Goal: Transaction & Acquisition: Obtain resource

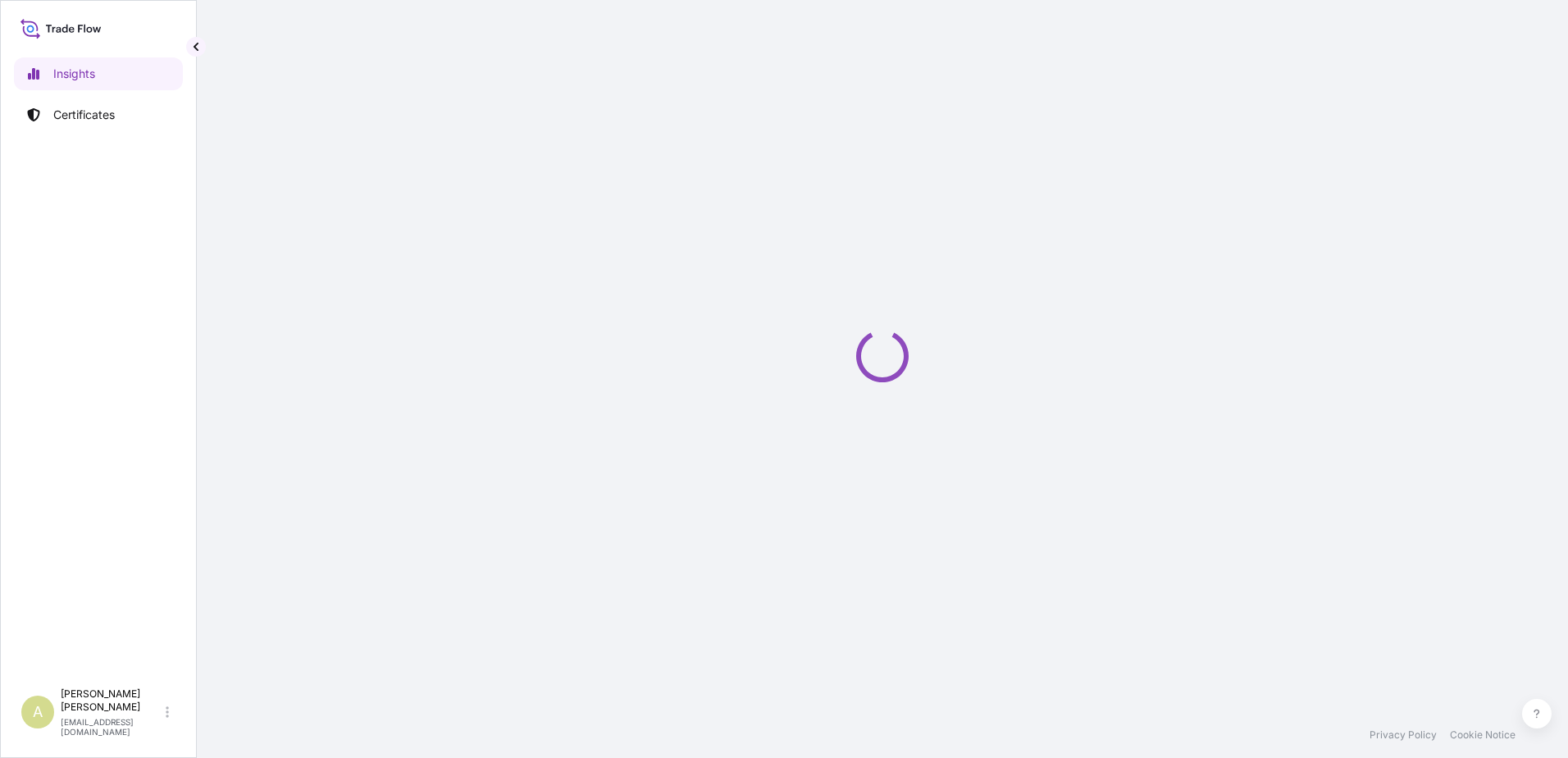
select select "2025"
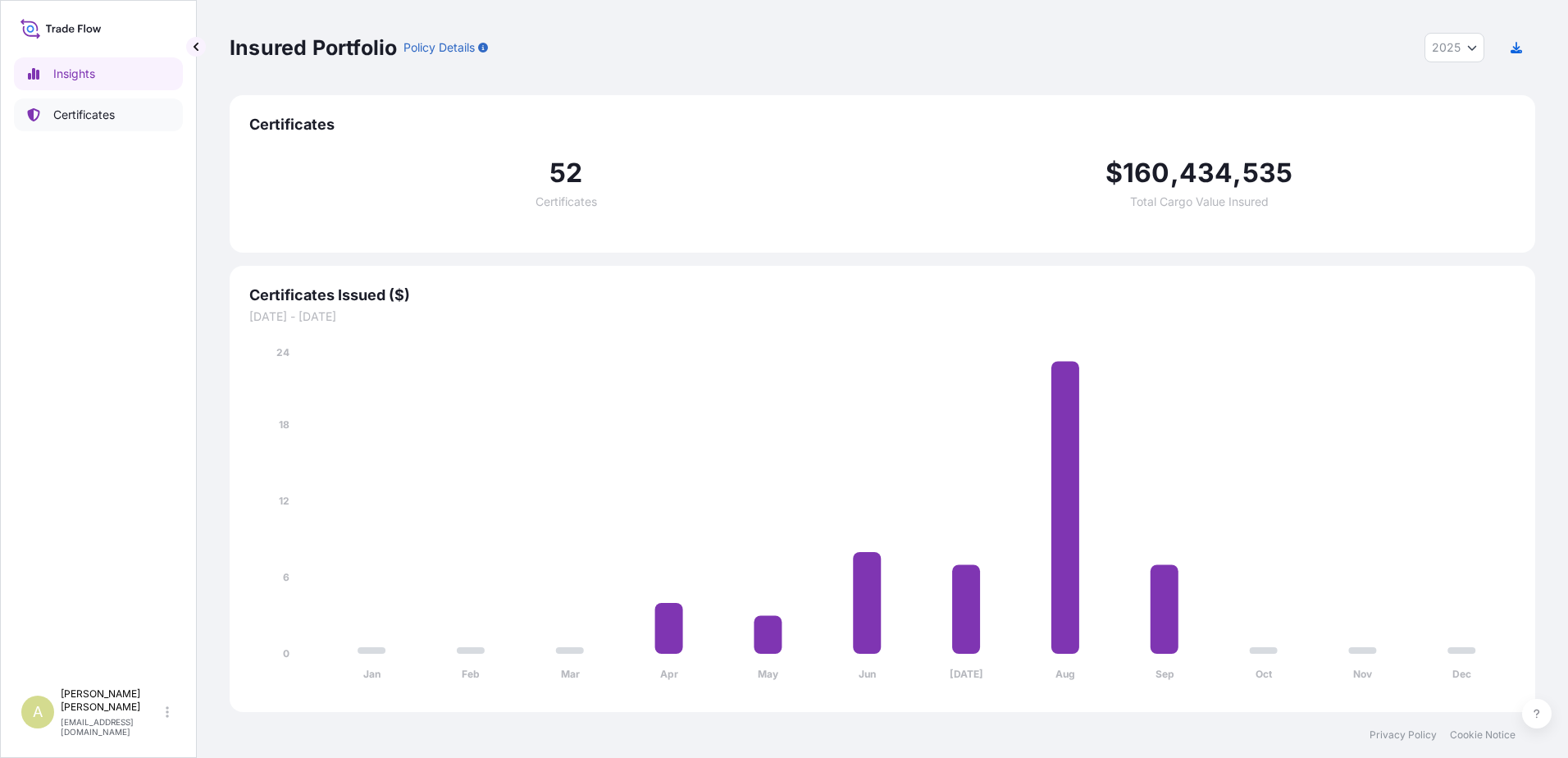
click at [88, 109] on p "Certificates" at bounding box center [83, 115] width 61 height 16
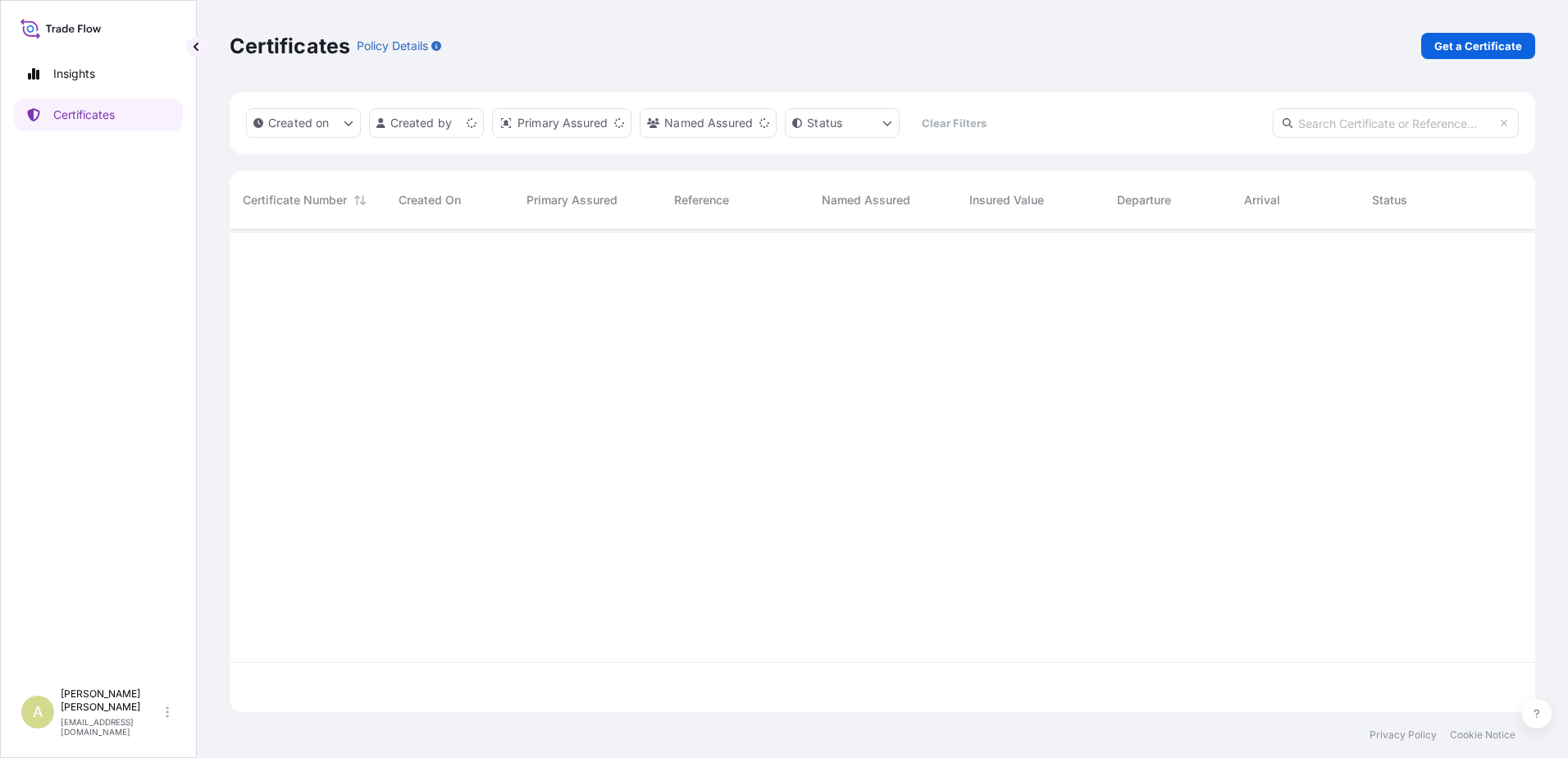
scroll to position [479, 1293]
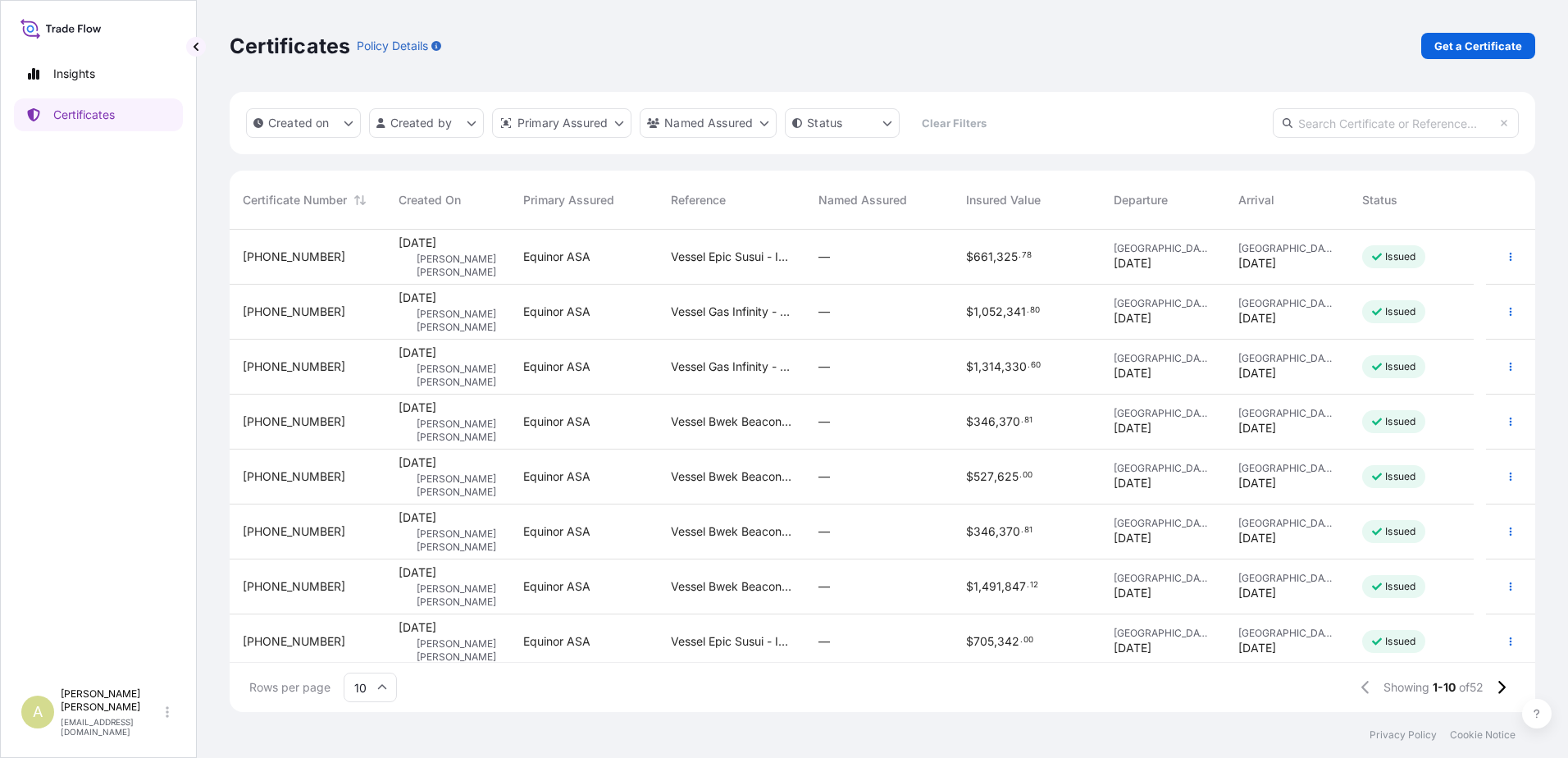
click at [1489, 40] on p "Get a Certificate" at bounding box center [1478, 45] width 88 height 16
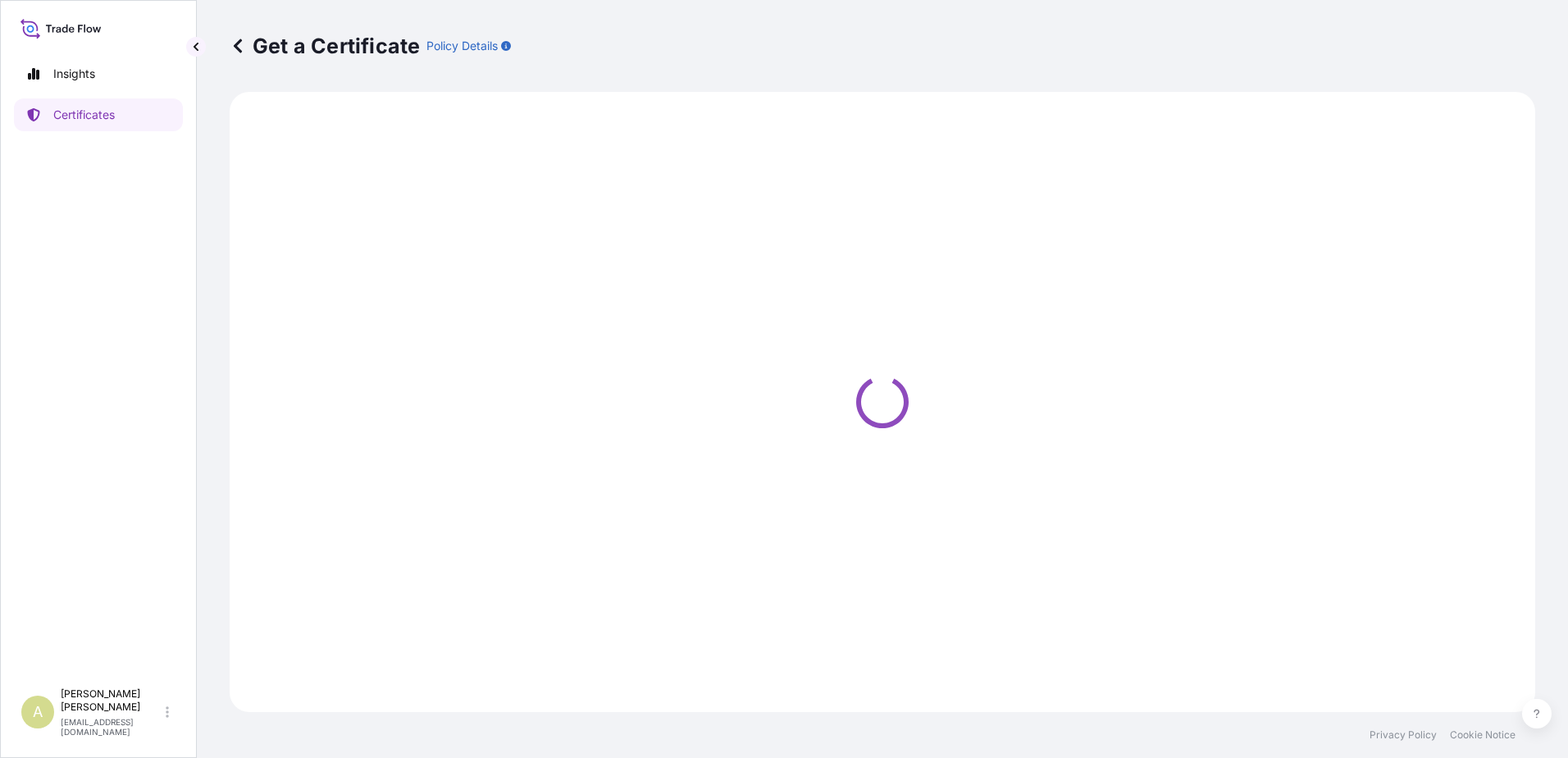
select select "Sea"
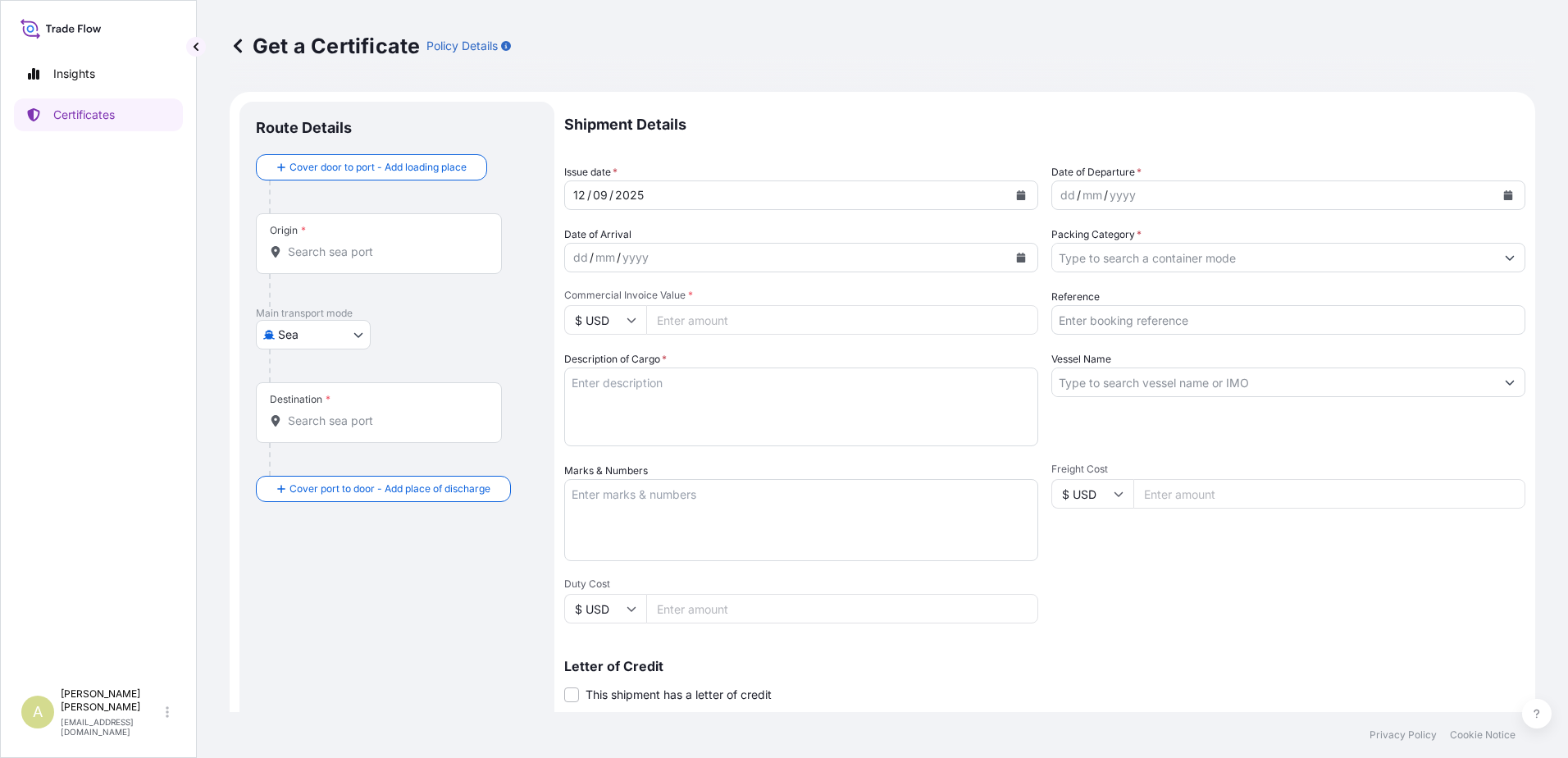
click at [1501, 198] on button "Calendar" at bounding box center [1507, 195] width 26 height 26
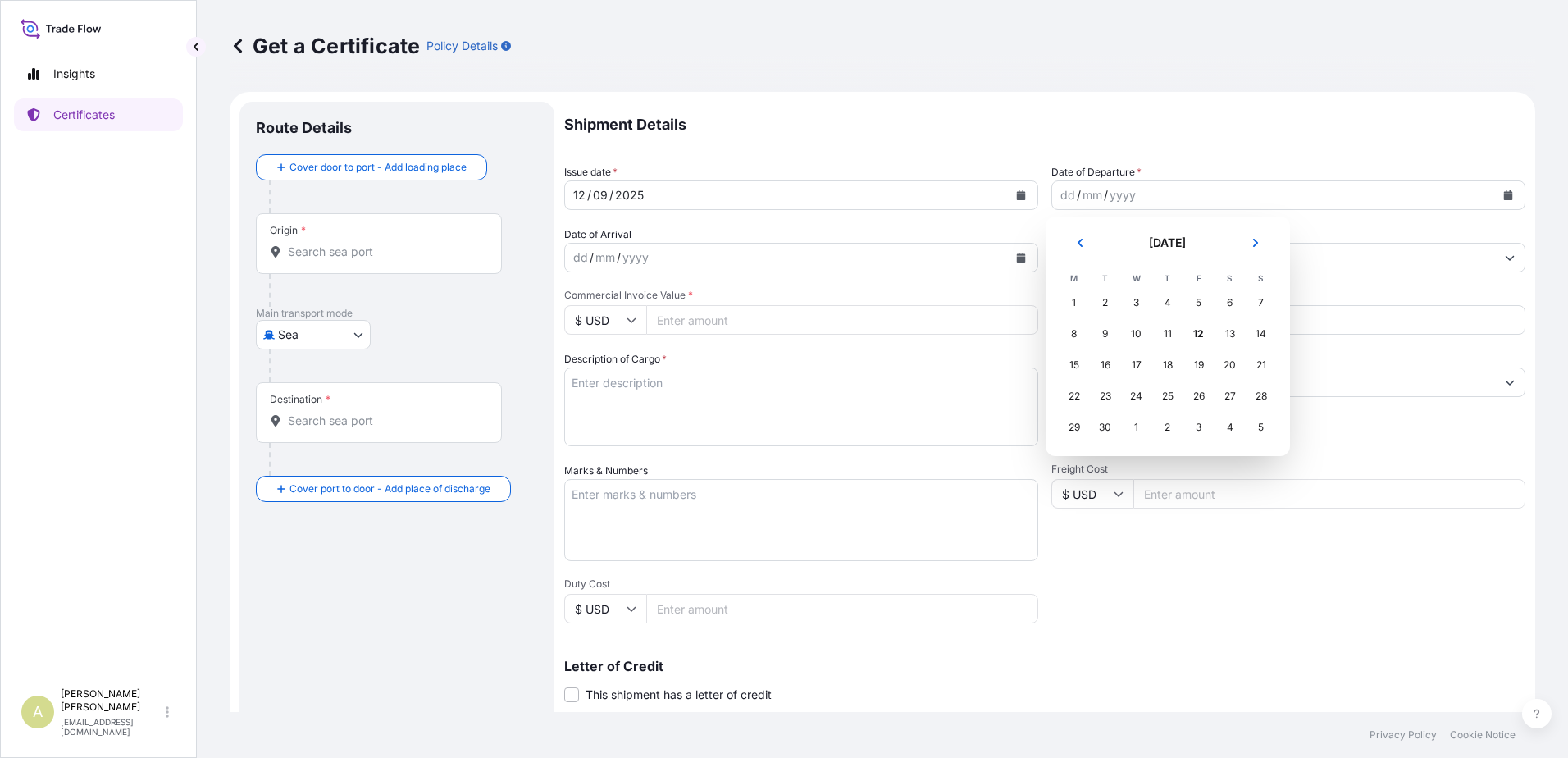
click at [1164, 243] on h2 "[DATE]" at bounding box center [1168, 242] width 120 height 16
click at [1080, 243] on icon "Previous" at bounding box center [1080, 243] width 10 height 10
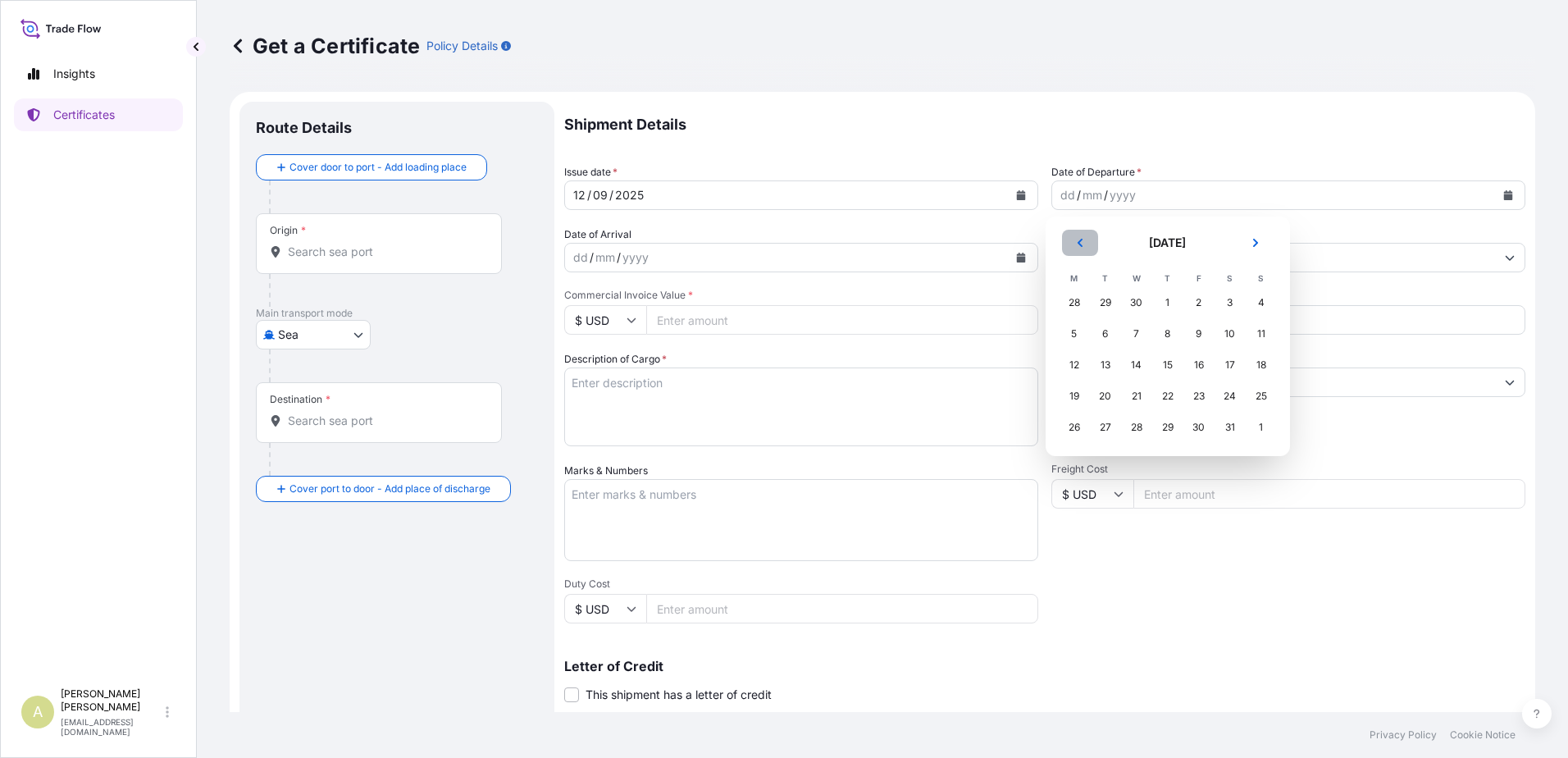
click at [1080, 243] on icon "Previous" at bounding box center [1080, 243] width 10 height 10
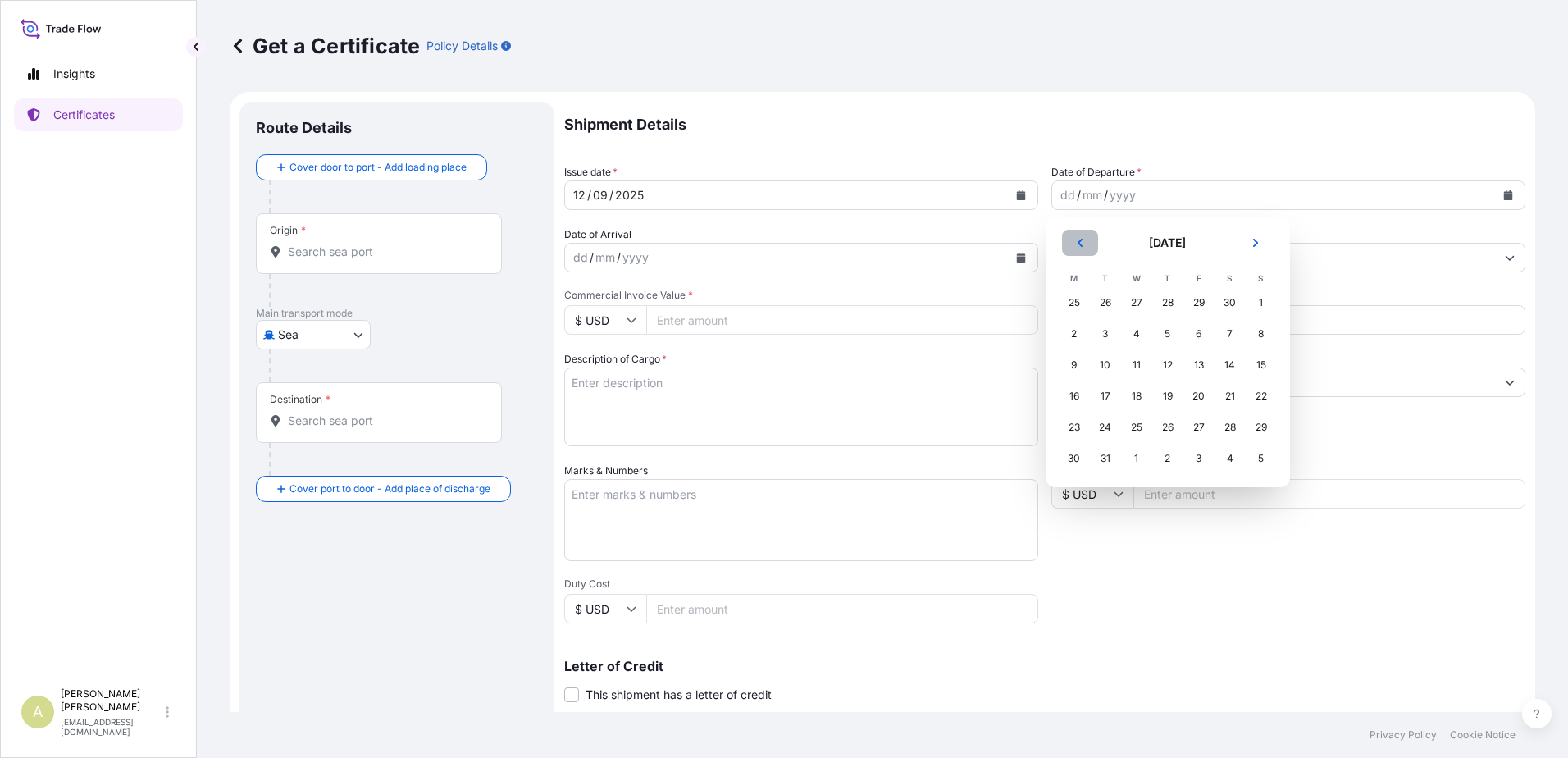
click at [1080, 244] on icon "Previous" at bounding box center [1080, 243] width 5 height 8
click at [1075, 247] on icon "Previous" at bounding box center [1080, 243] width 10 height 10
click at [1255, 364] on div "20" at bounding box center [1261, 365] width 29 height 29
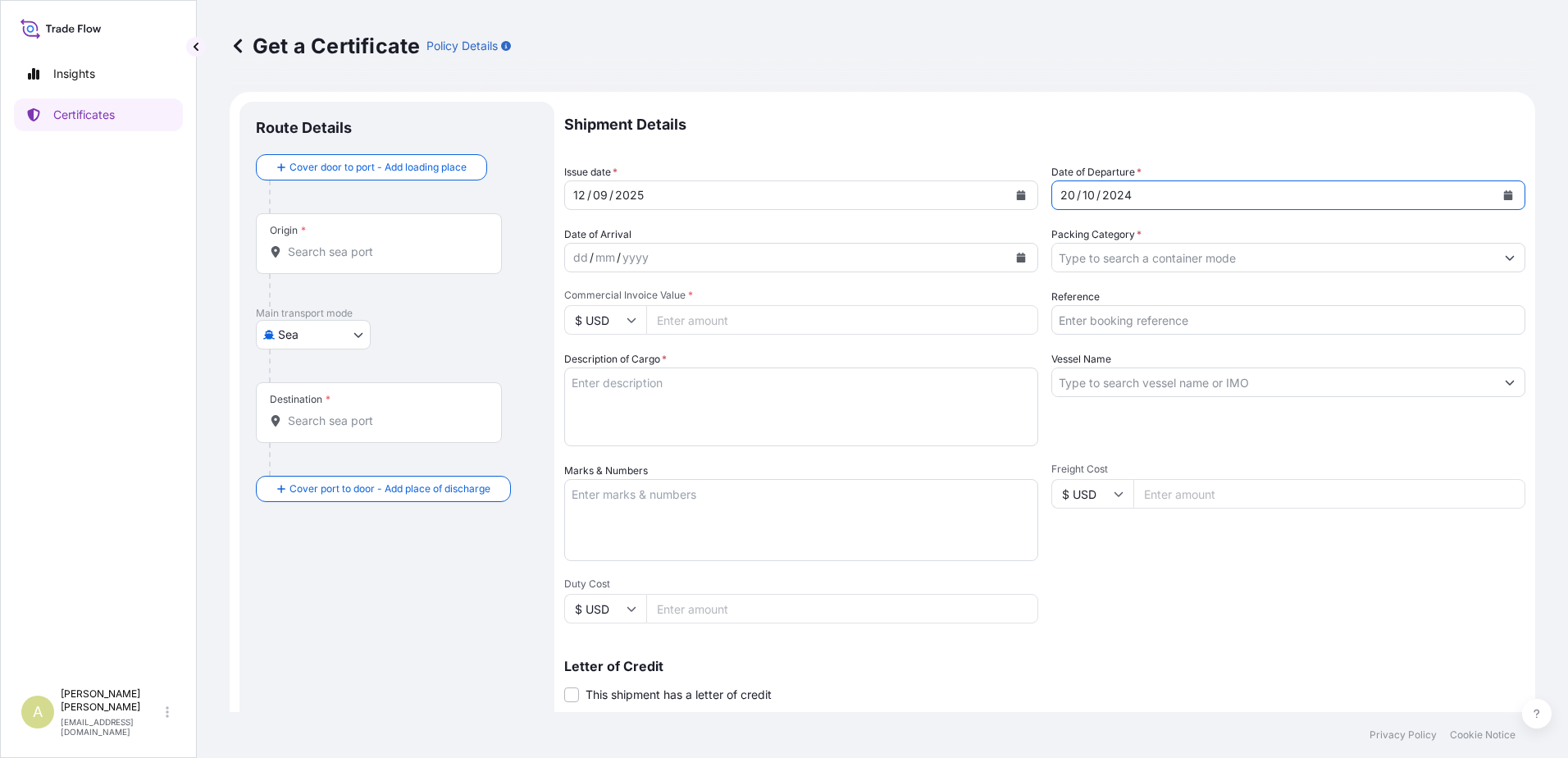
click at [653, 254] on div "dd / mm / yyyy" at bounding box center [787, 257] width 443 height 29
click at [1016, 257] on icon "Calendar" at bounding box center [1021, 258] width 10 height 10
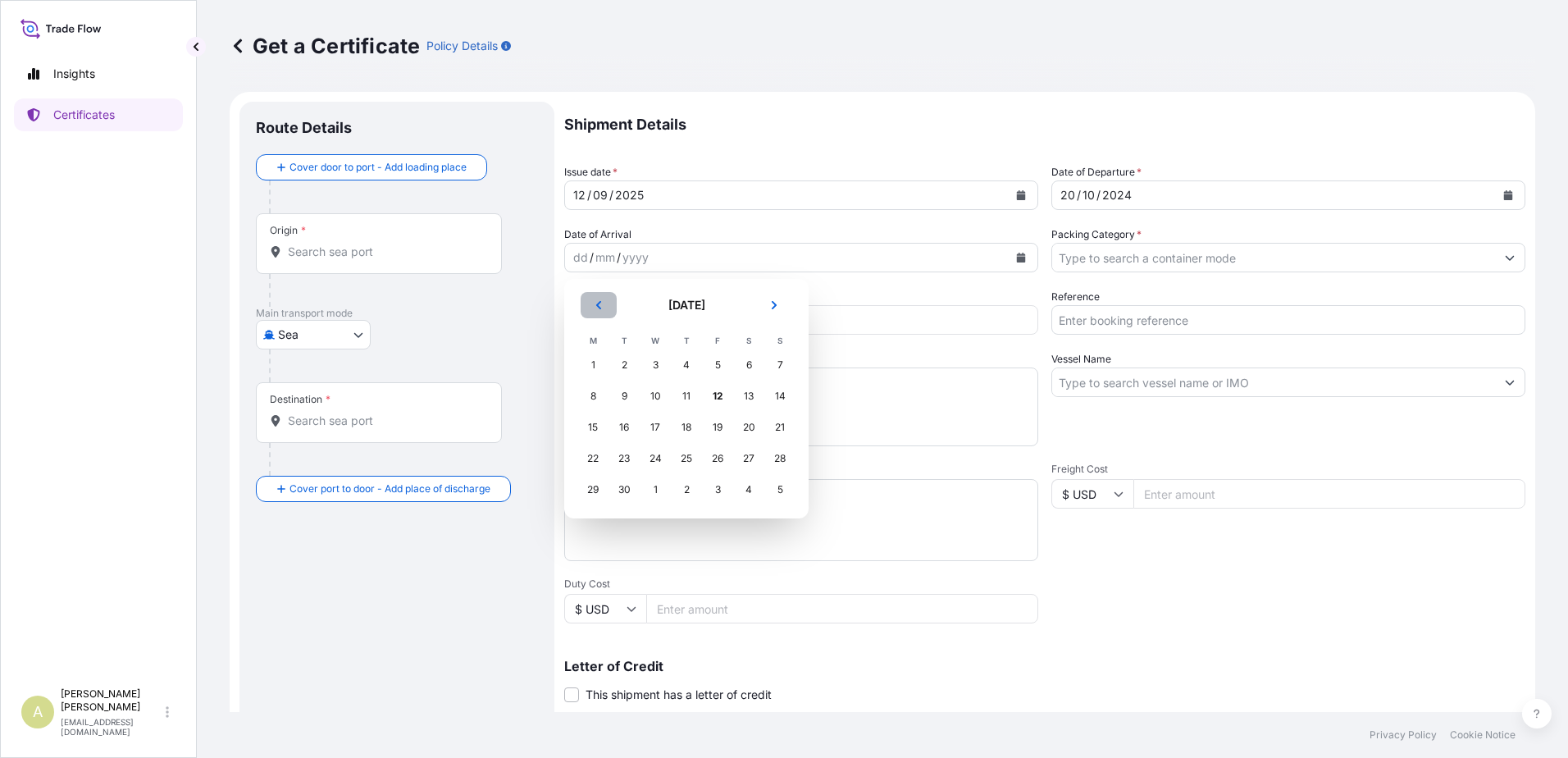
click at [600, 312] on button "Previous" at bounding box center [598, 305] width 36 height 26
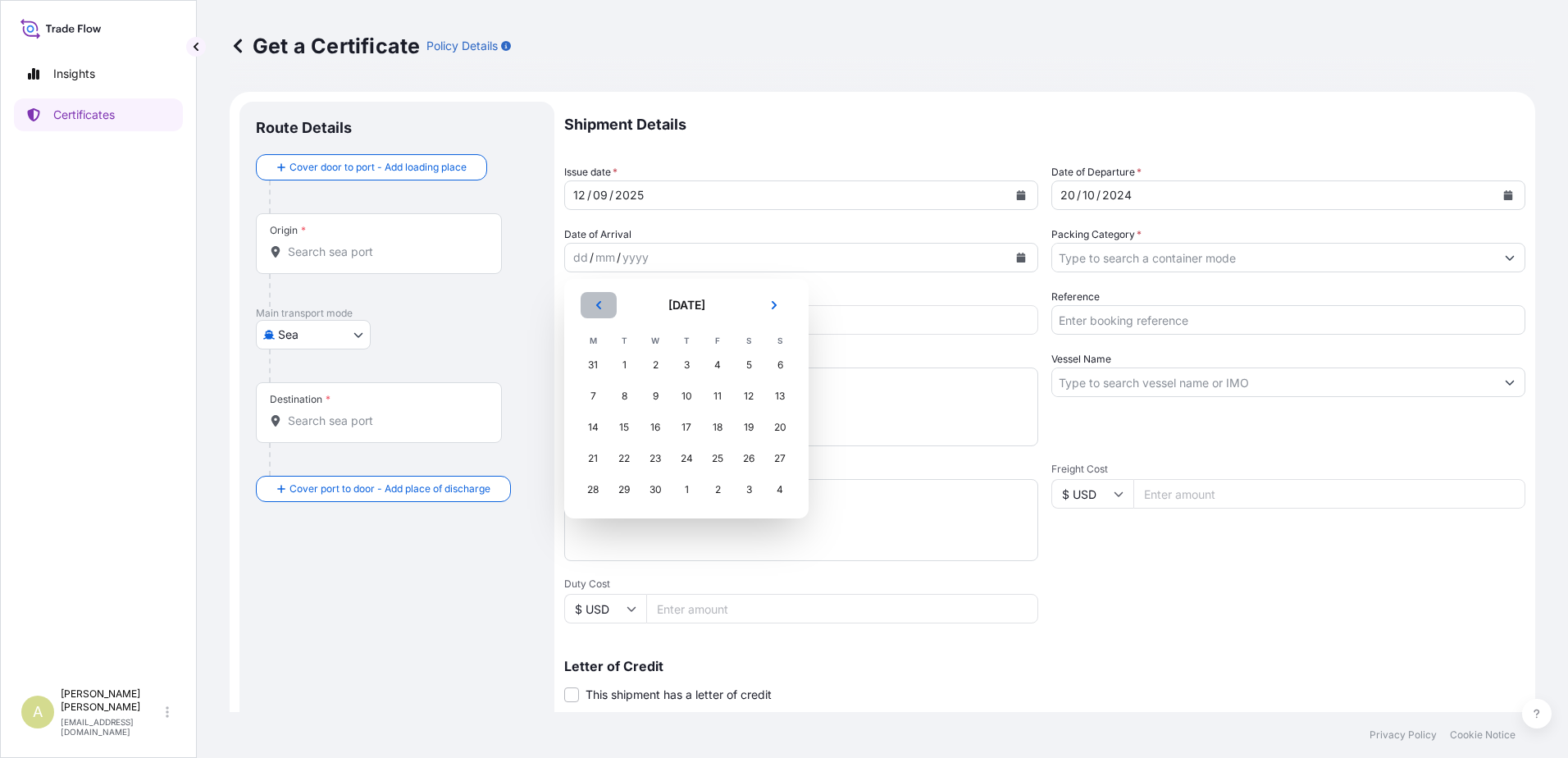
click at [600, 312] on button "Previous" at bounding box center [598, 305] width 36 height 26
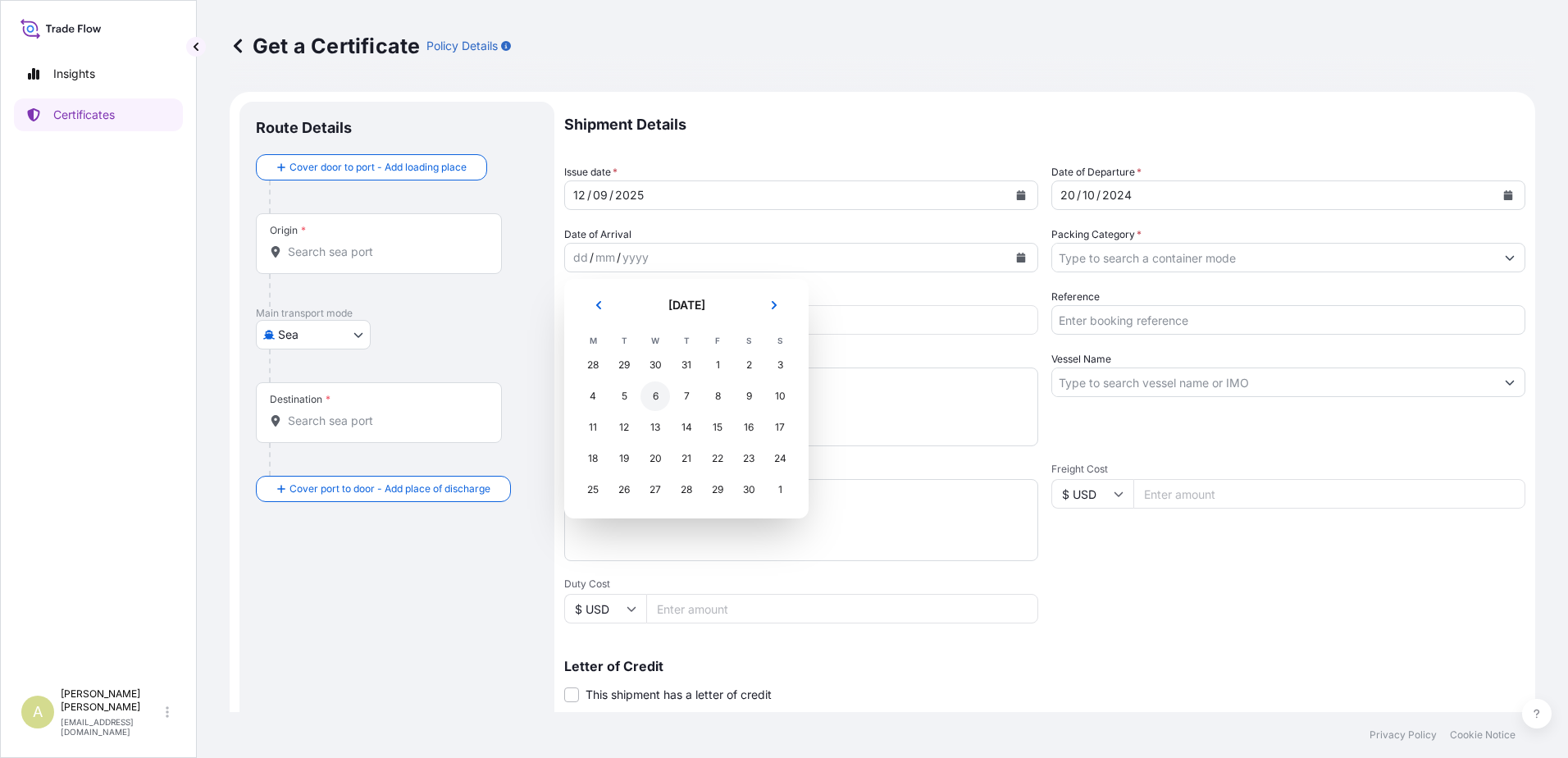
click at [660, 394] on div "6" at bounding box center [654, 396] width 29 height 29
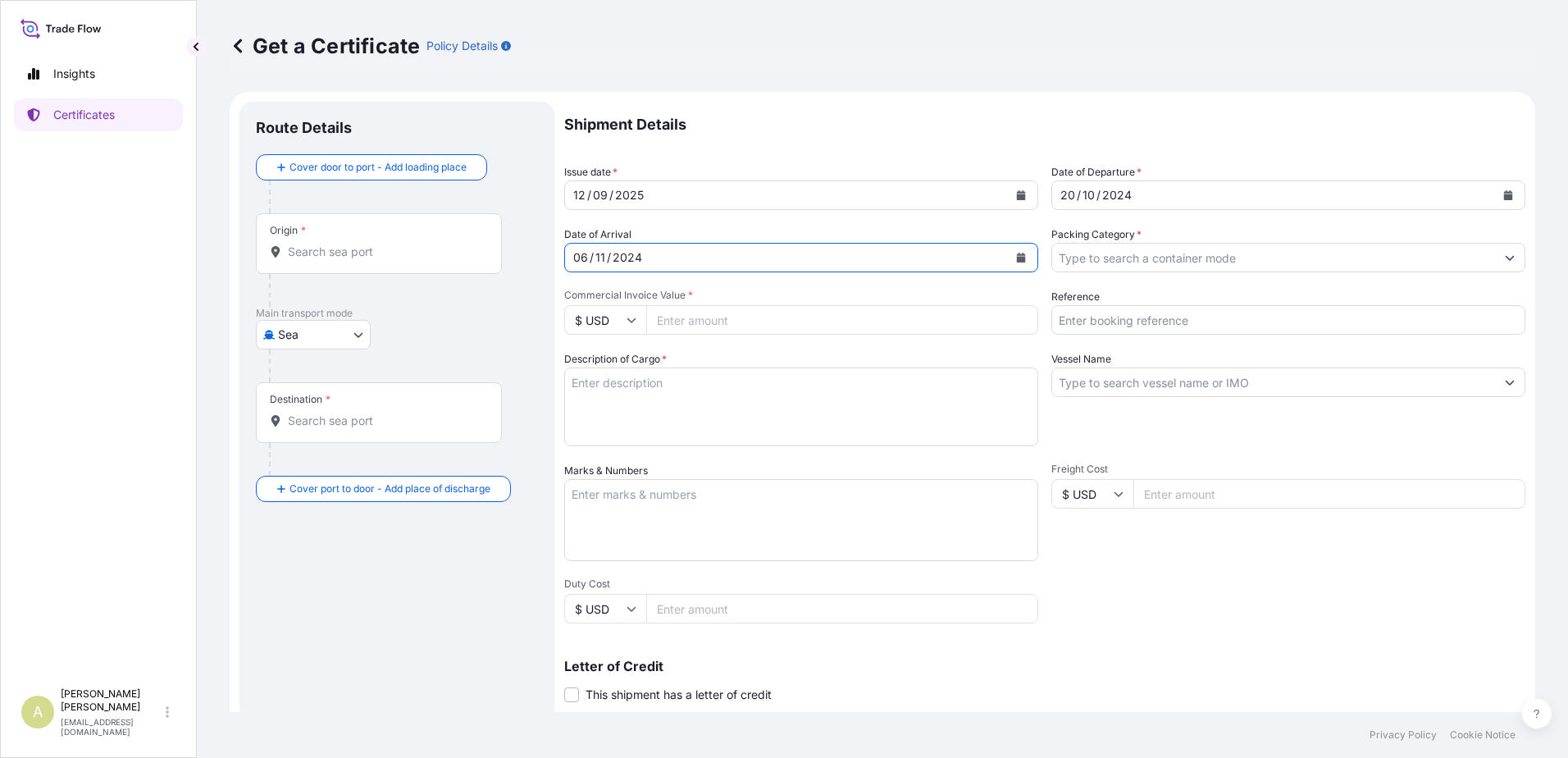
drag, startPoint x: 706, startPoint y: 325, endPoint x: 703, endPoint y: 333, distance: 8.5
click at [706, 325] on input "Commercial Invoice Value *" at bounding box center [841, 319] width 392 height 29
type input "58011408.31"
click at [1111, 326] on input "Reference" at bounding box center [1288, 319] width 474 height 29
click at [1159, 323] on input "Reference" at bounding box center [1288, 319] width 474 height 29
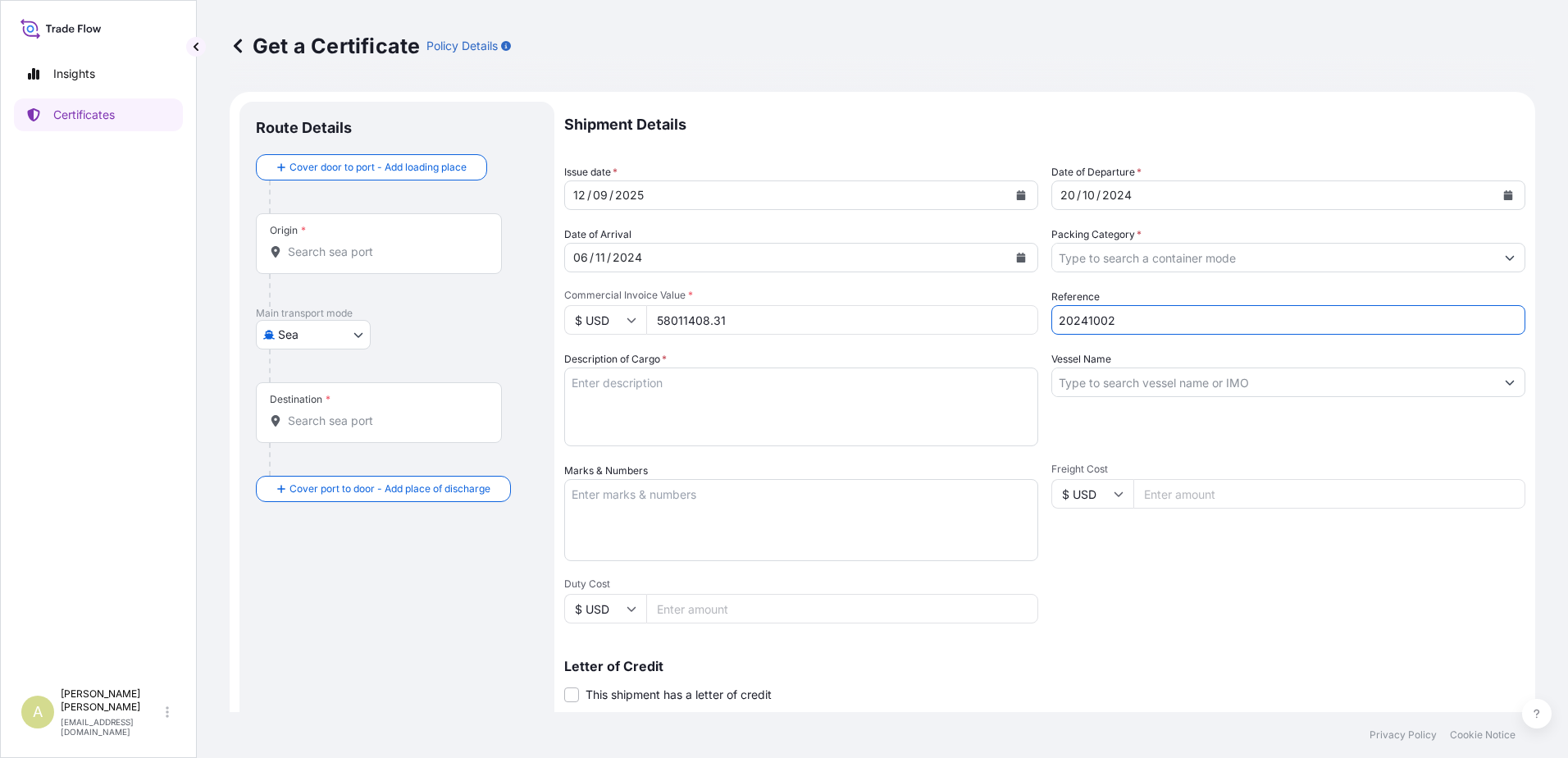
type input "20241002"
click at [672, 399] on textarea "Description of Cargo *" at bounding box center [801, 406] width 474 height 78
type textarea "Sales of Troll Blend Crude Oil"
click at [1502, 376] on button "Show suggestions" at bounding box center [1509, 382] width 29 height 29
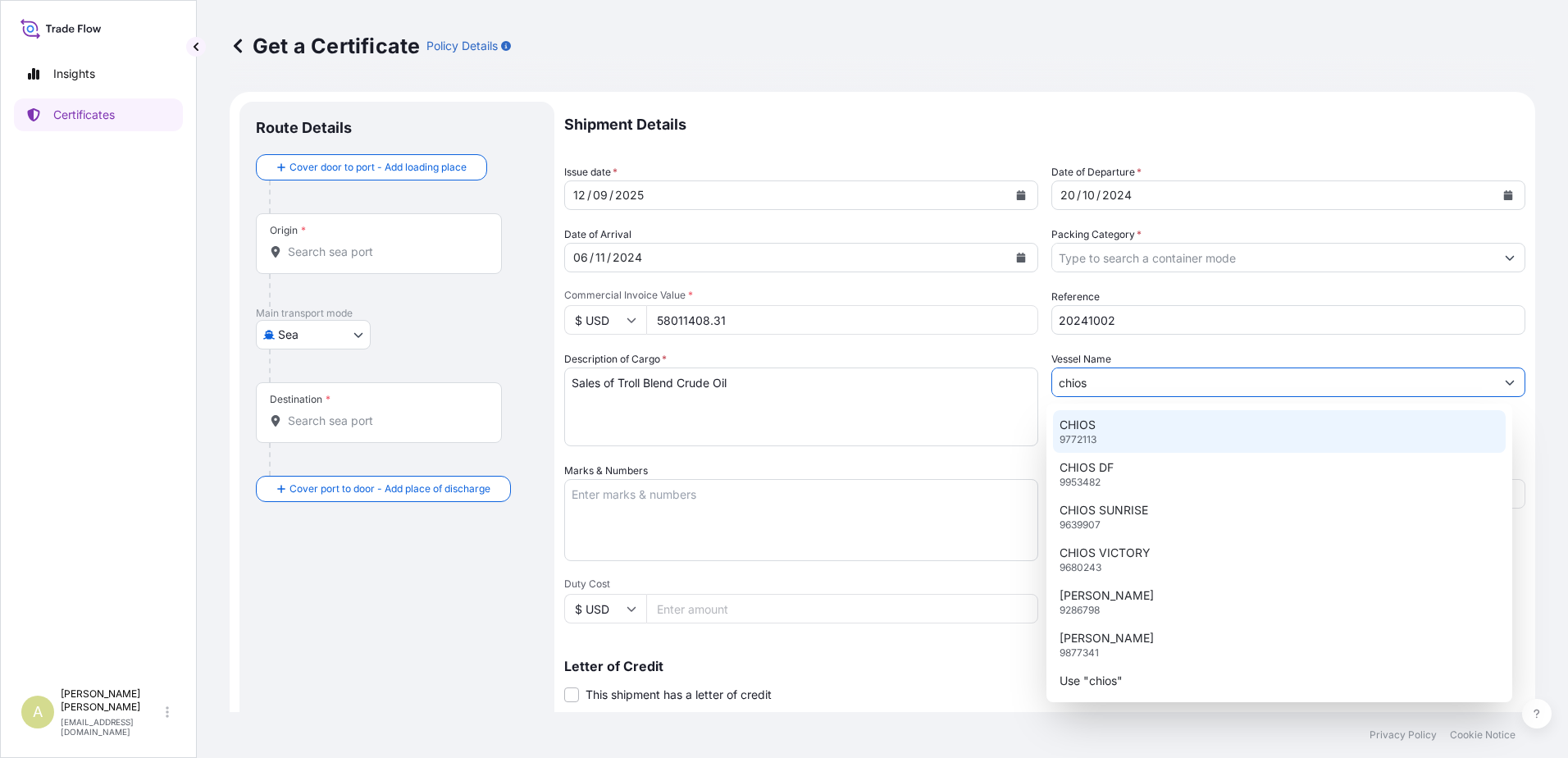
click at [1124, 467] on div "CHIOS DF 9953482" at bounding box center [1279, 474] width 453 height 43
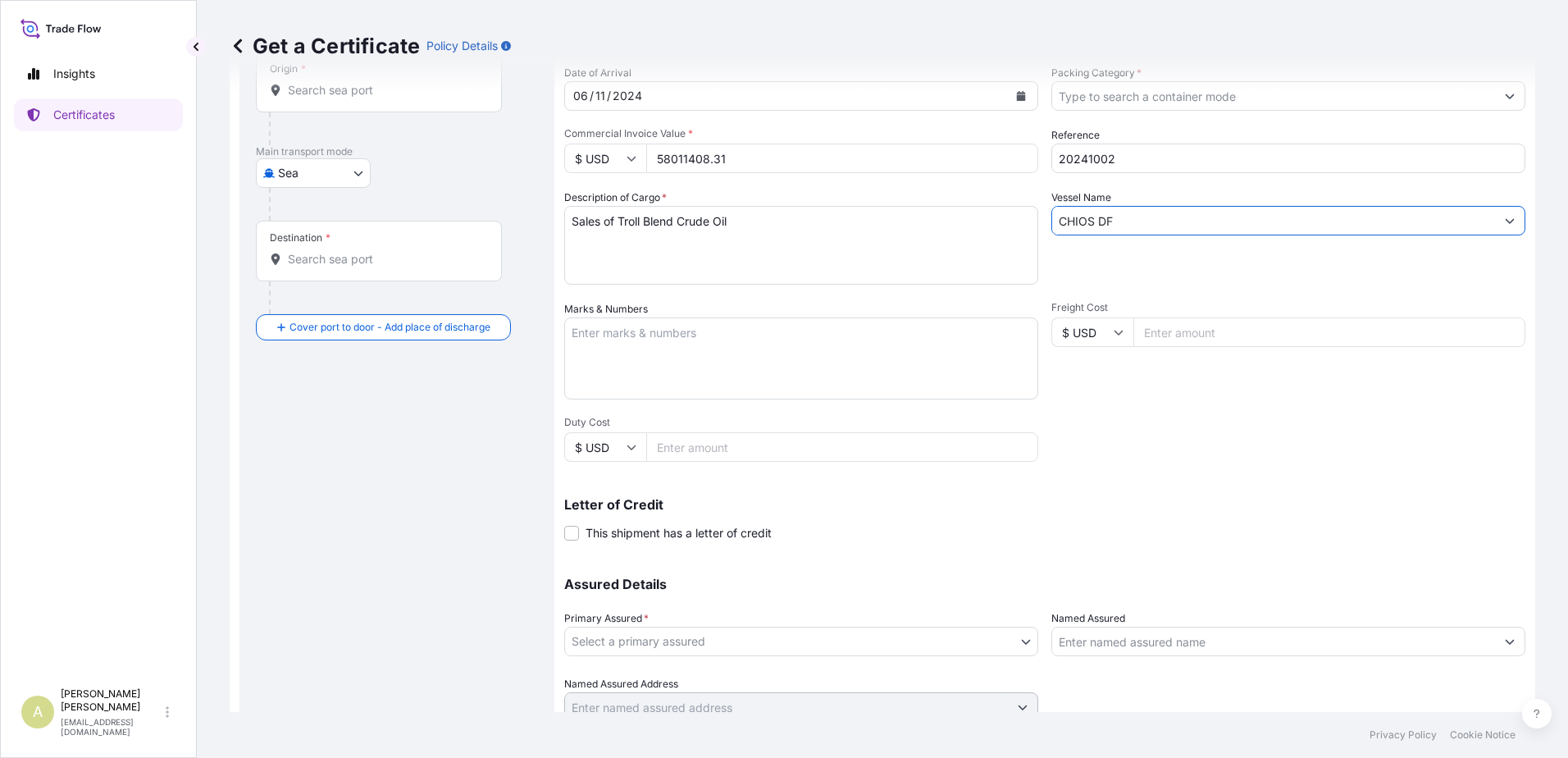
scroll to position [164, 0]
type input "CHIOS DF"
click at [1209, 339] on input "Freight Cost" at bounding box center [1329, 329] width 392 height 29
type input "709578.56"
click at [720, 446] on input "Duty Cost" at bounding box center [841, 444] width 392 height 29
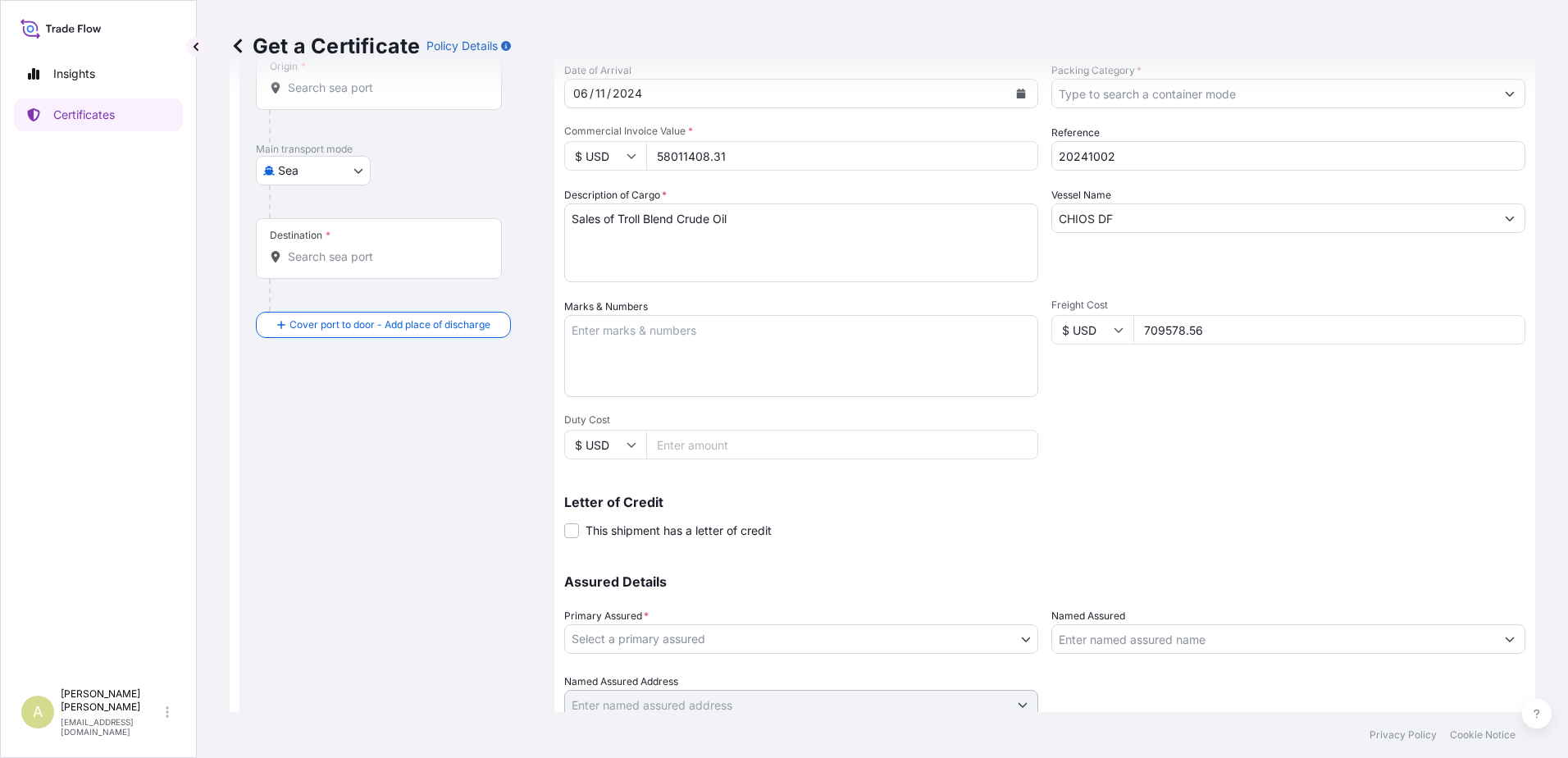
scroll to position [227, 0]
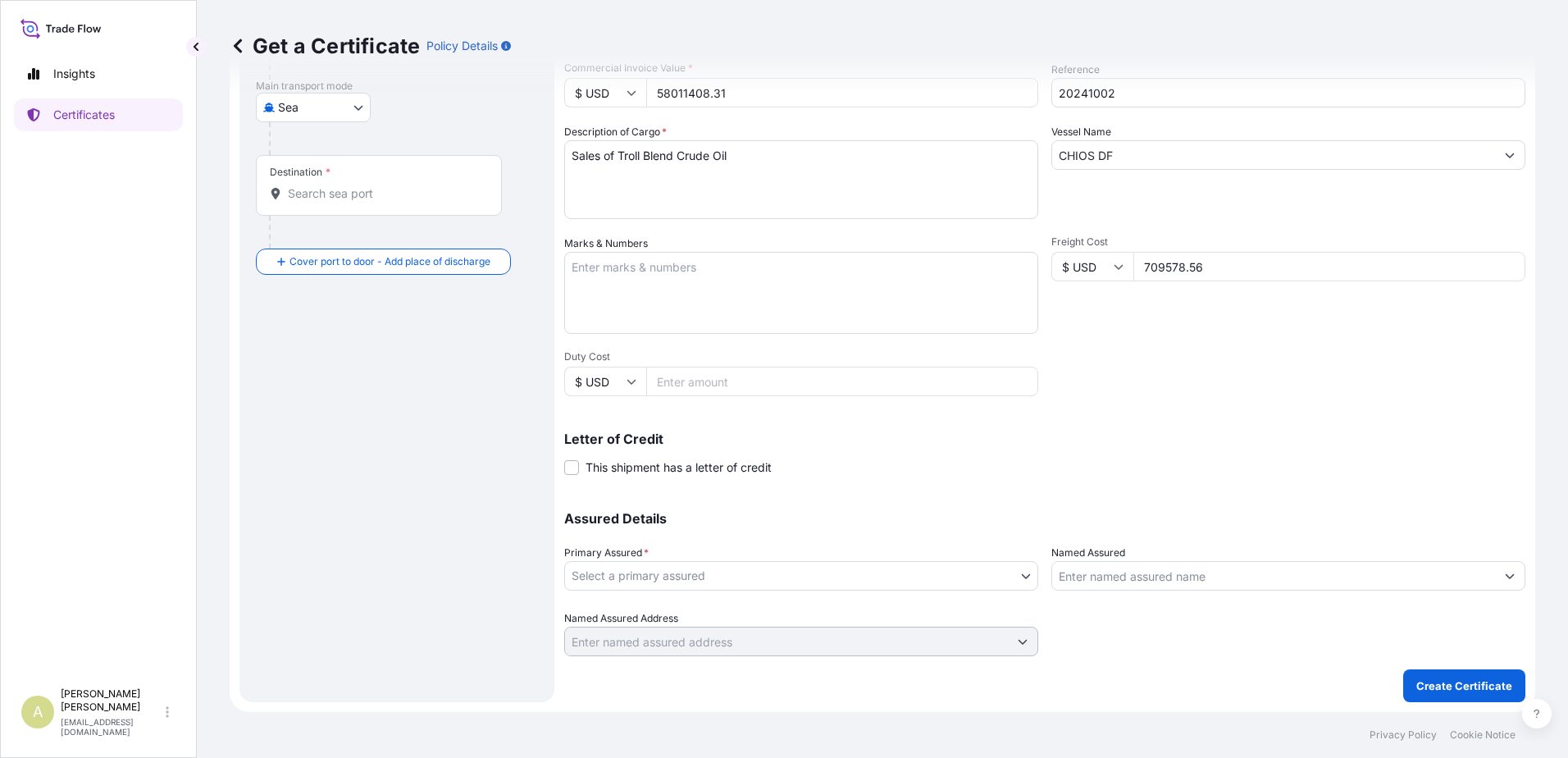
click at [627, 472] on span "This shipment has a letter of credit" at bounding box center [678, 467] width 186 height 16
click at [564, 458] on input "This shipment has a letter of credit" at bounding box center [564, 458] width 0 height 0
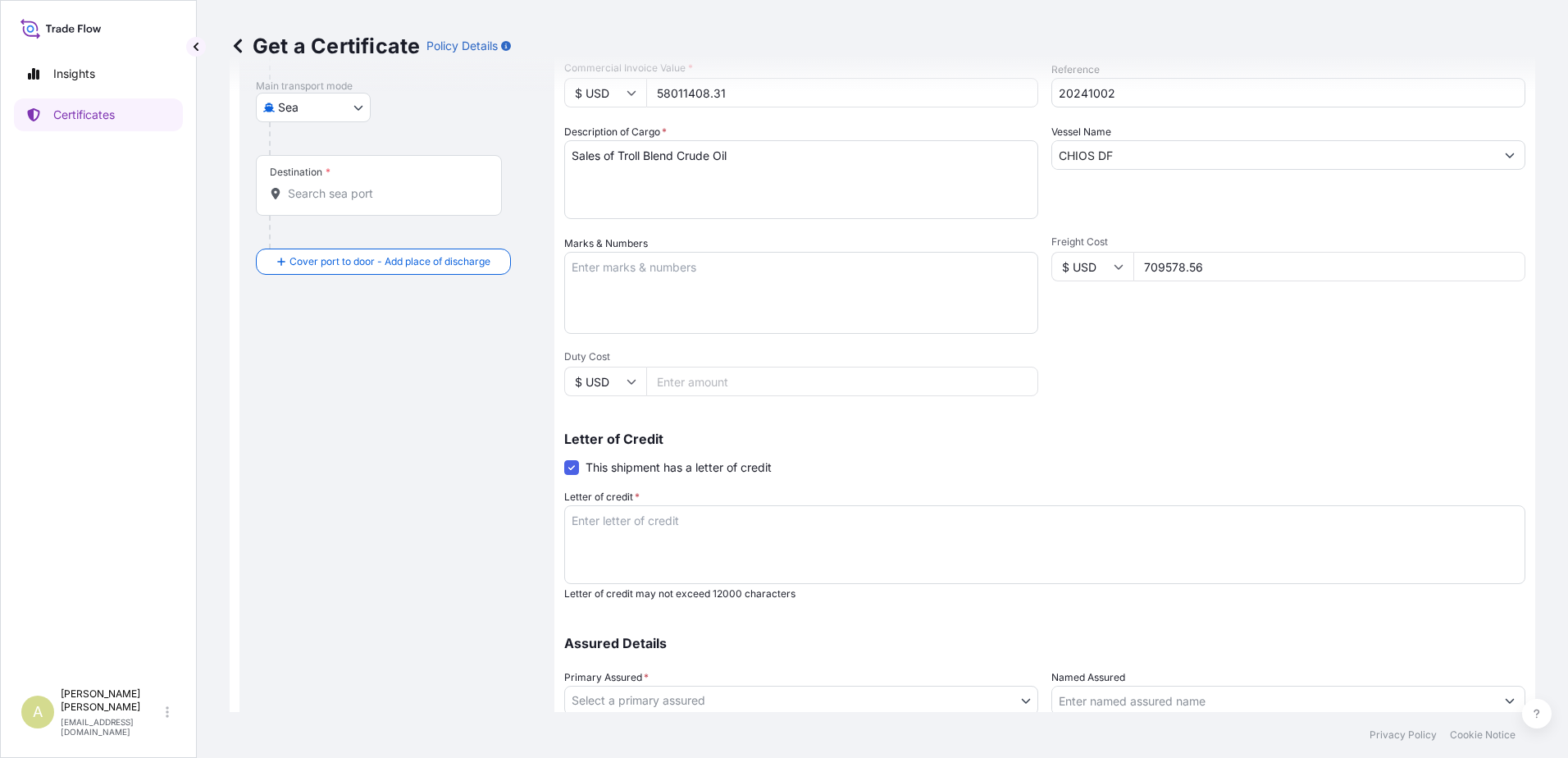
click at [570, 469] on span at bounding box center [572, 467] width 15 height 15
click at [564, 458] on input "This shipment has a letter of credit" at bounding box center [564, 458] width 0 height 0
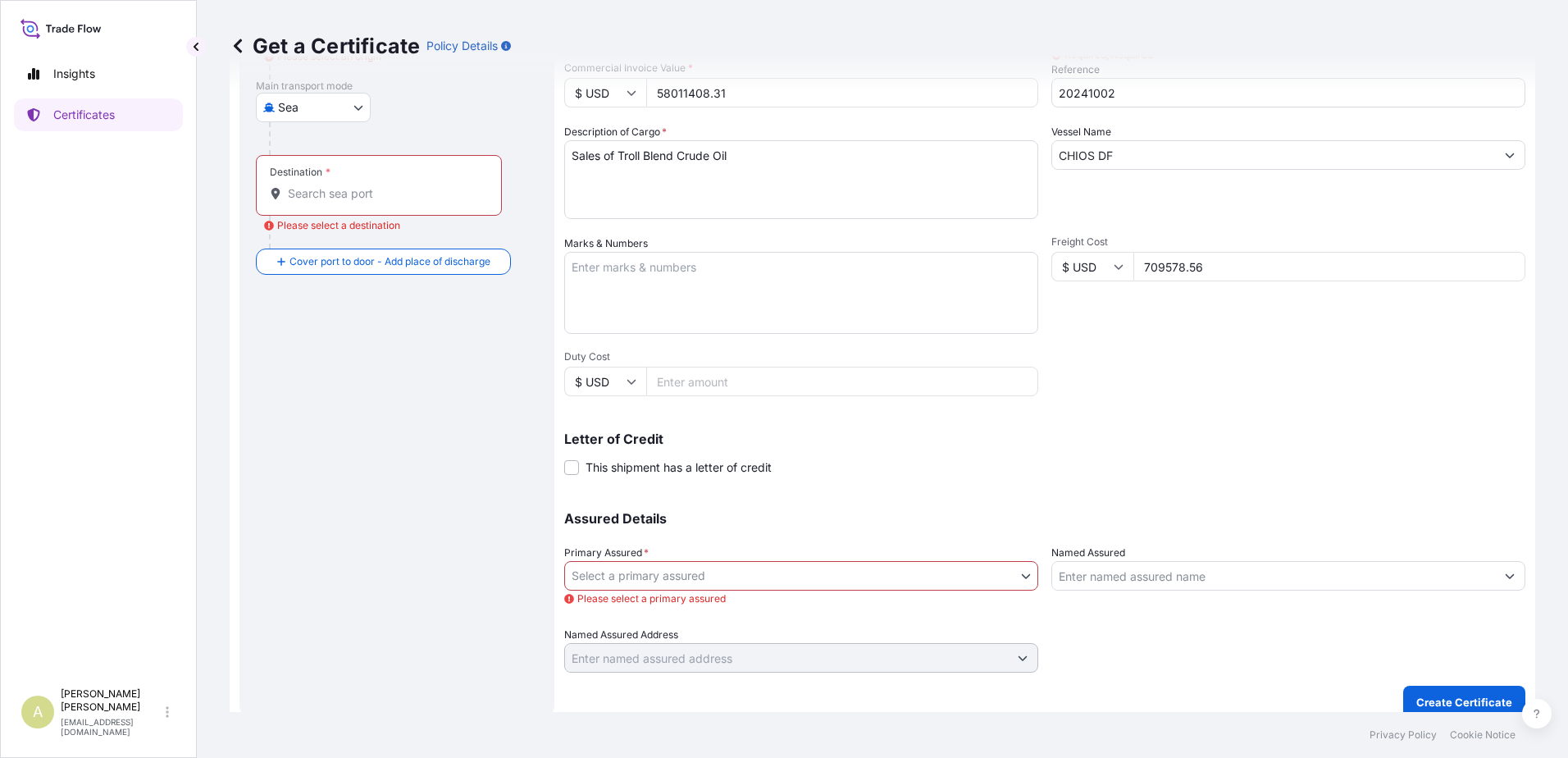
click at [714, 382] on input "Duty Cost" at bounding box center [841, 381] width 392 height 29
type input "68897.87"
click at [615, 577] on body "Insights Certificates A Anders Hoiland ahoil@equinor.com Get a Certificate Poli…" at bounding box center [784, 379] width 1568 height 758
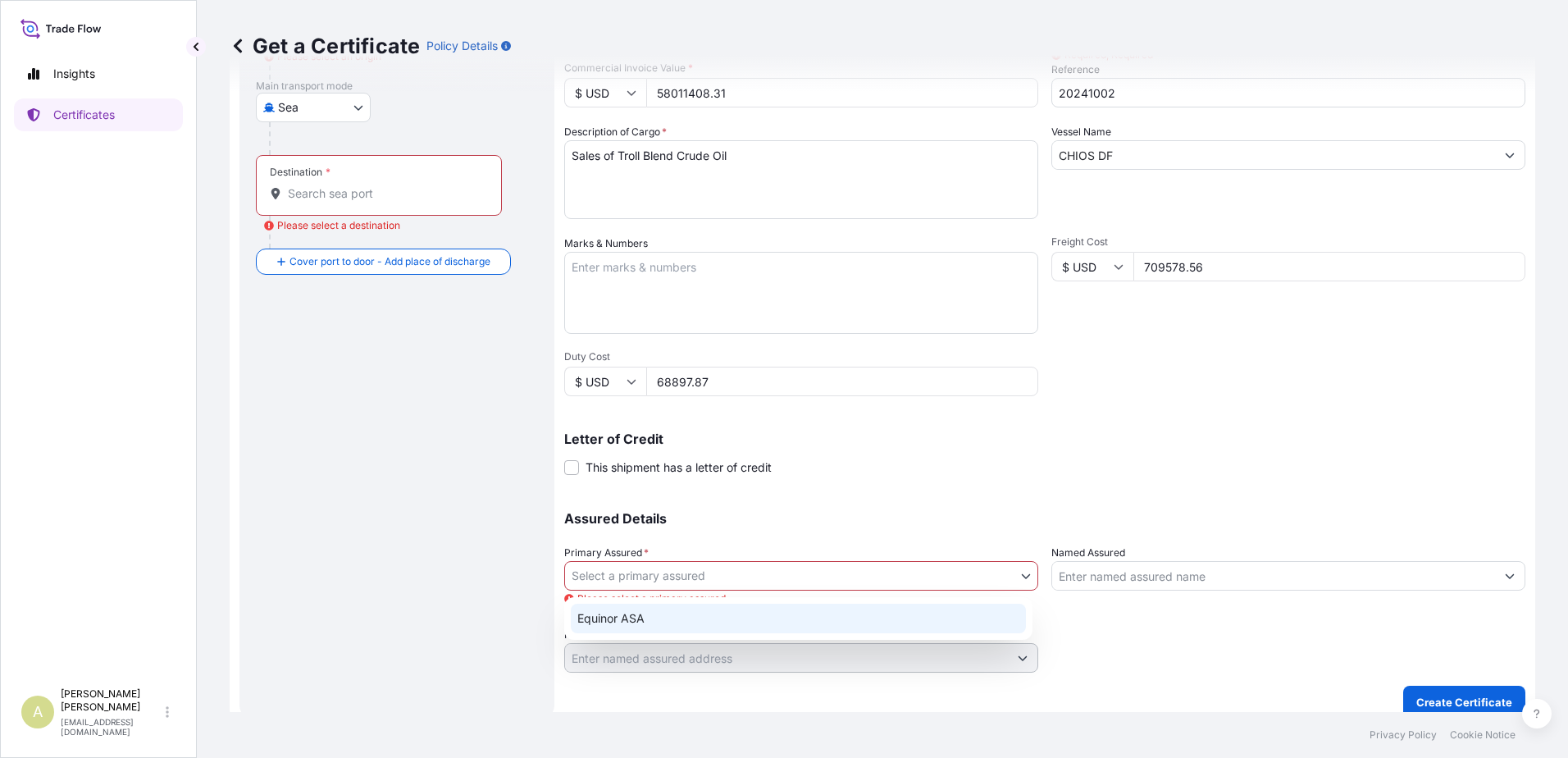
click at [728, 610] on div "Equinor ASA" at bounding box center [798, 618] width 455 height 29
select select "31491"
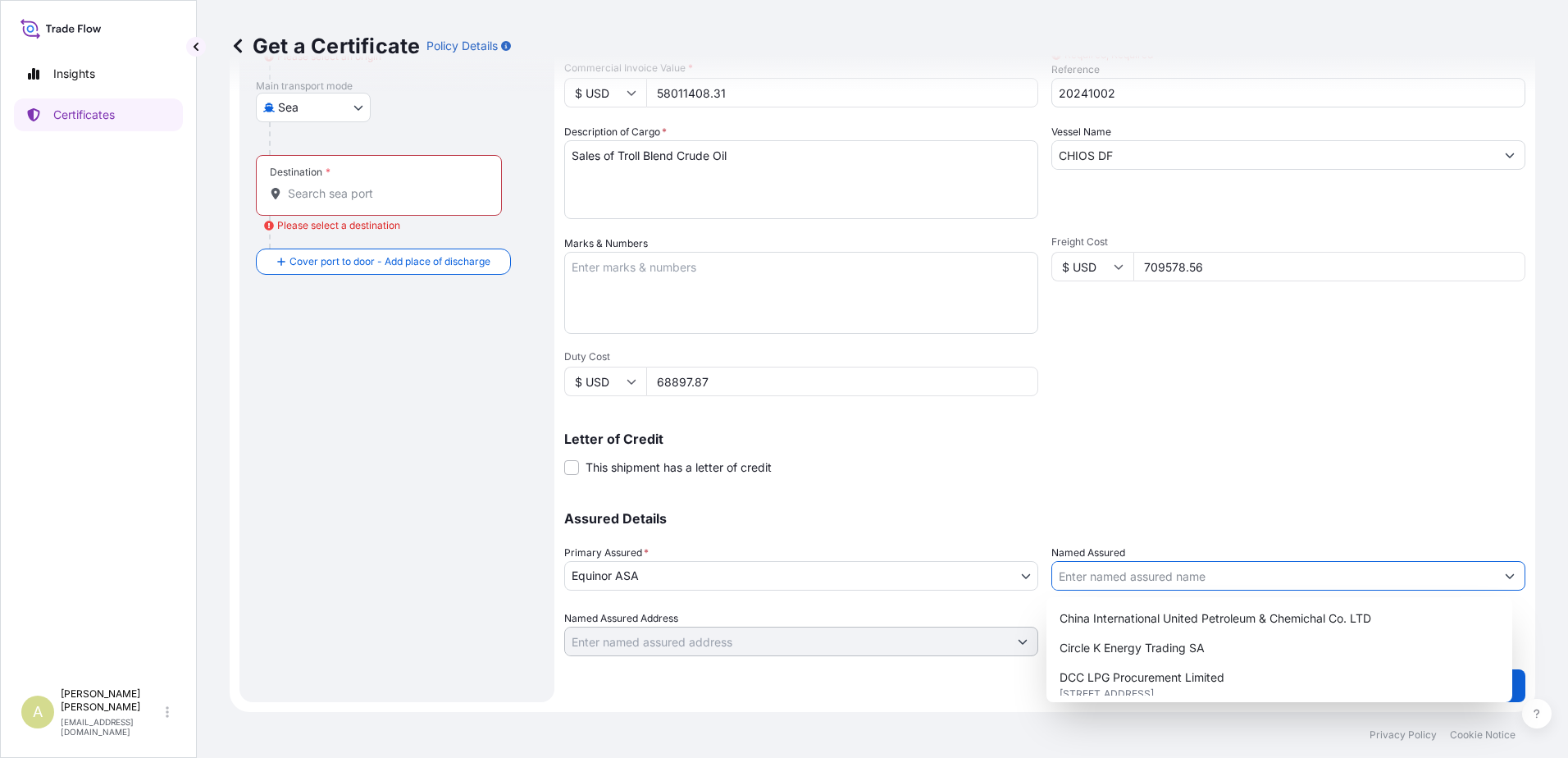
click at [1217, 579] on input "Named Assured" at bounding box center [1273, 575] width 443 height 29
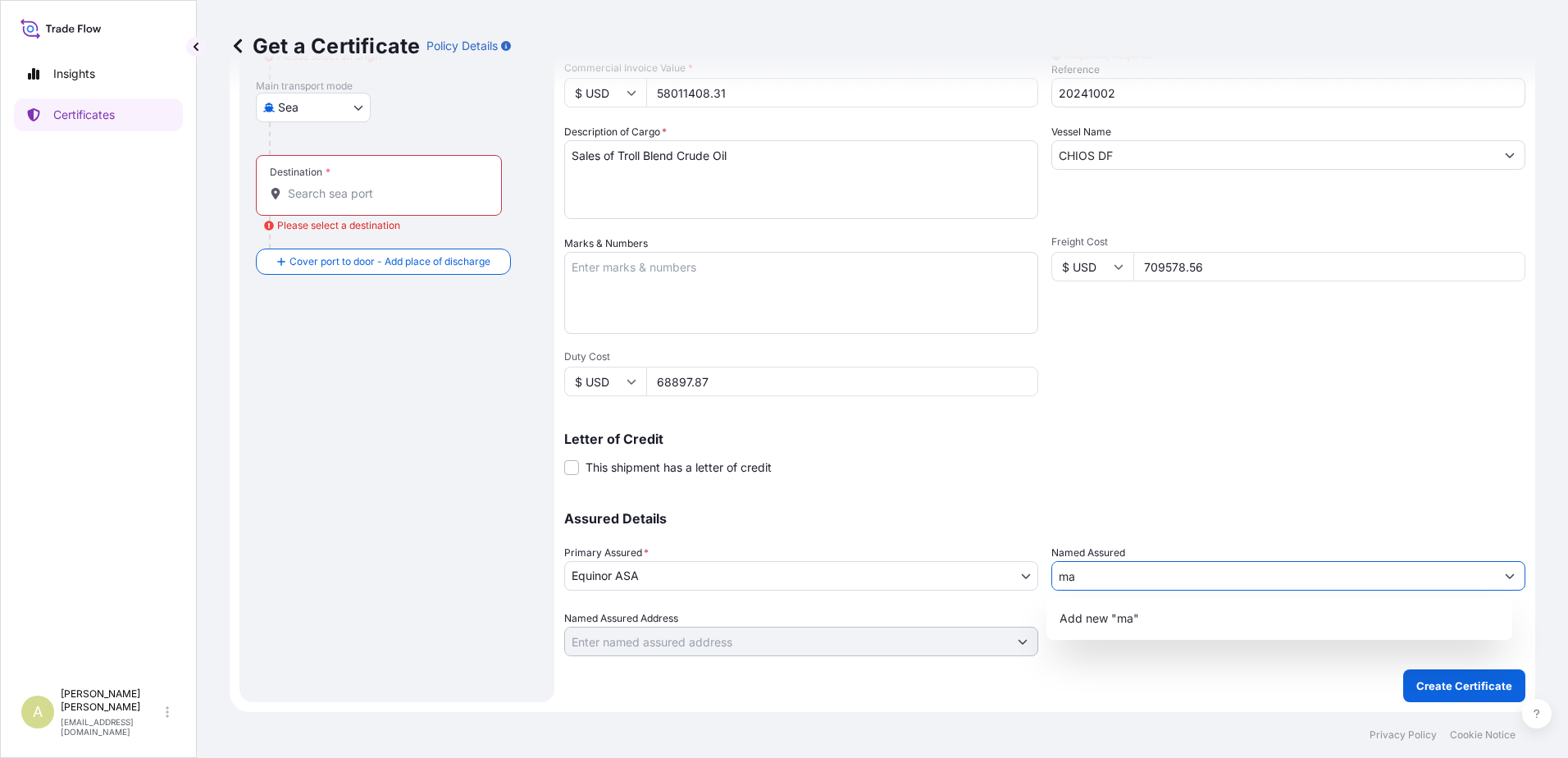
type input "m"
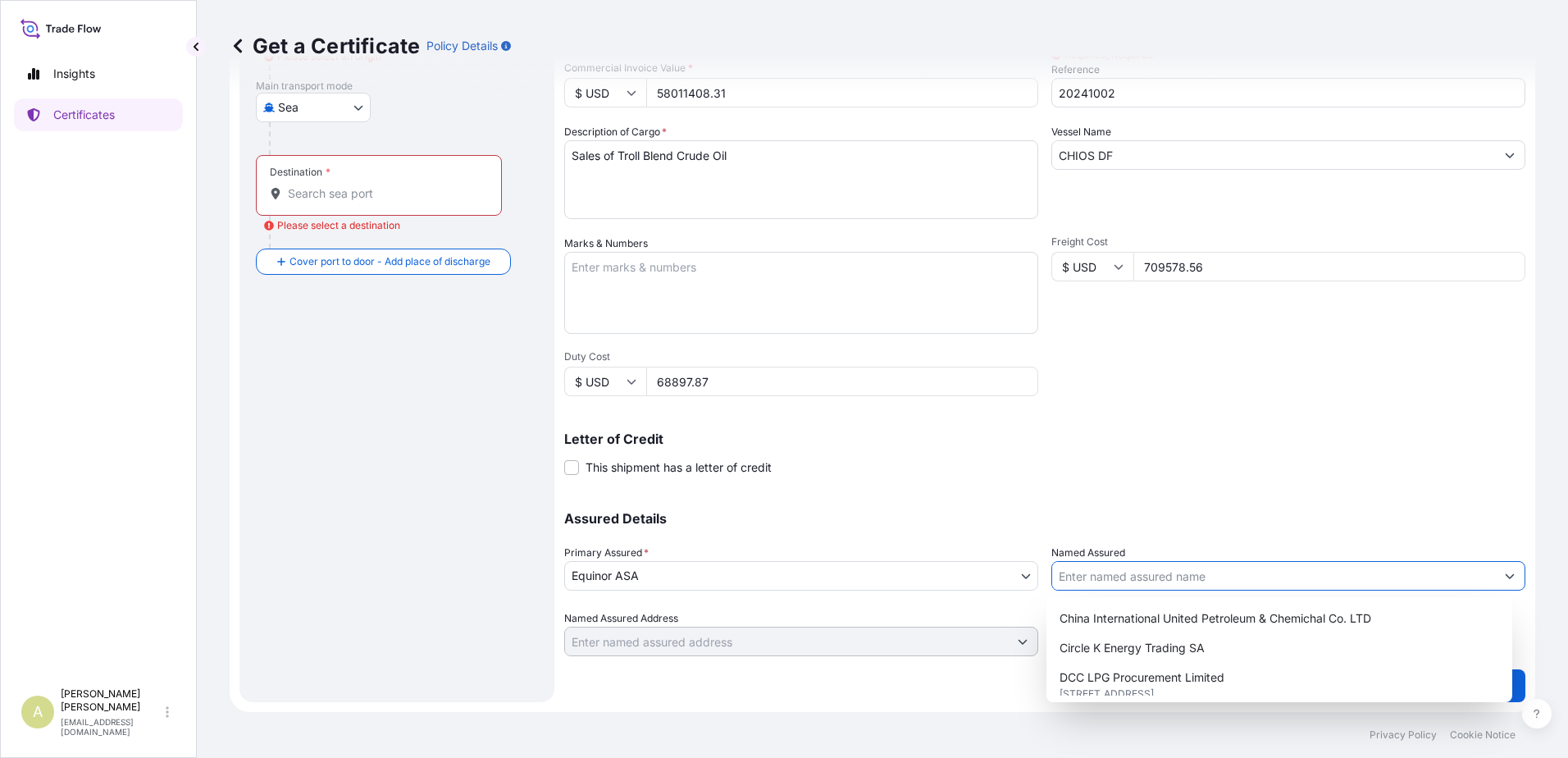
click at [899, 531] on div "Assured Details Primary Assured * Equinor ASA Equinor ASA Named Assured Named A…" at bounding box center [1044, 574] width 961 height 164
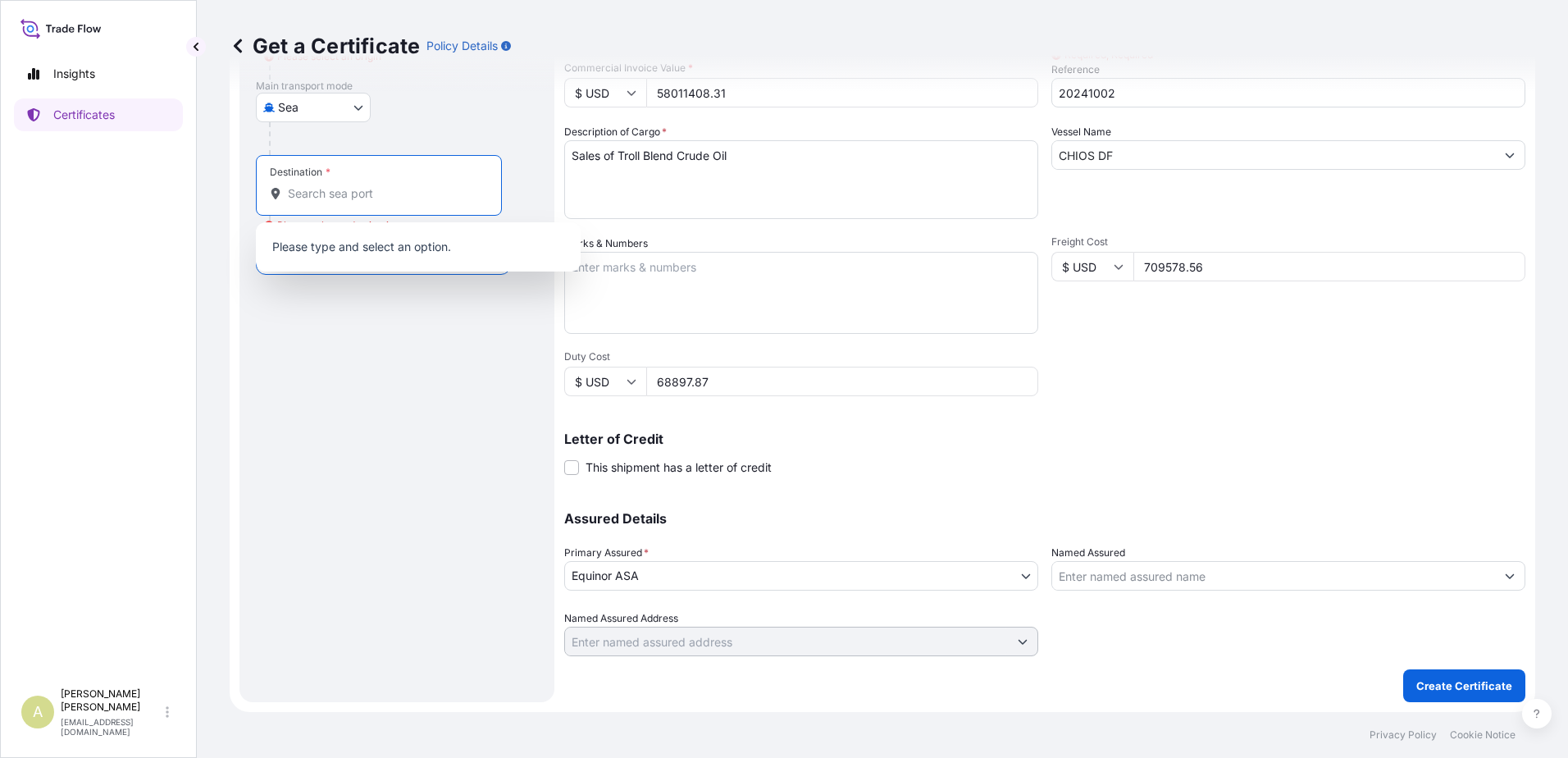
click at [353, 195] on input "Destination * Please select a destination" at bounding box center [385, 193] width 194 height 16
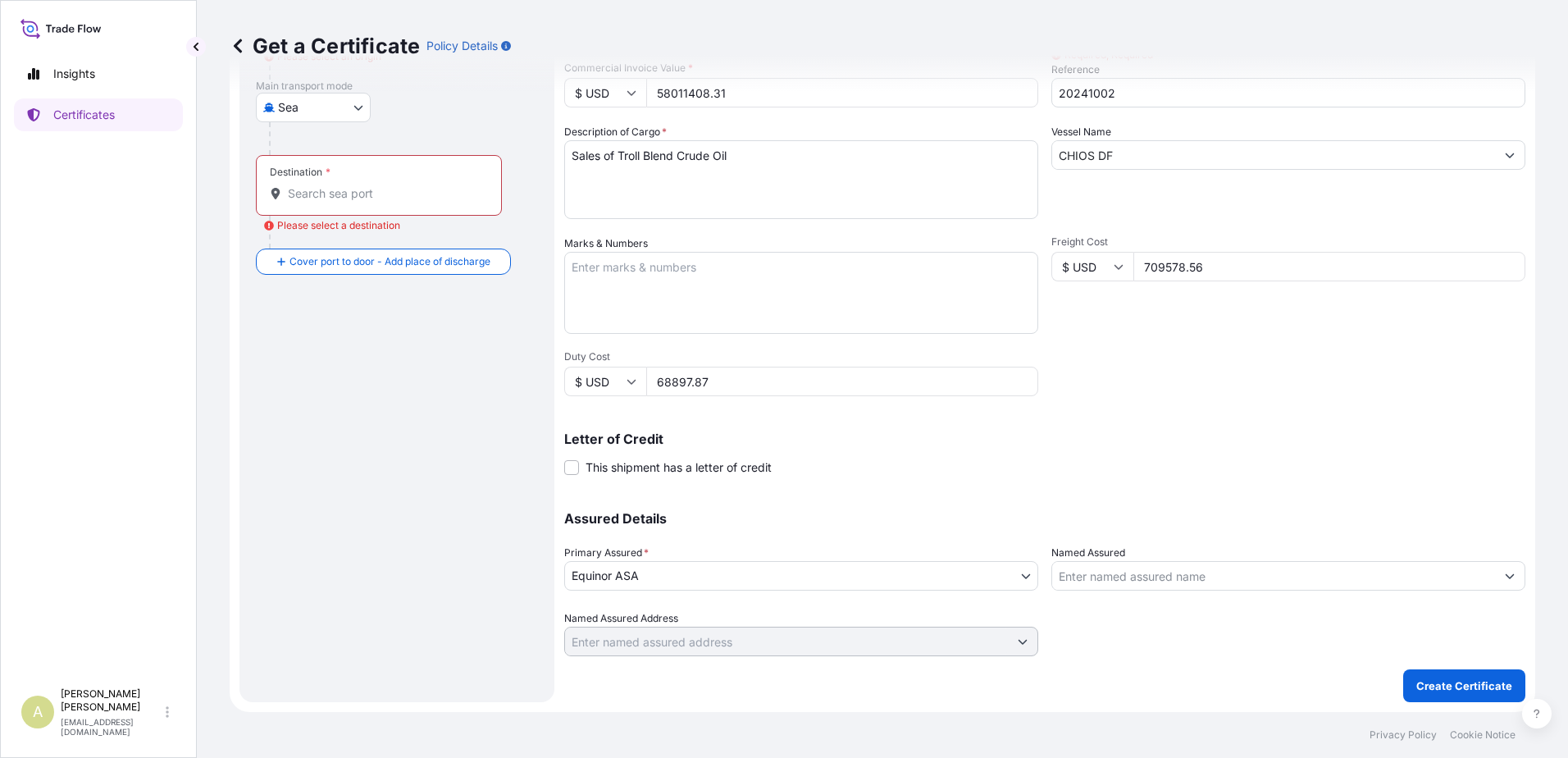
click at [355, 191] on input "Destination * Please select a destination" at bounding box center [385, 193] width 194 height 16
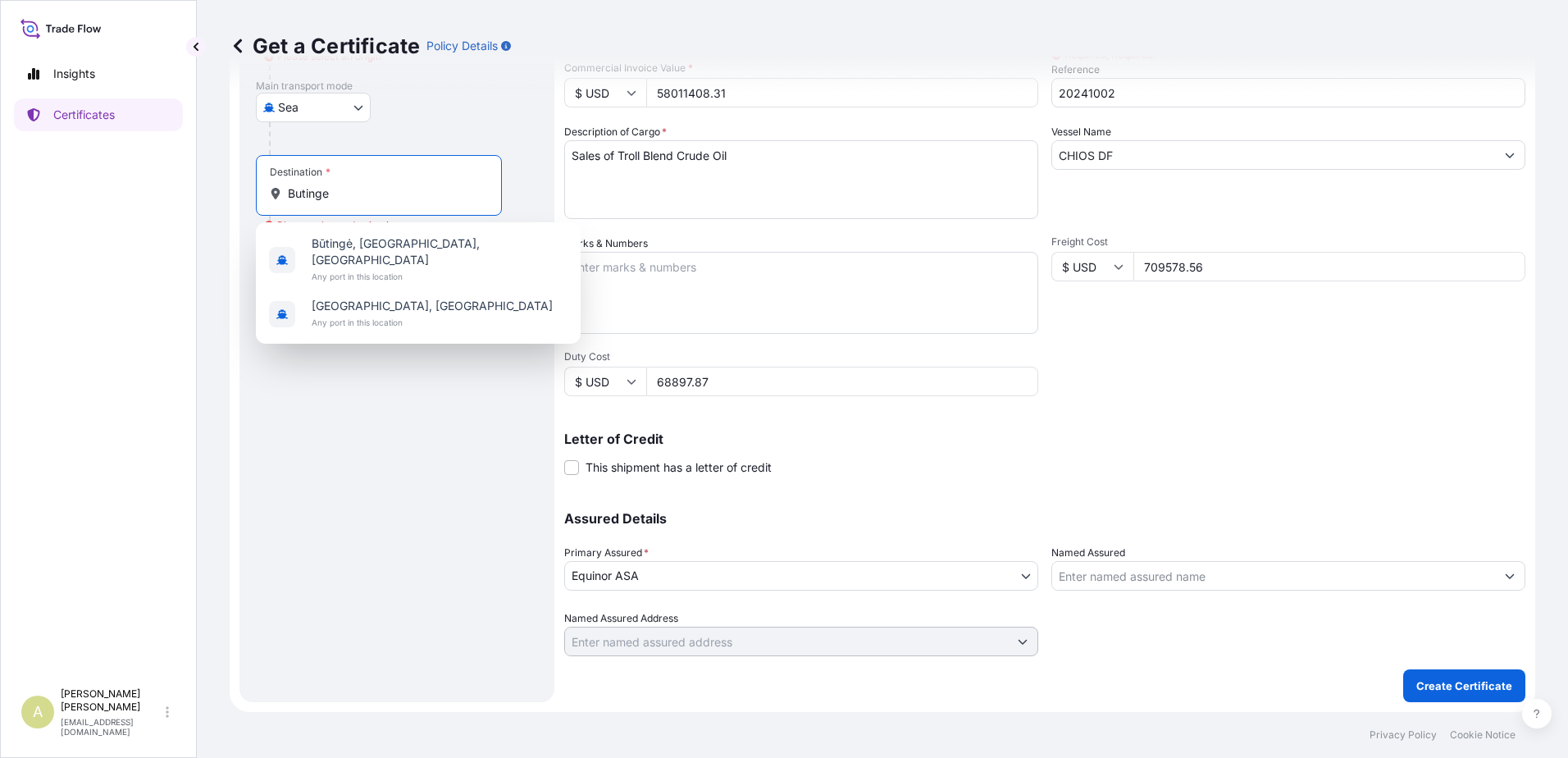
drag, startPoint x: 347, startPoint y: 190, endPoint x: 257, endPoint y: 190, distance: 90.0
click at [257, 190] on div "Destination * Butinge" at bounding box center [379, 185] width 246 height 61
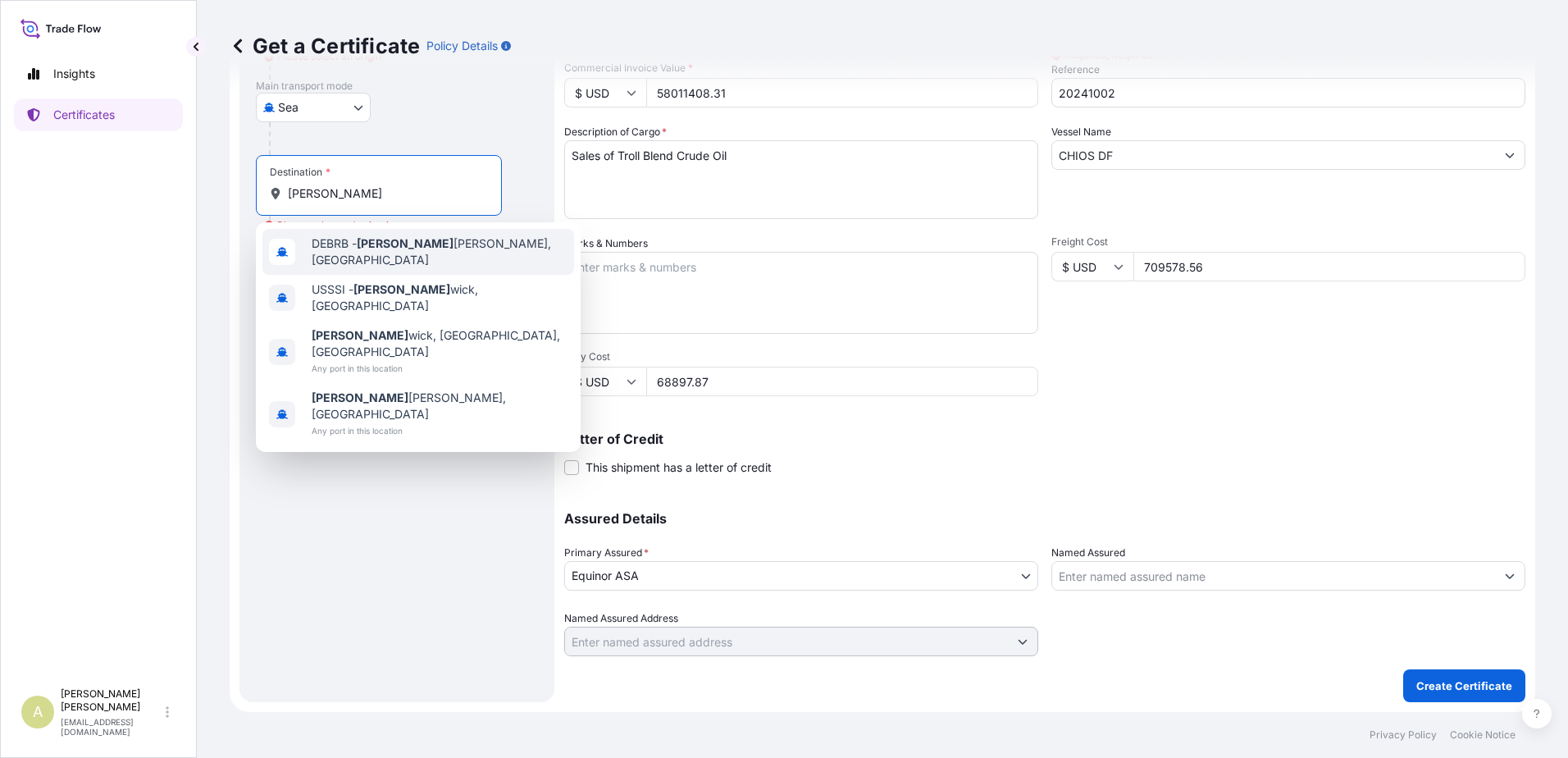
click at [445, 251] on span "DEBRB - Bruns buttel, Germany" at bounding box center [440, 251] width 256 height 33
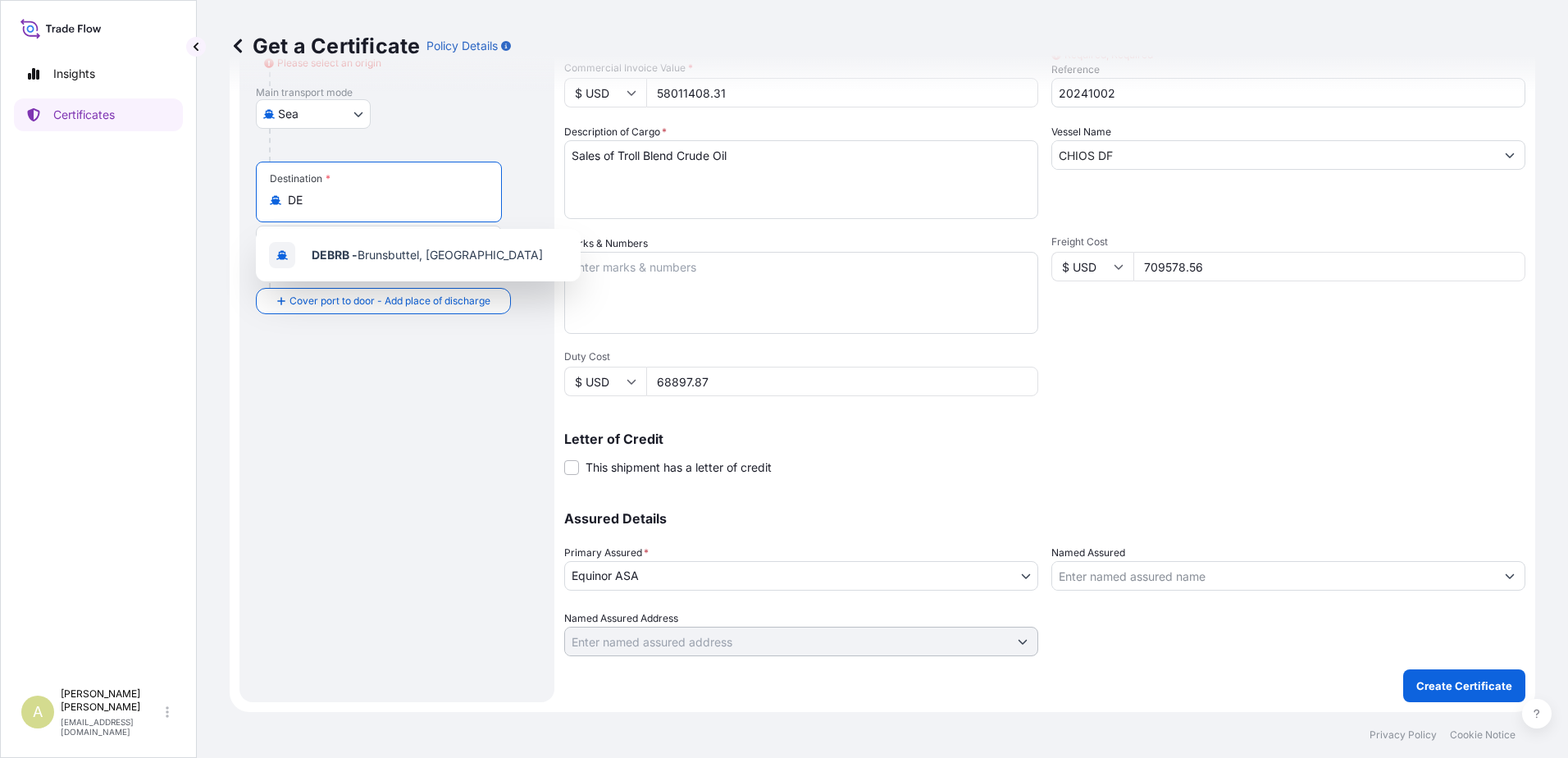
type input "D"
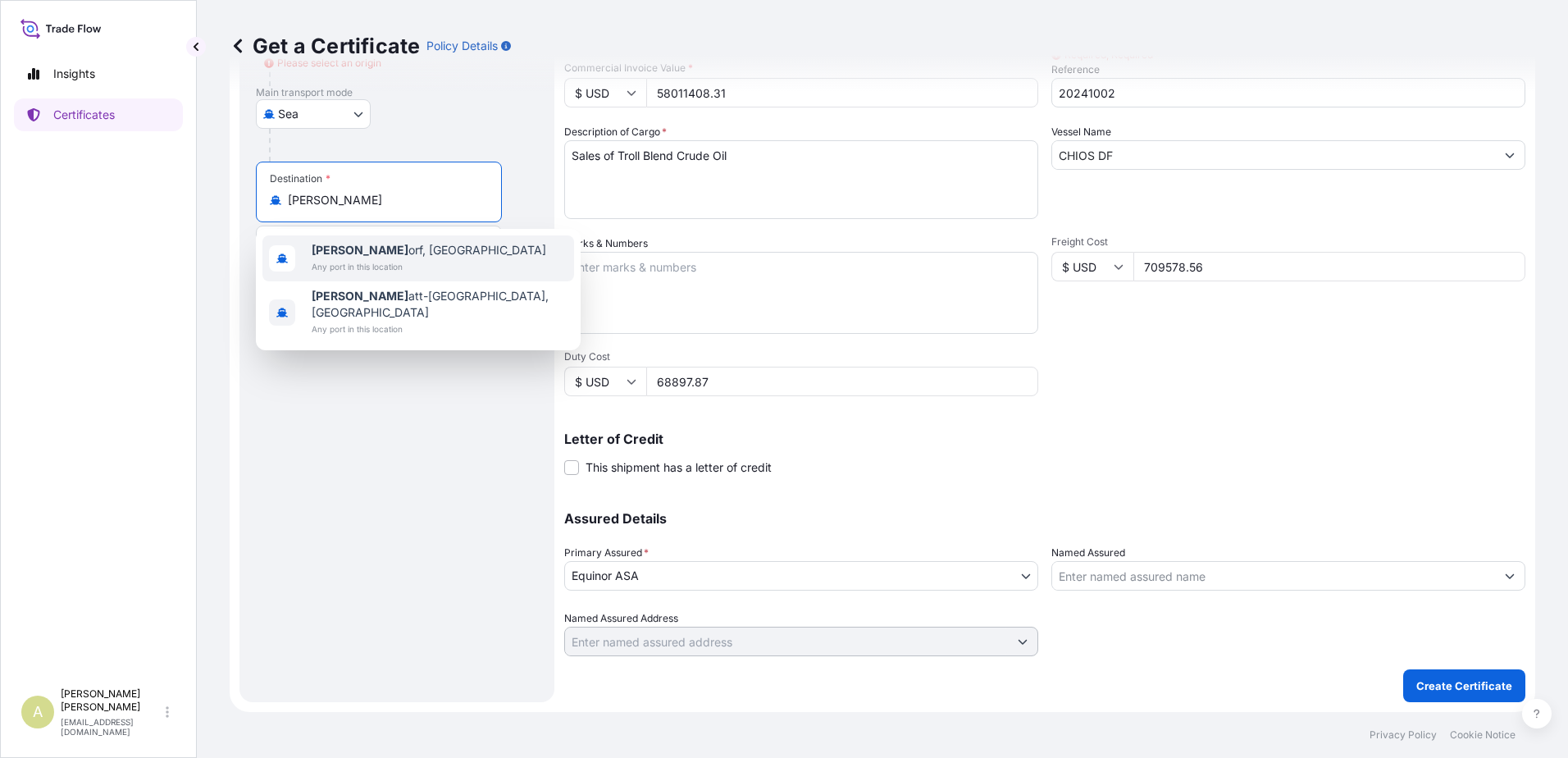
click at [398, 256] on span "Brunst orf, Germany" at bounding box center [429, 249] width 234 height 16
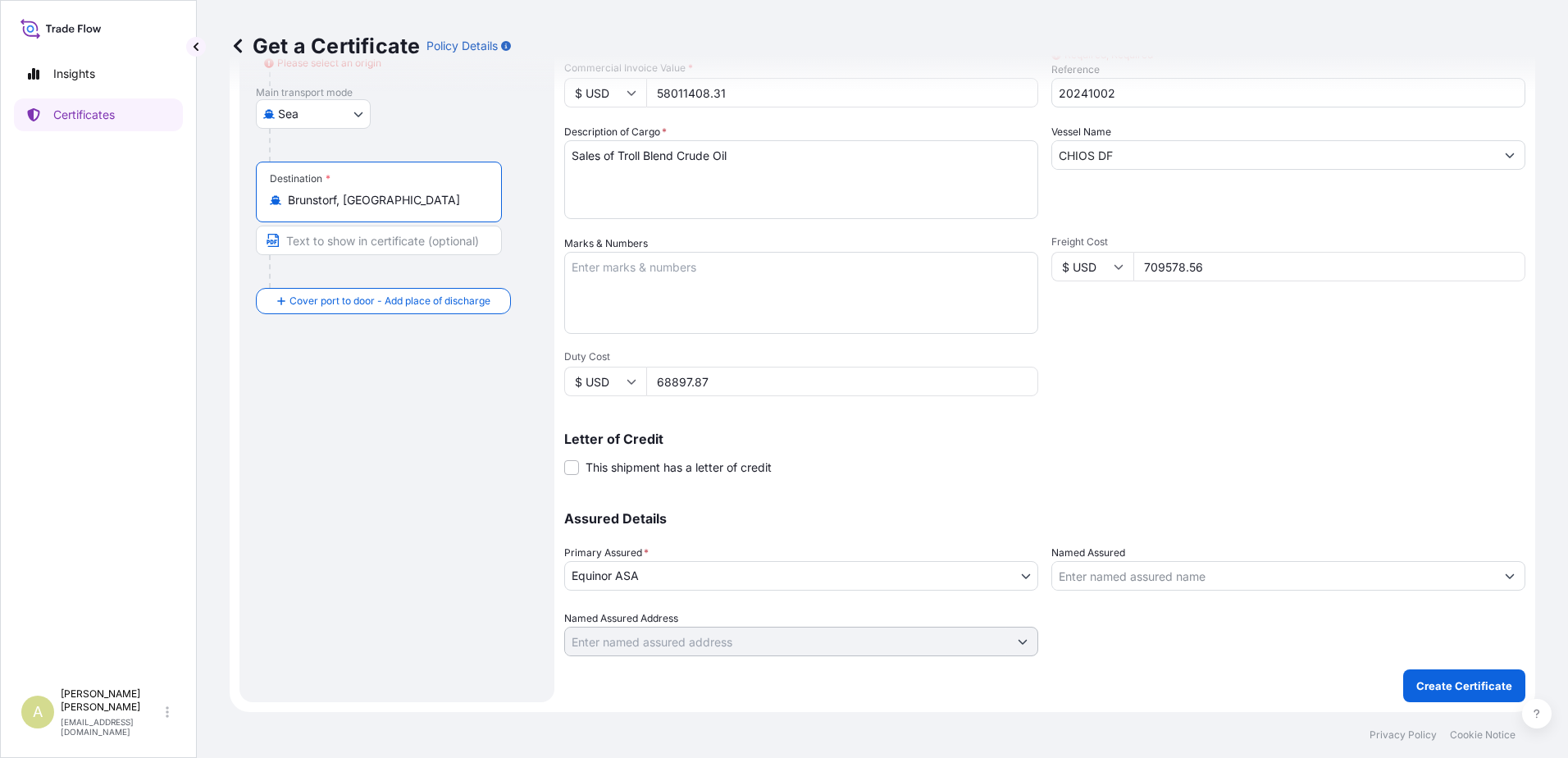
drag, startPoint x: 406, startPoint y: 202, endPoint x: 269, endPoint y: 207, distance: 137.1
click at [270, 208] on div "Destination * Brunstorf, Germany" at bounding box center [379, 192] width 246 height 61
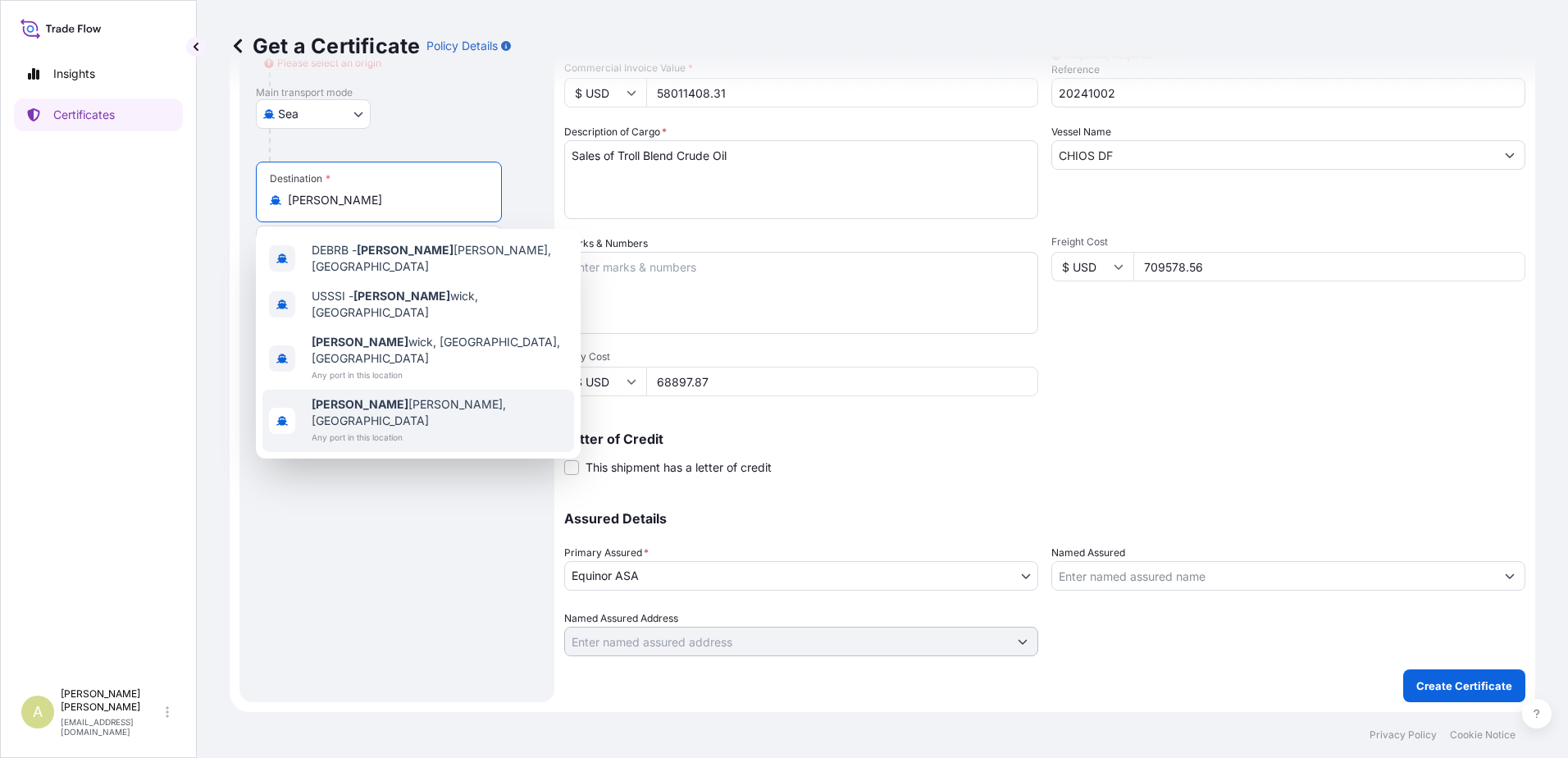
click at [366, 429] on span "Any port in this location" at bounding box center [440, 436] width 256 height 16
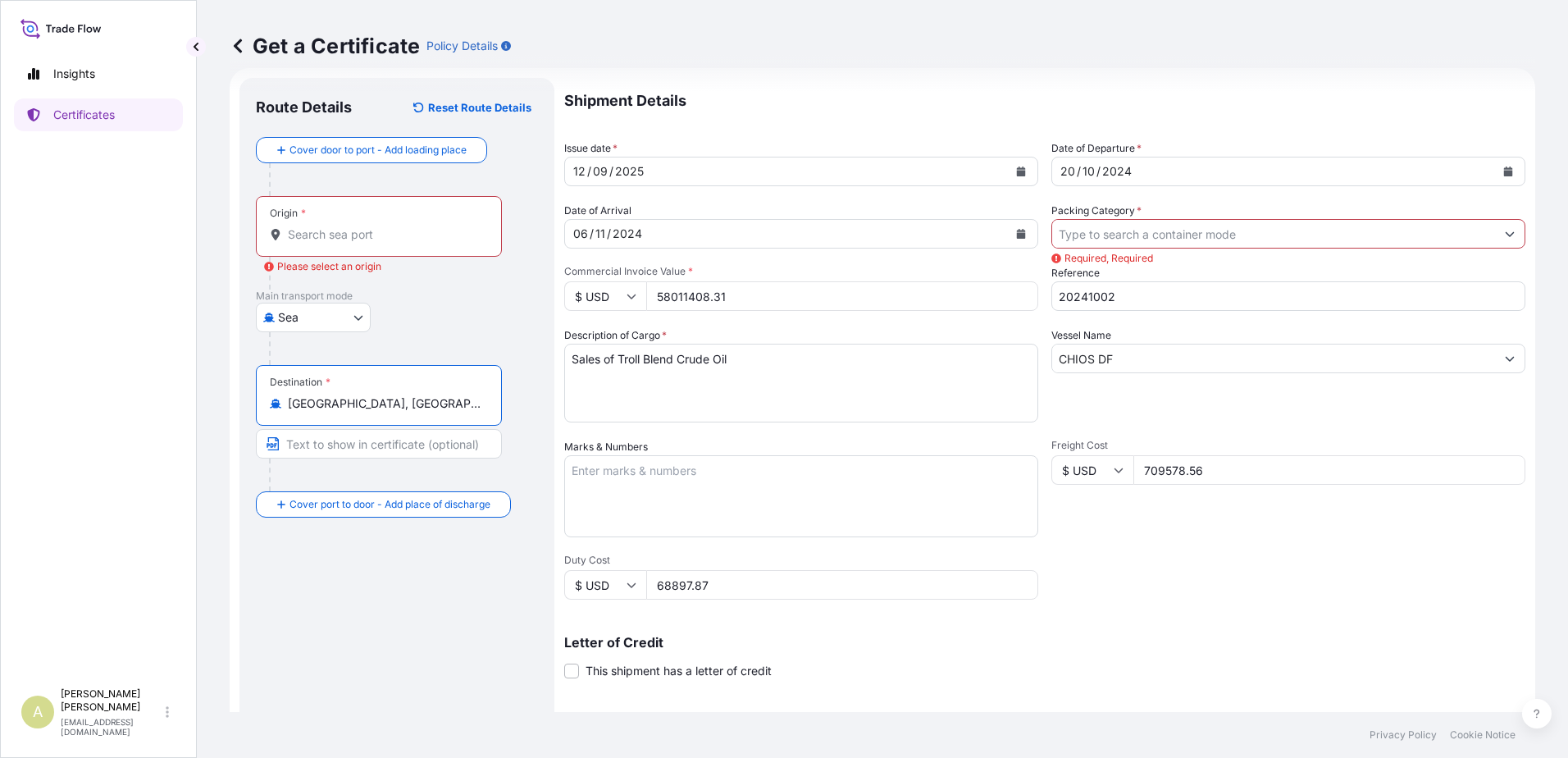
scroll to position [0, 0]
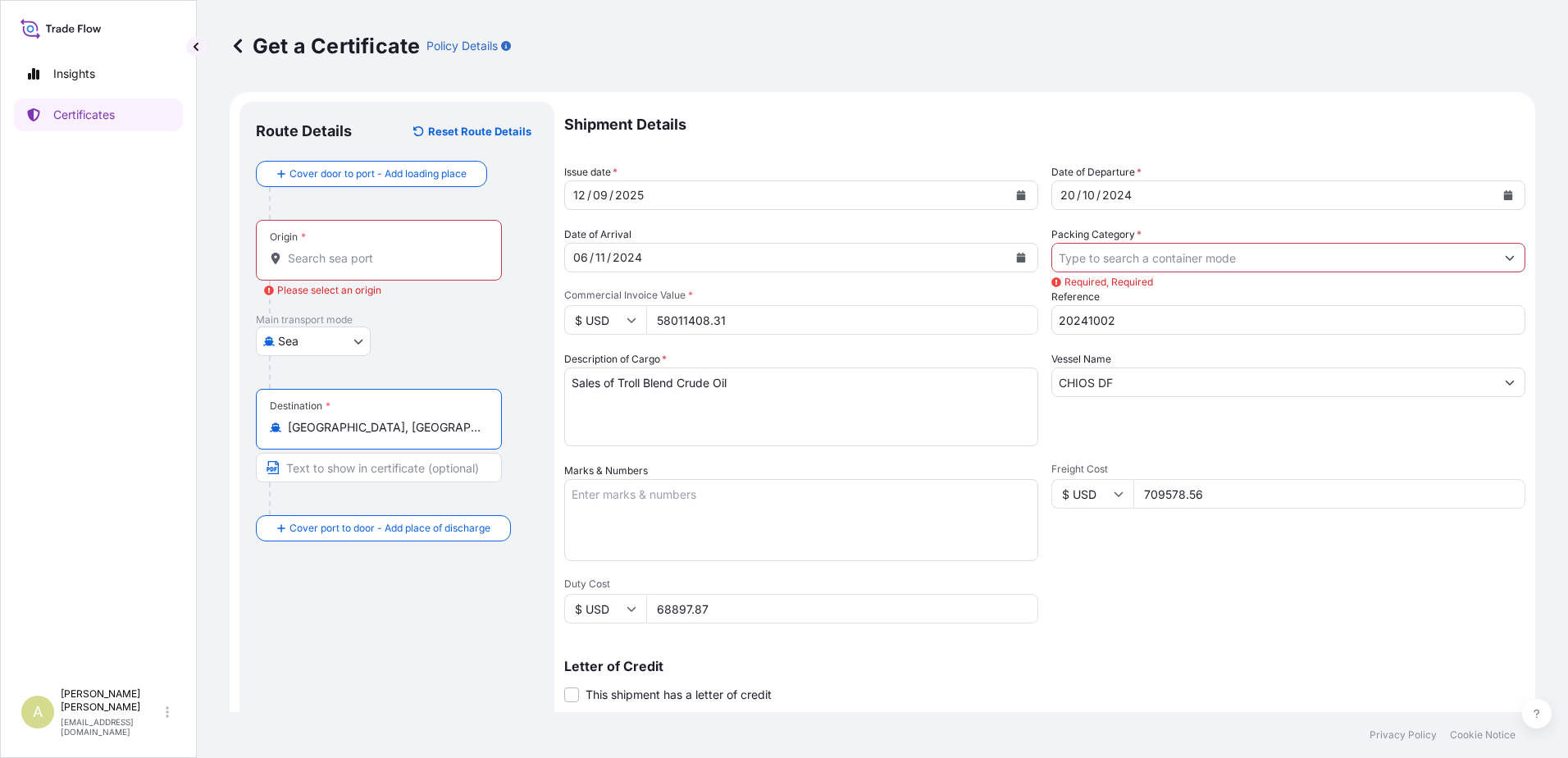
type input "Brunsbüttel, Germany"
click at [1266, 251] on input "Packing Category *" at bounding box center [1273, 257] width 443 height 29
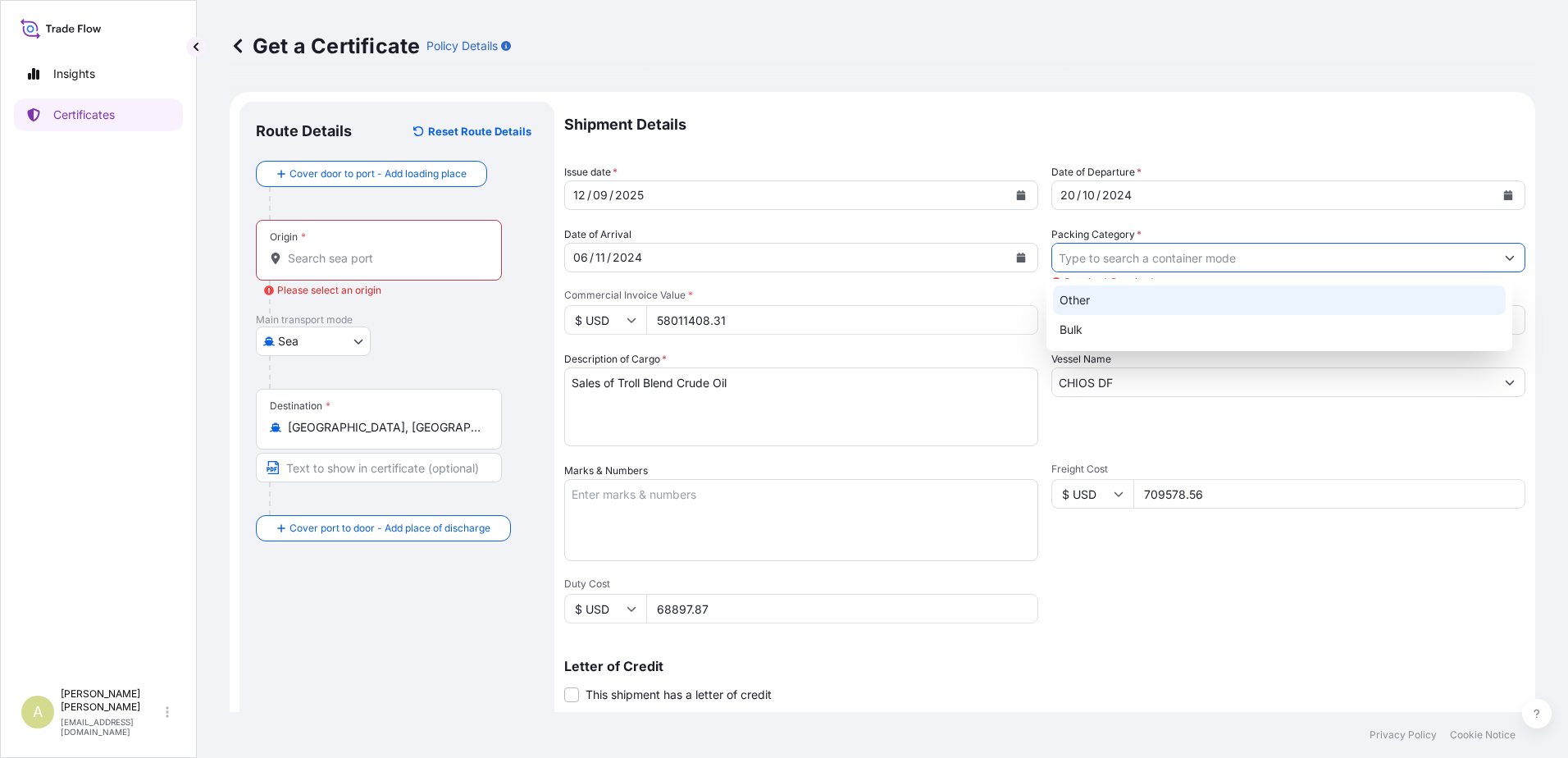
click at [1124, 305] on div "Other" at bounding box center [1279, 300] width 453 height 29
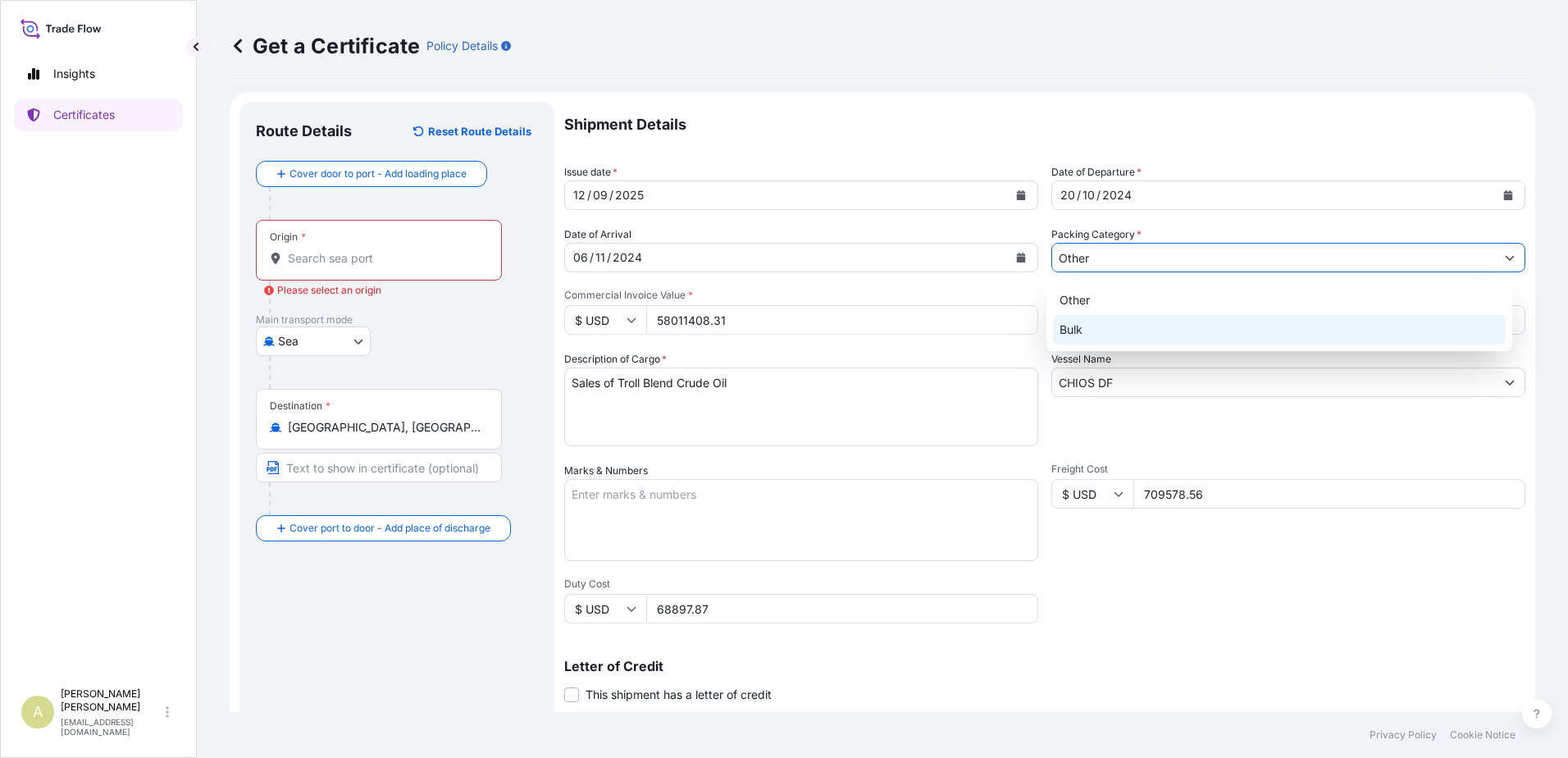
click at [1103, 331] on div "Bulk" at bounding box center [1279, 329] width 453 height 29
type input "Bulk"
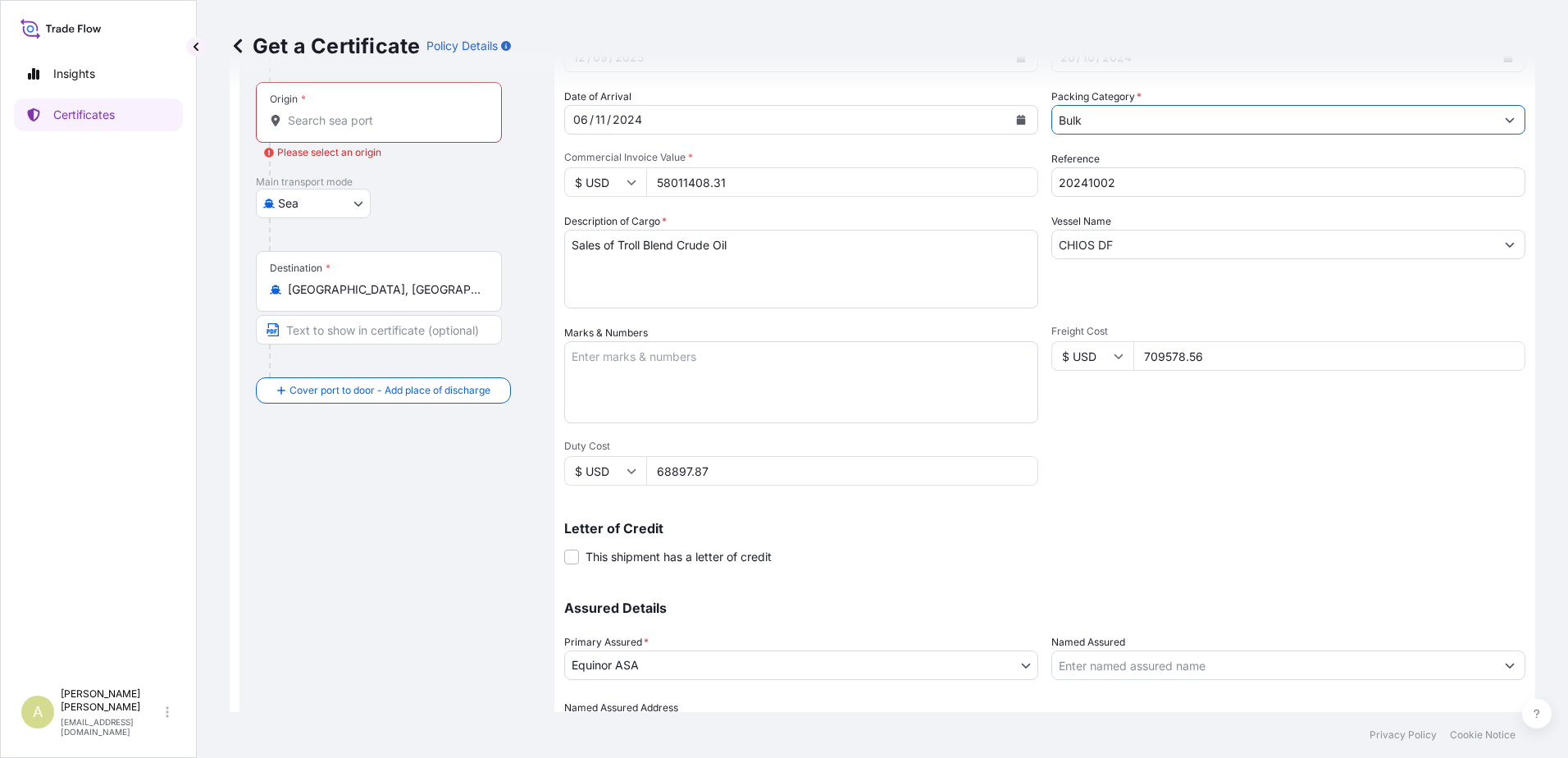
scroll to position [227, 0]
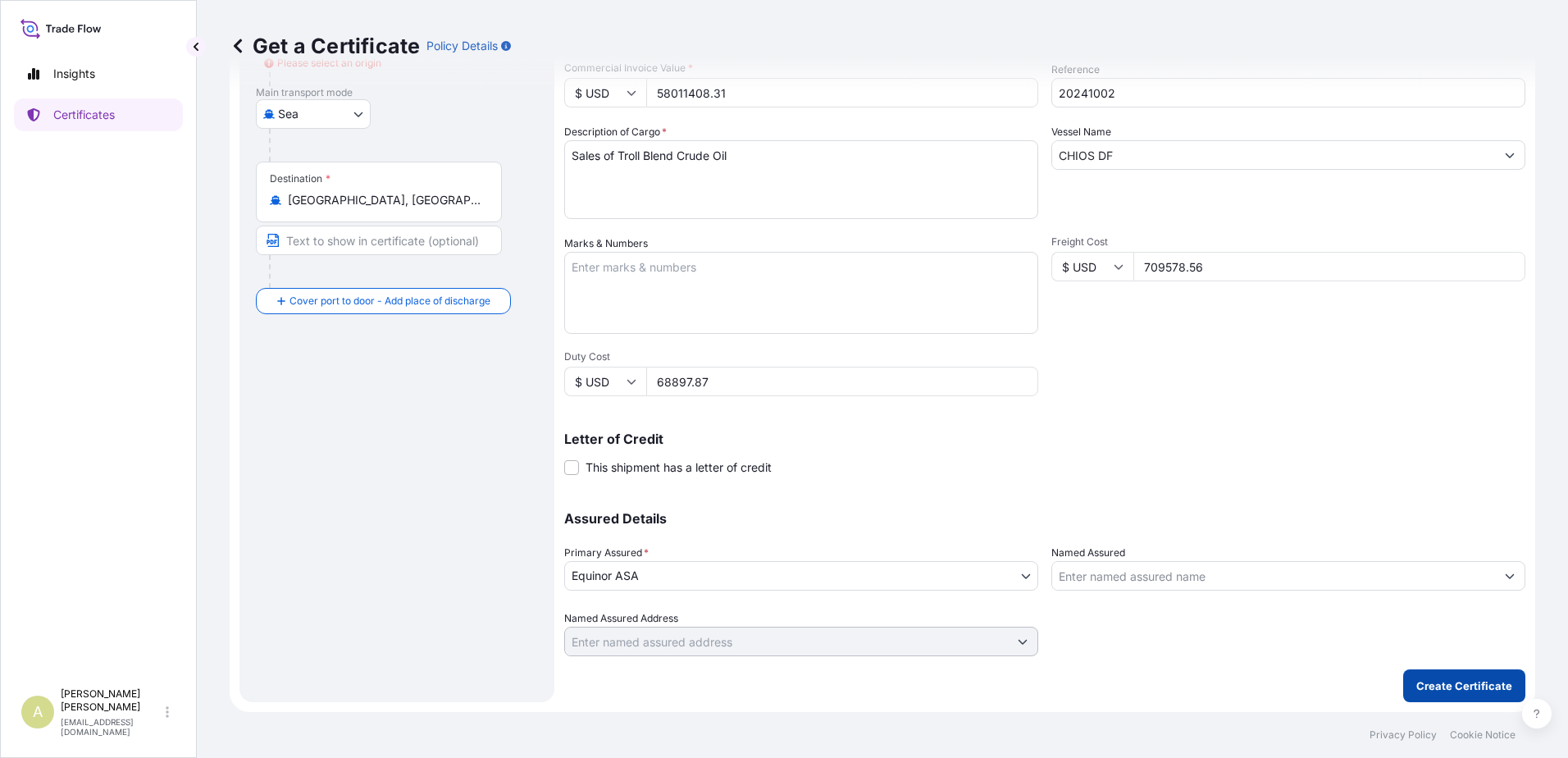
click at [1450, 695] on button "Create Certificate" at bounding box center [1464, 686] width 122 height 33
type input "709579"
click at [1470, 684] on p "Create Certificate" at bounding box center [1464, 685] width 96 height 16
type input "68900"
click at [1424, 684] on p "Create Certificate" at bounding box center [1464, 685] width 96 height 16
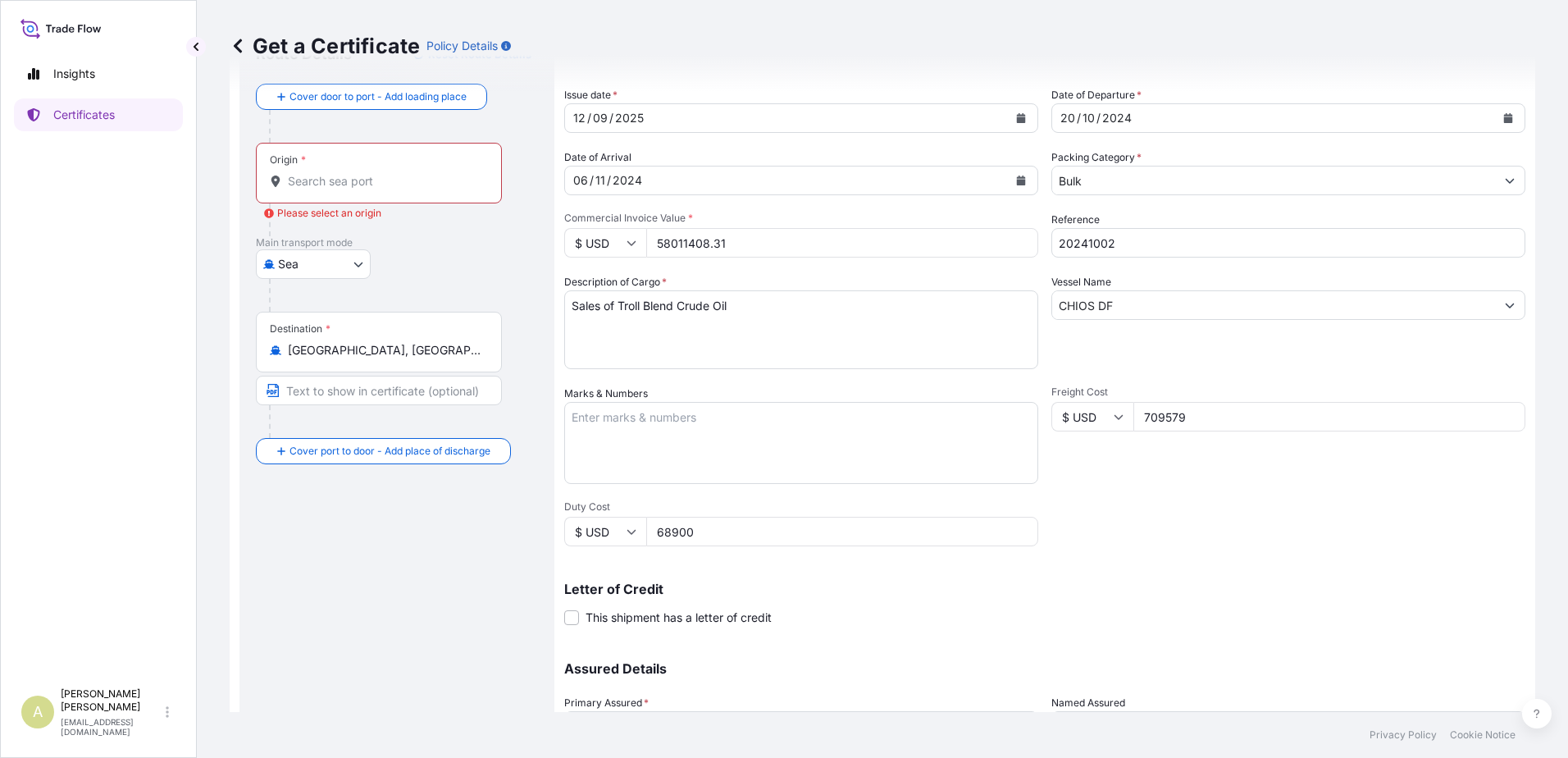
scroll to position [63, 0]
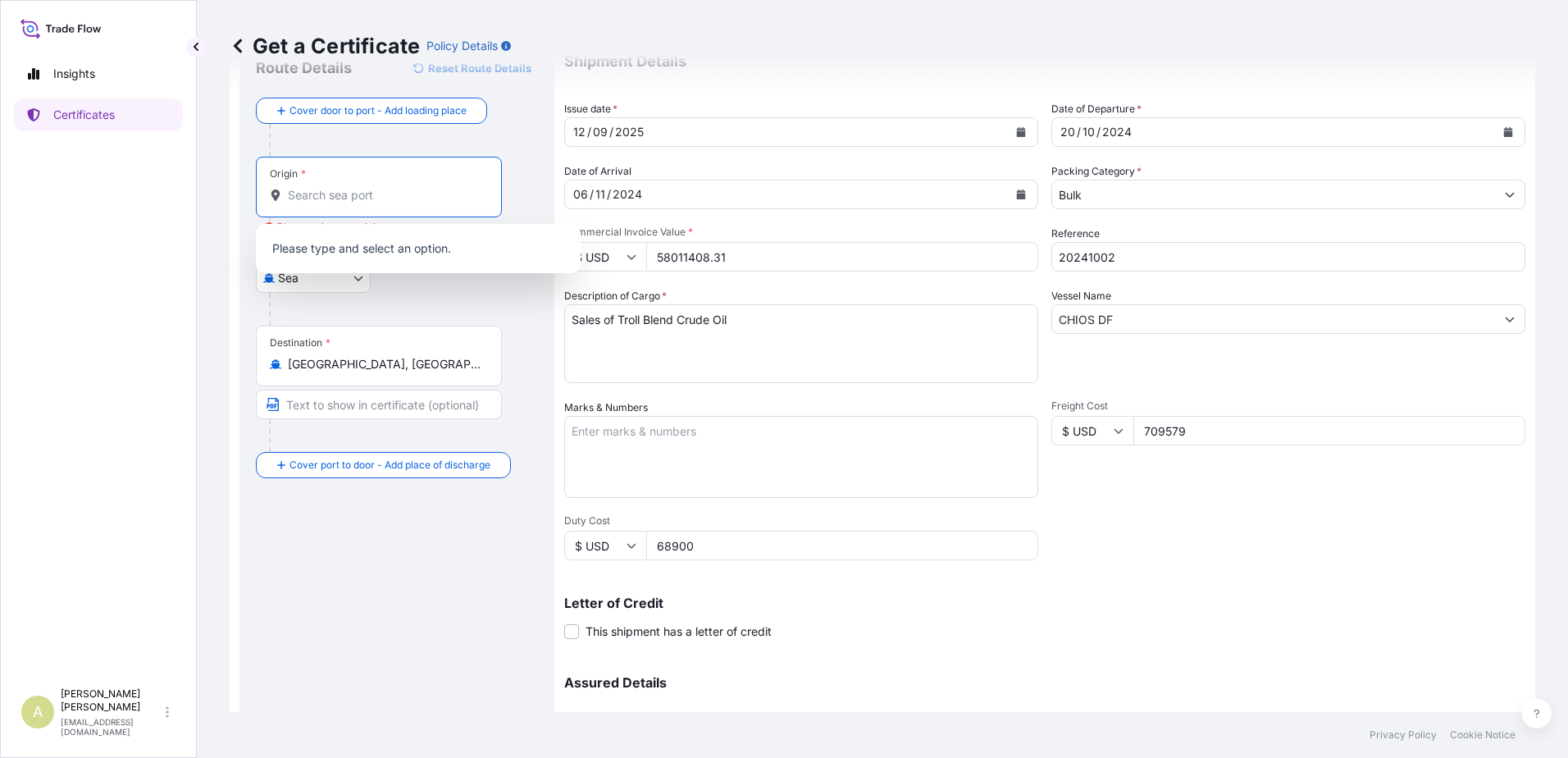
click at [349, 194] on input "Origin * Please select an origin" at bounding box center [385, 195] width 194 height 16
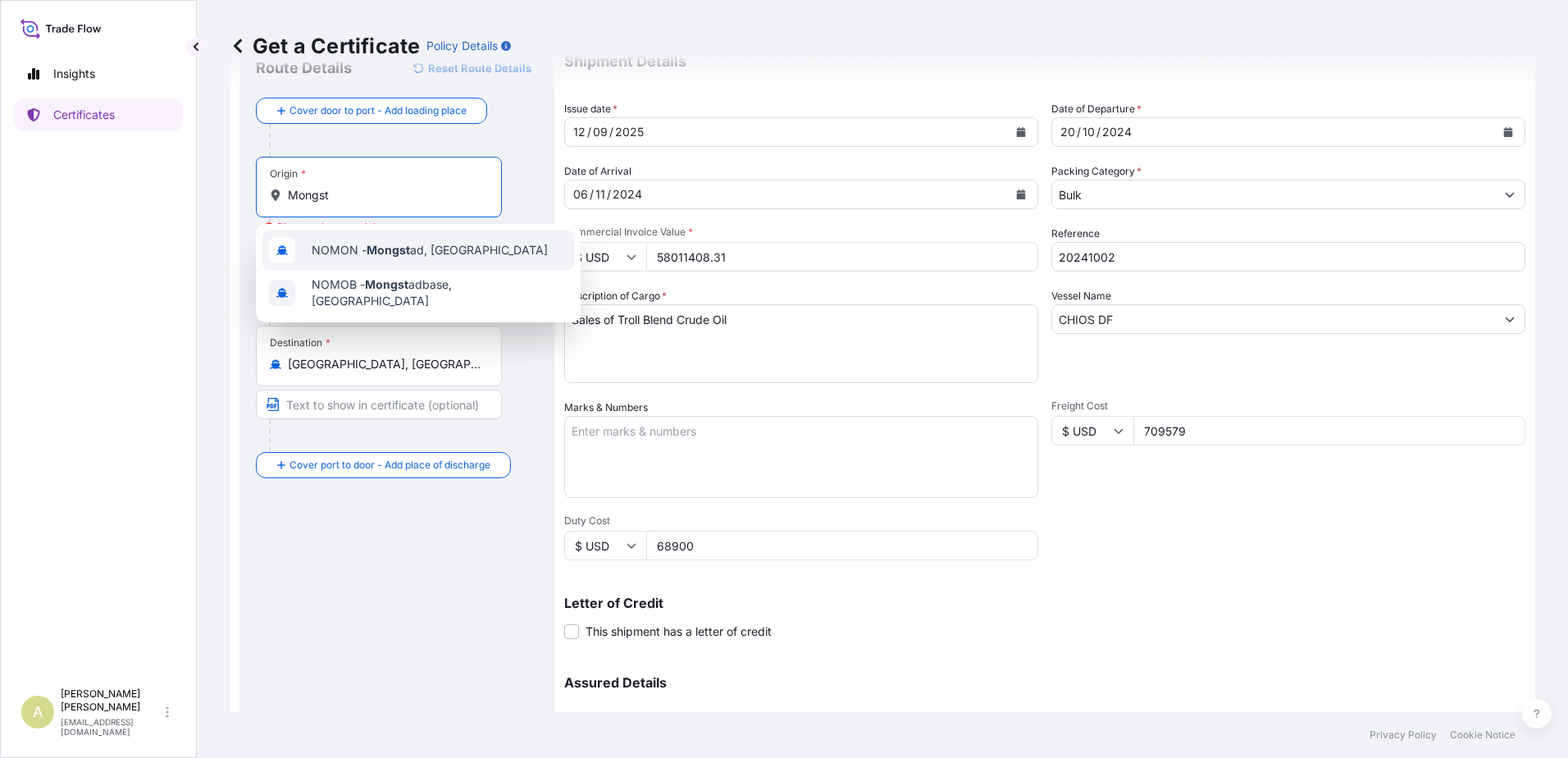
click at [419, 254] on span "NOMON - Mongst ad, Norway" at bounding box center [429, 249] width 236 height 16
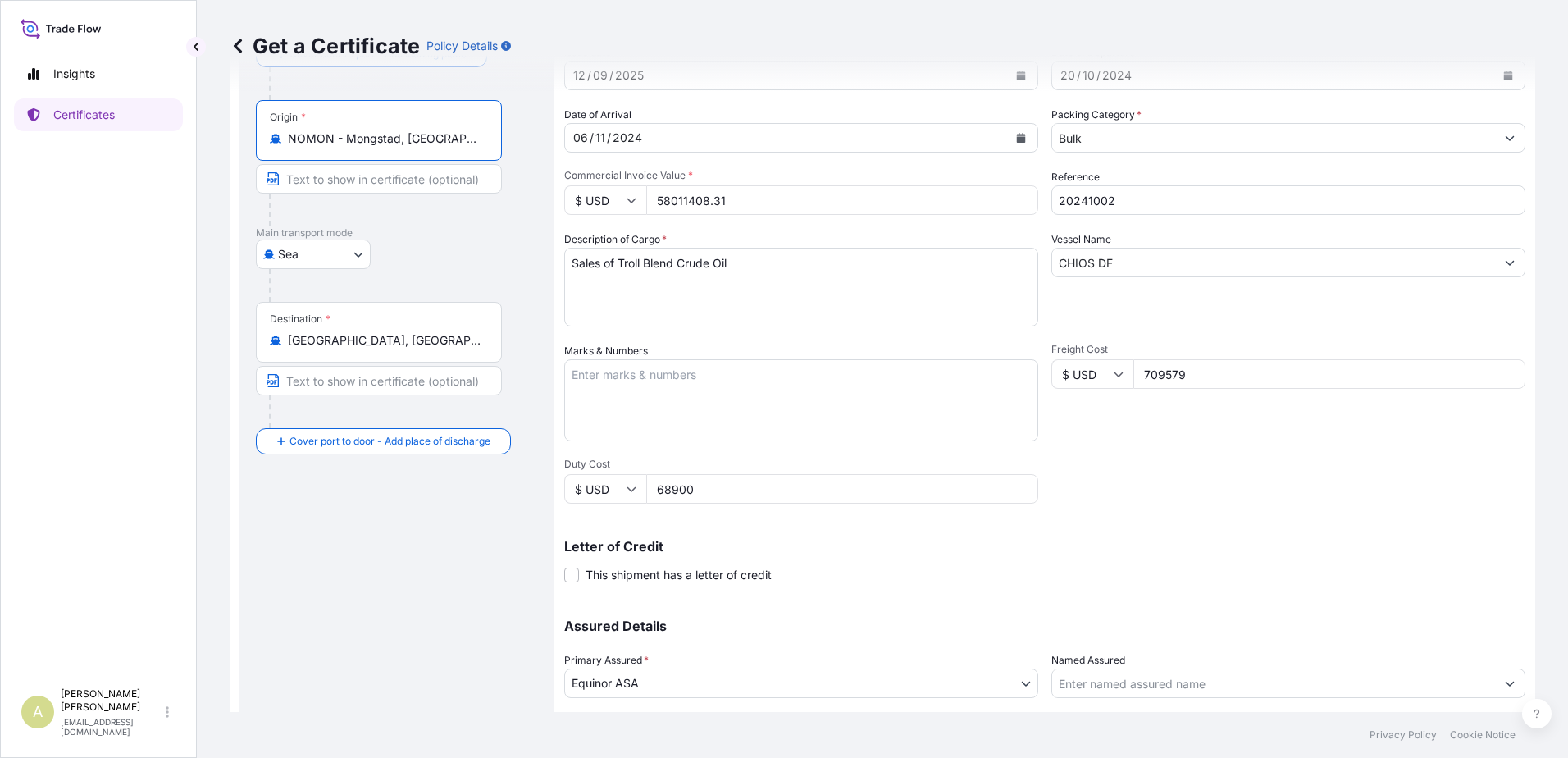
scroll to position [227, 0]
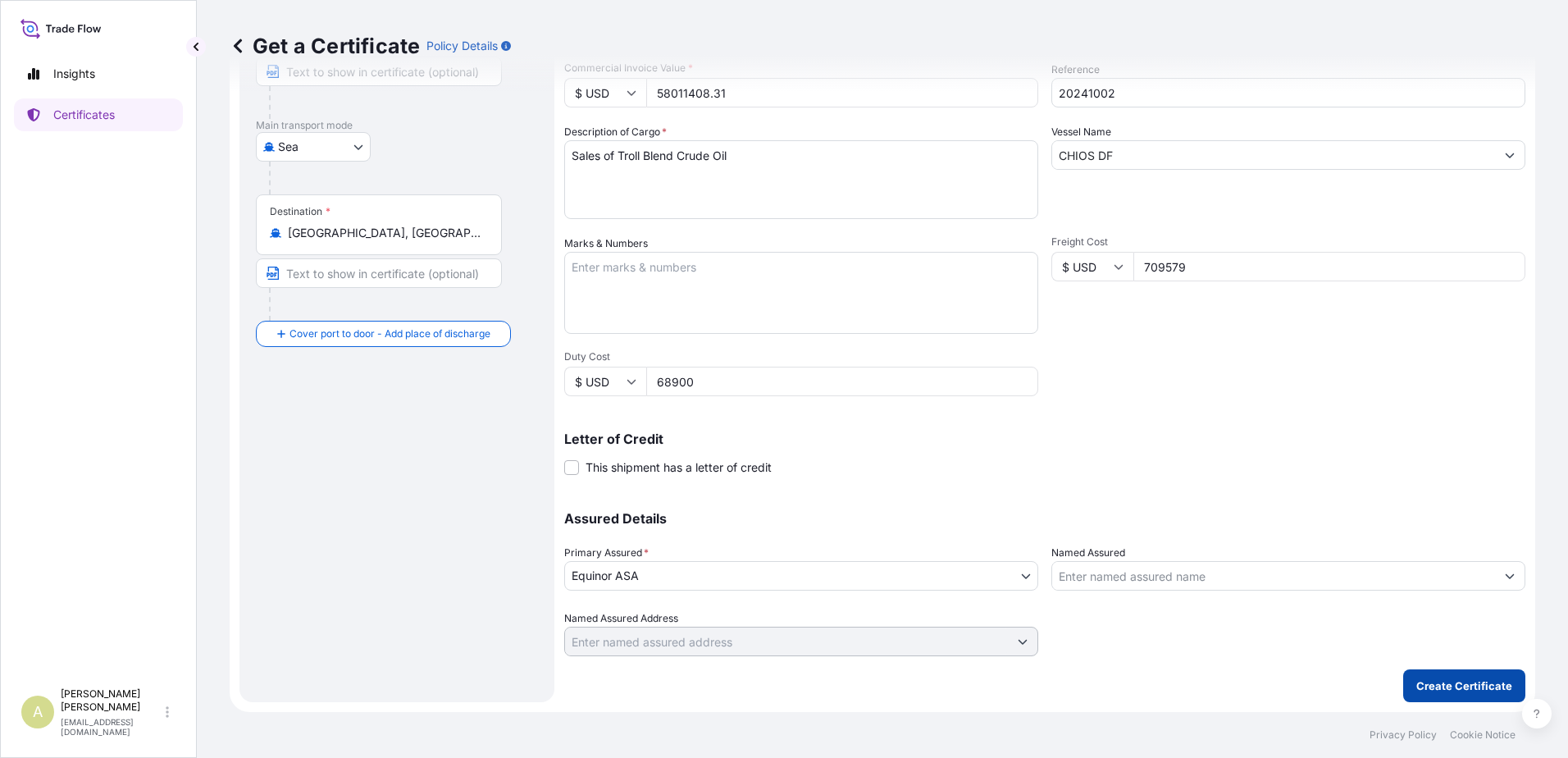
type input "NOMON - Mongstad, Norway"
click at [1422, 688] on p "Create Certificate" at bounding box center [1464, 685] width 96 height 16
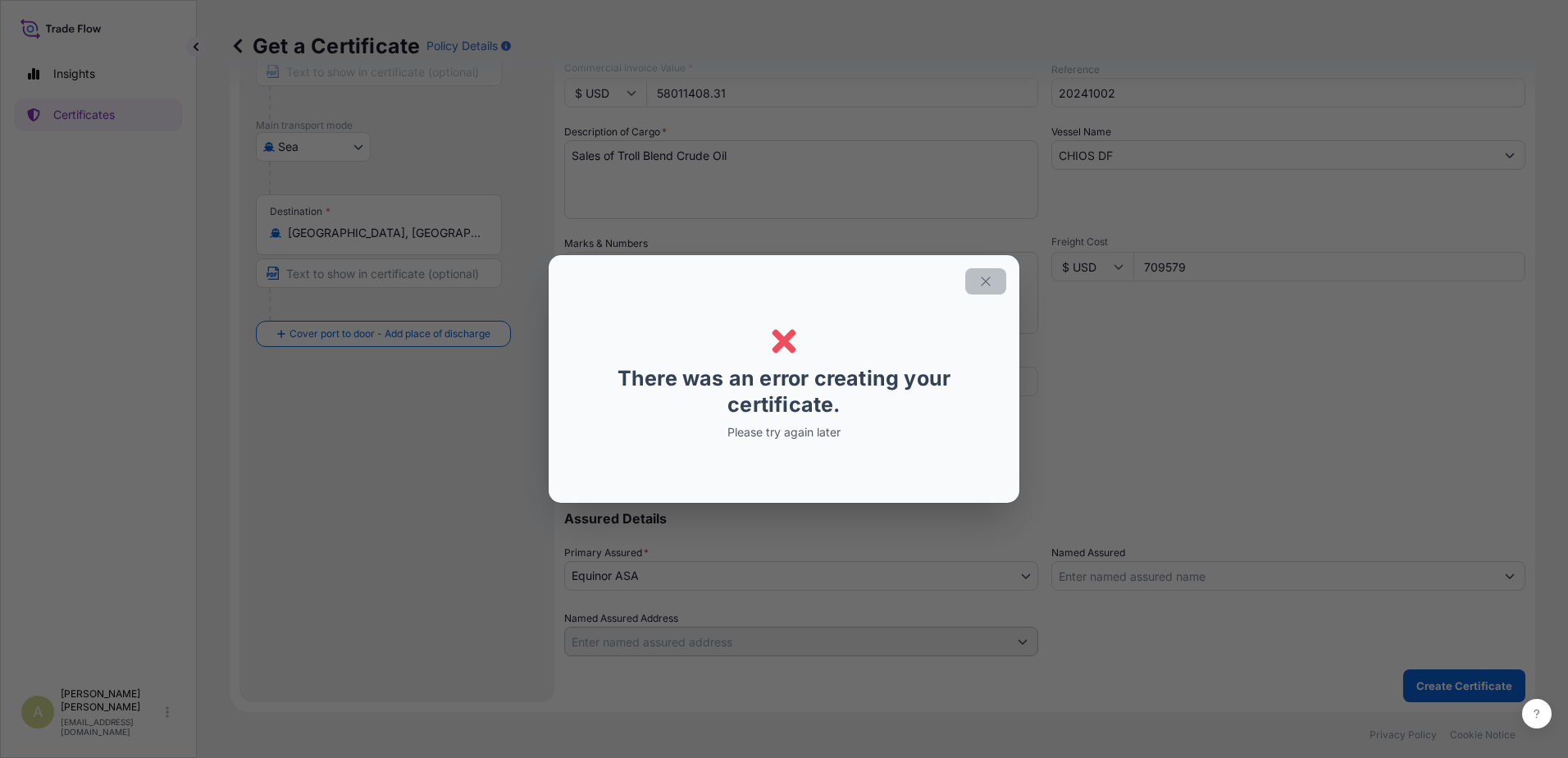
click at [993, 281] on button "button" at bounding box center [985, 280] width 41 height 26
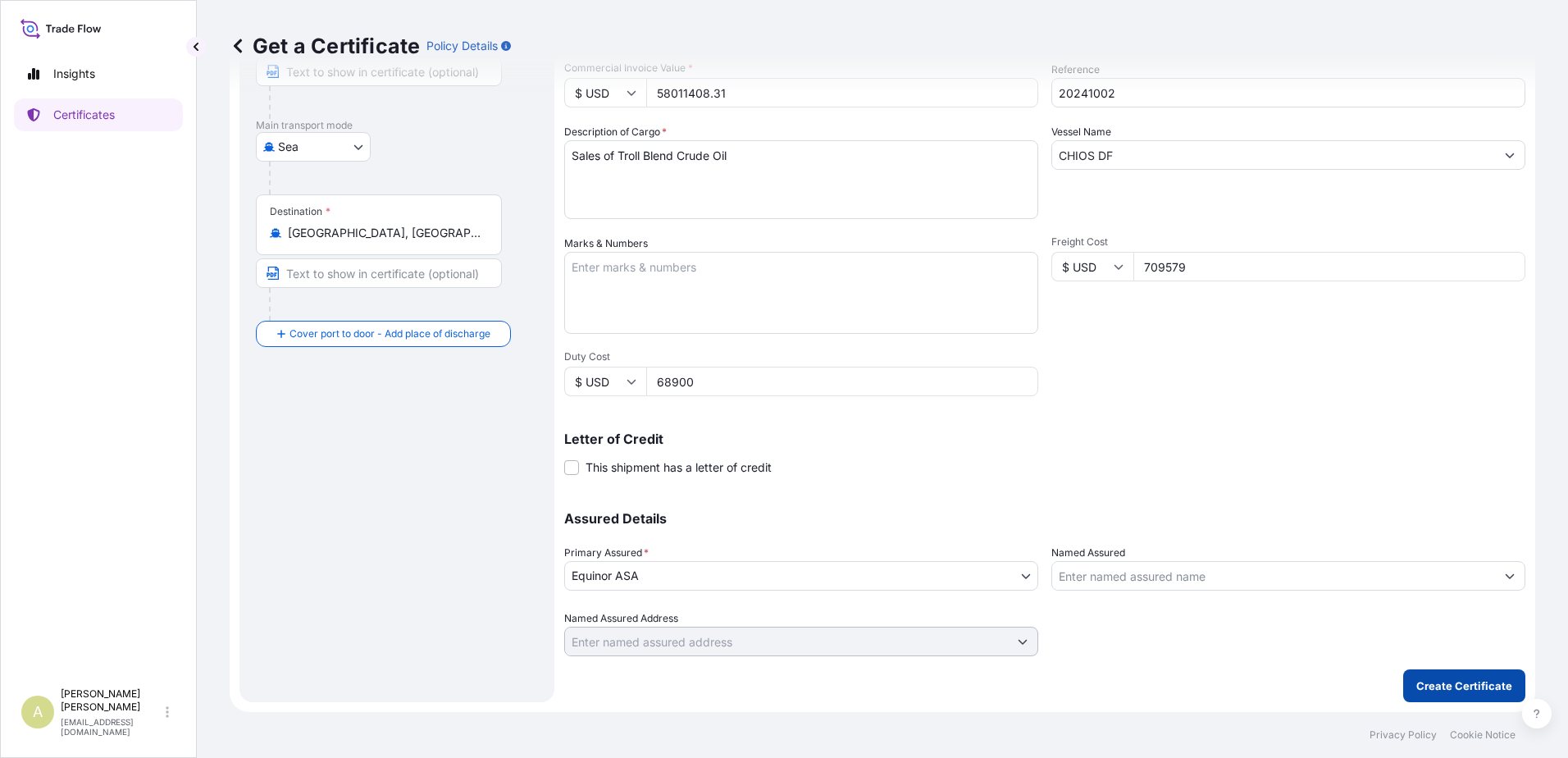
click at [1451, 672] on button "Create Certificate" at bounding box center [1464, 686] width 122 height 33
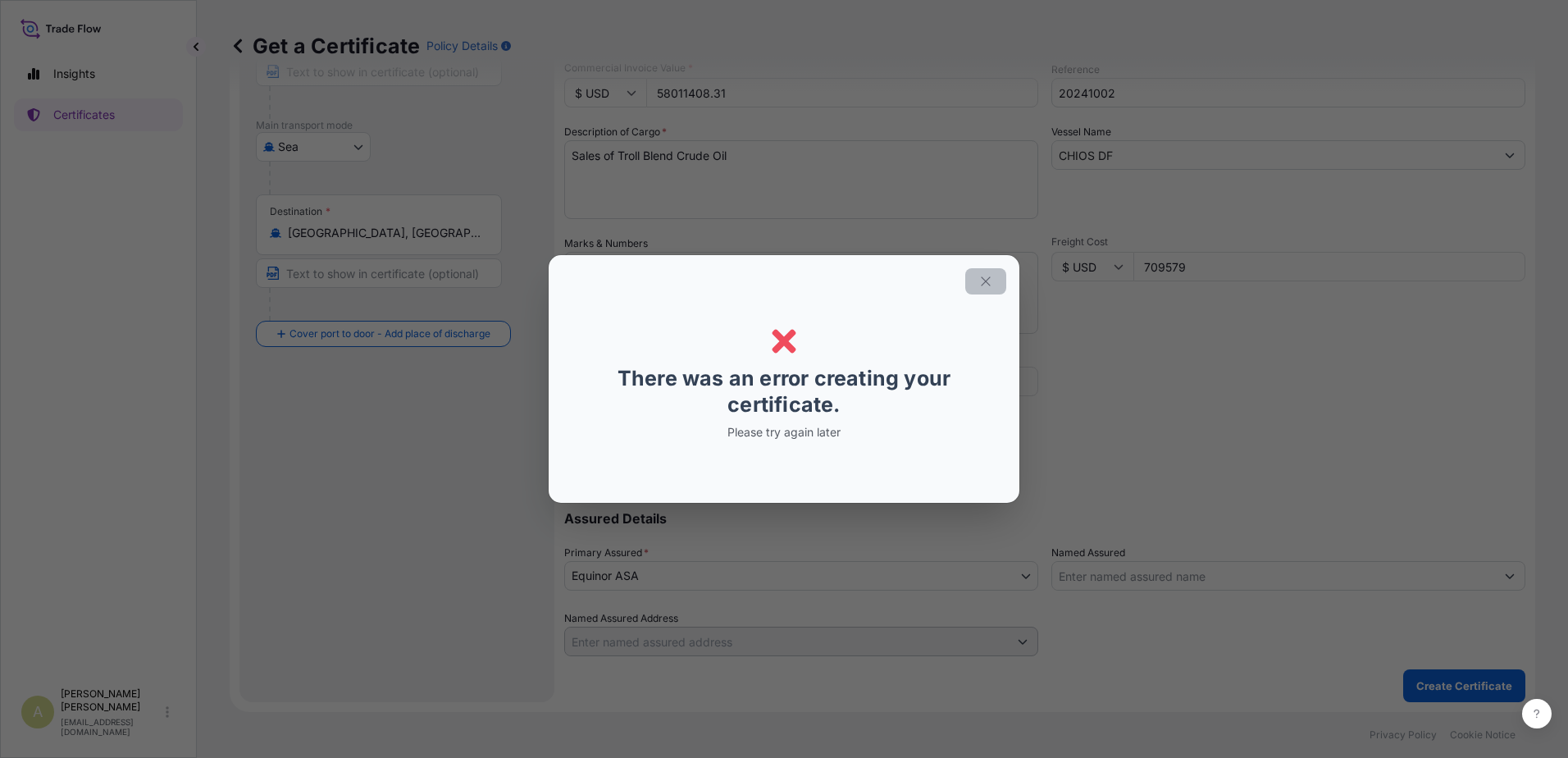
click at [984, 281] on icon "button" at bounding box center [986, 281] width 15 height 15
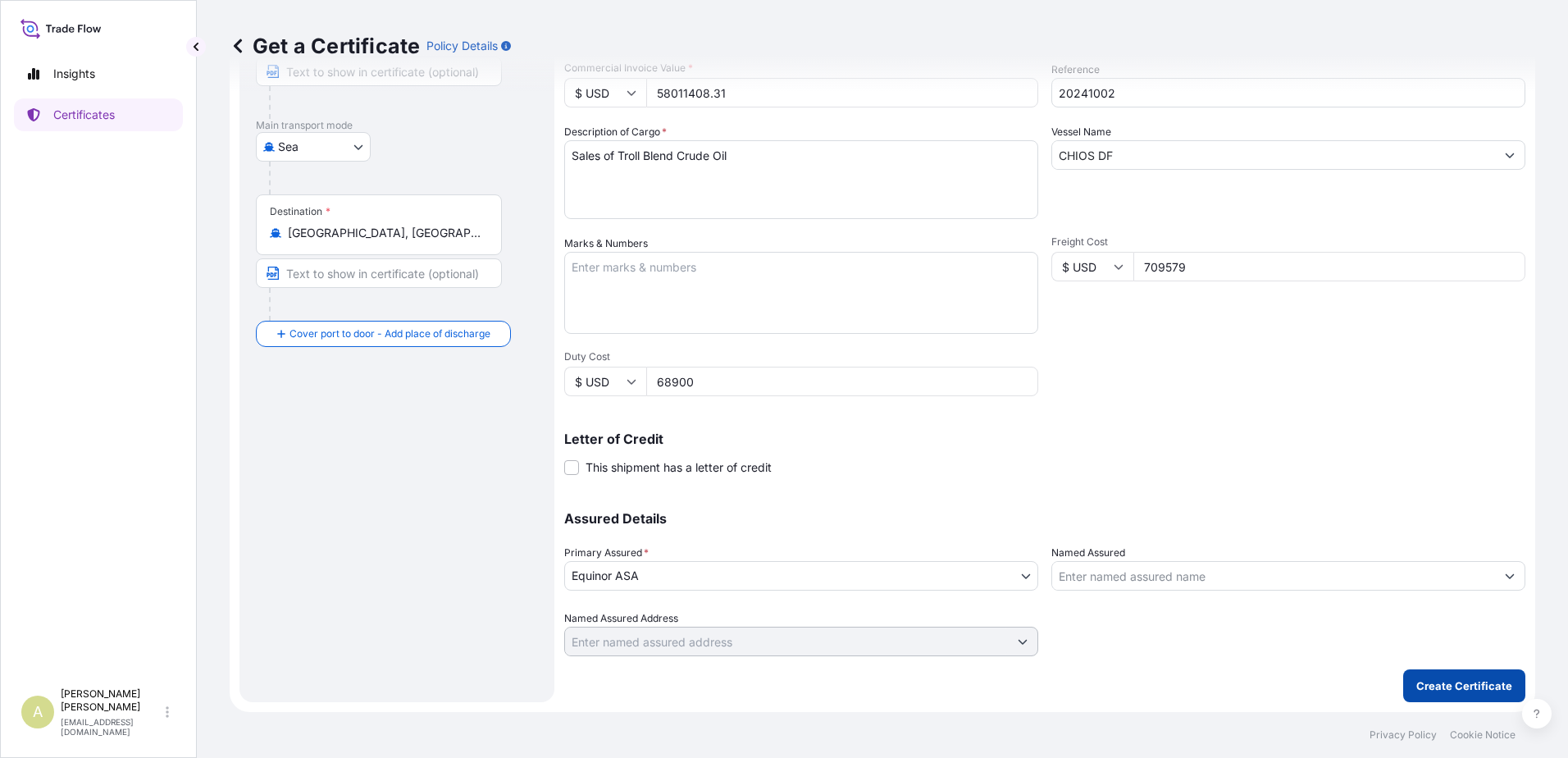
click at [1416, 681] on p "Create Certificate" at bounding box center [1464, 685] width 96 height 16
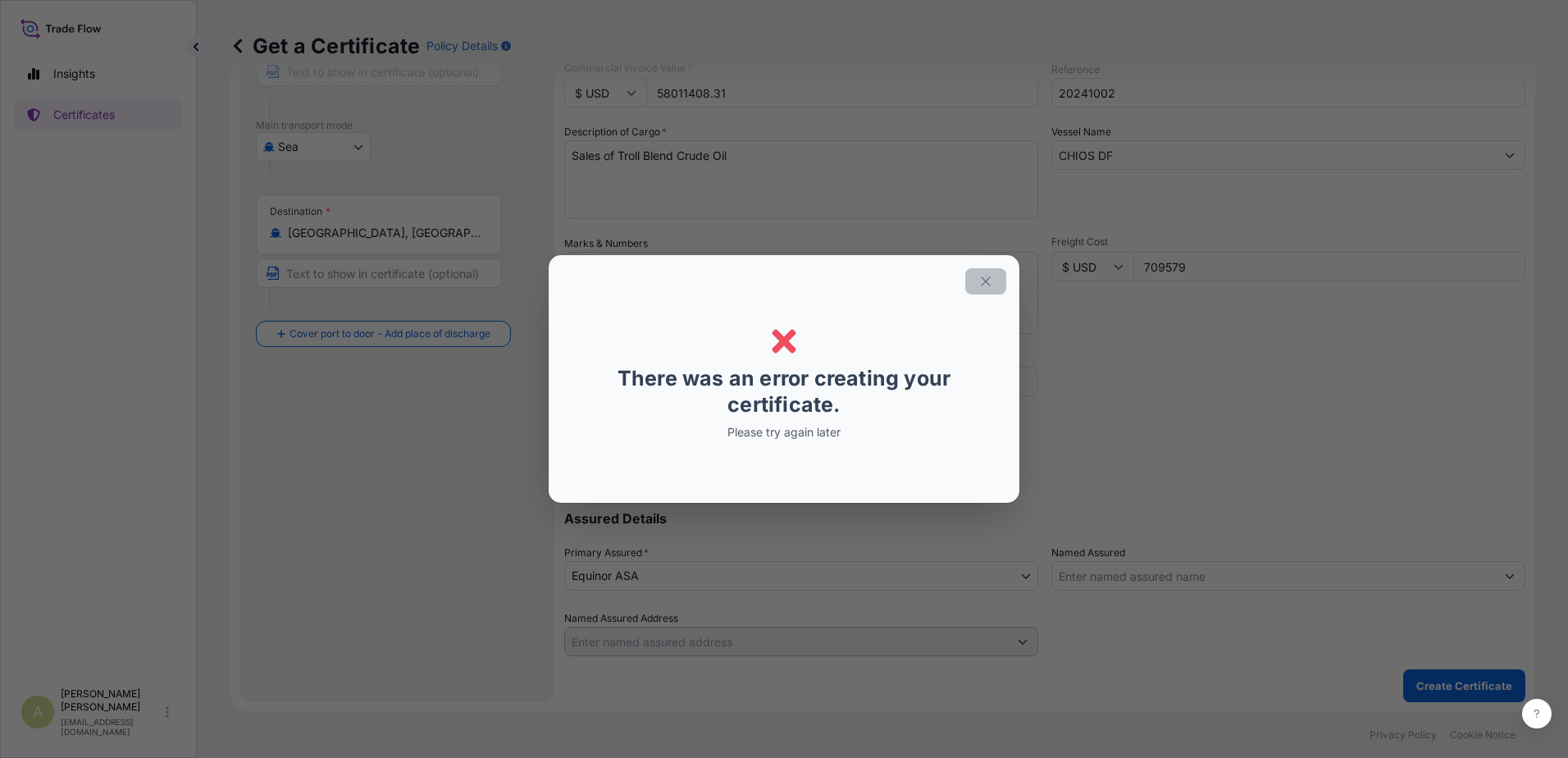
click at [983, 282] on icon "button" at bounding box center [986, 281] width 15 height 15
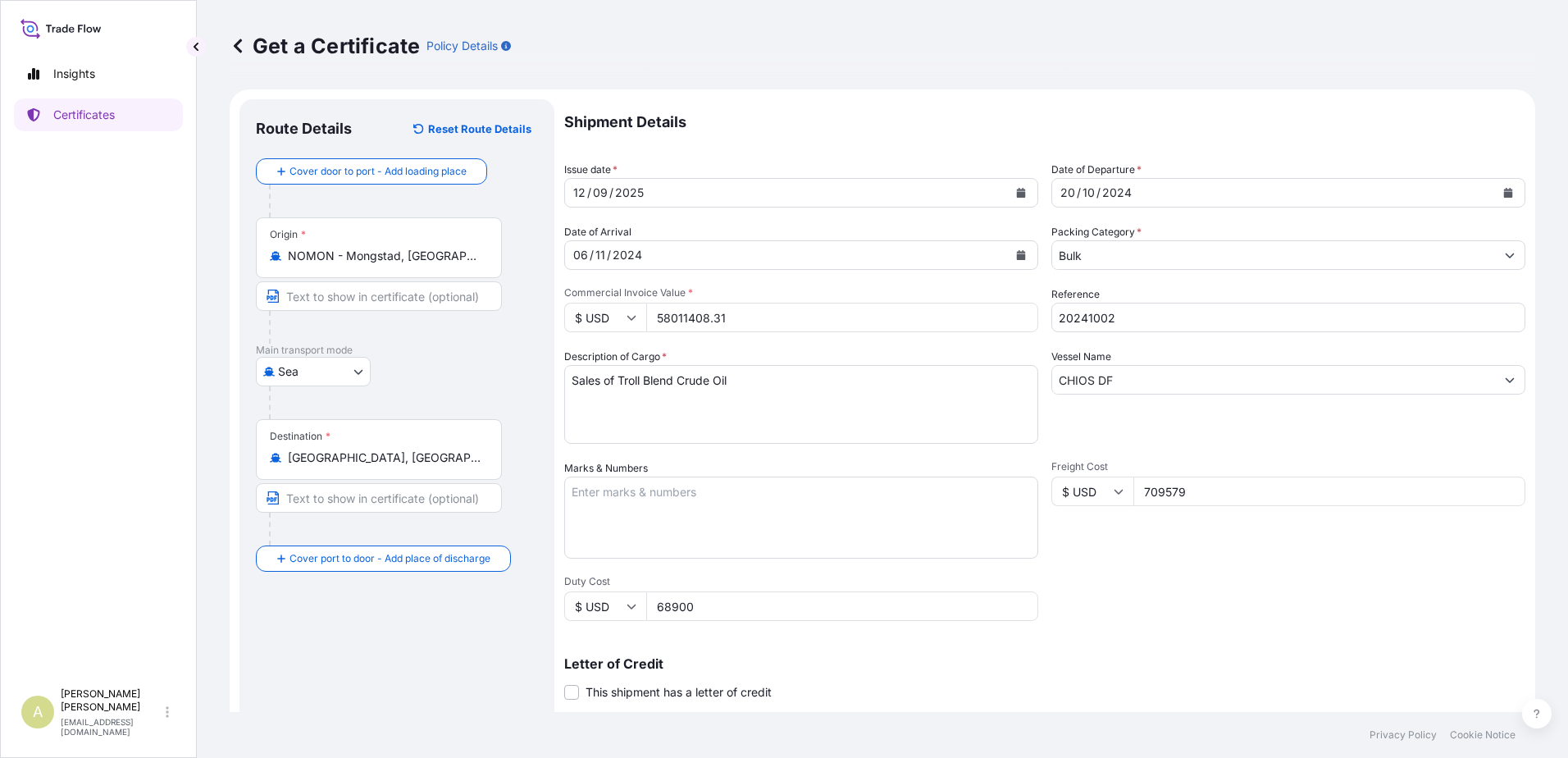
scroll to position [0, 0]
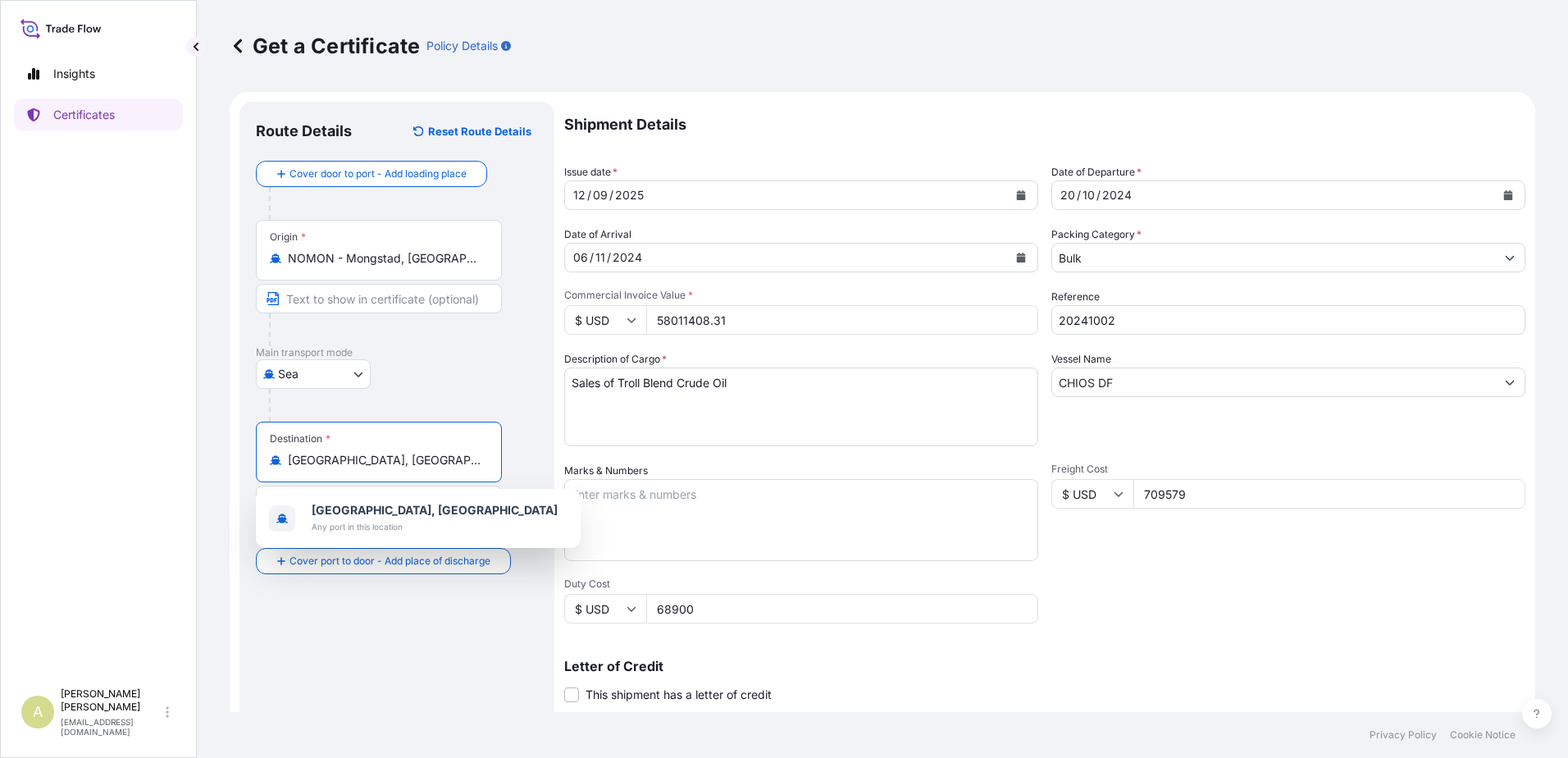
drag, startPoint x: 435, startPoint y: 463, endPoint x: 257, endPoint y: 461, distance: 178.0
click at [257, 461] on div "Destination * Brunsbüttel, Germany" at bounding box center [379, 452] width 246 height 61
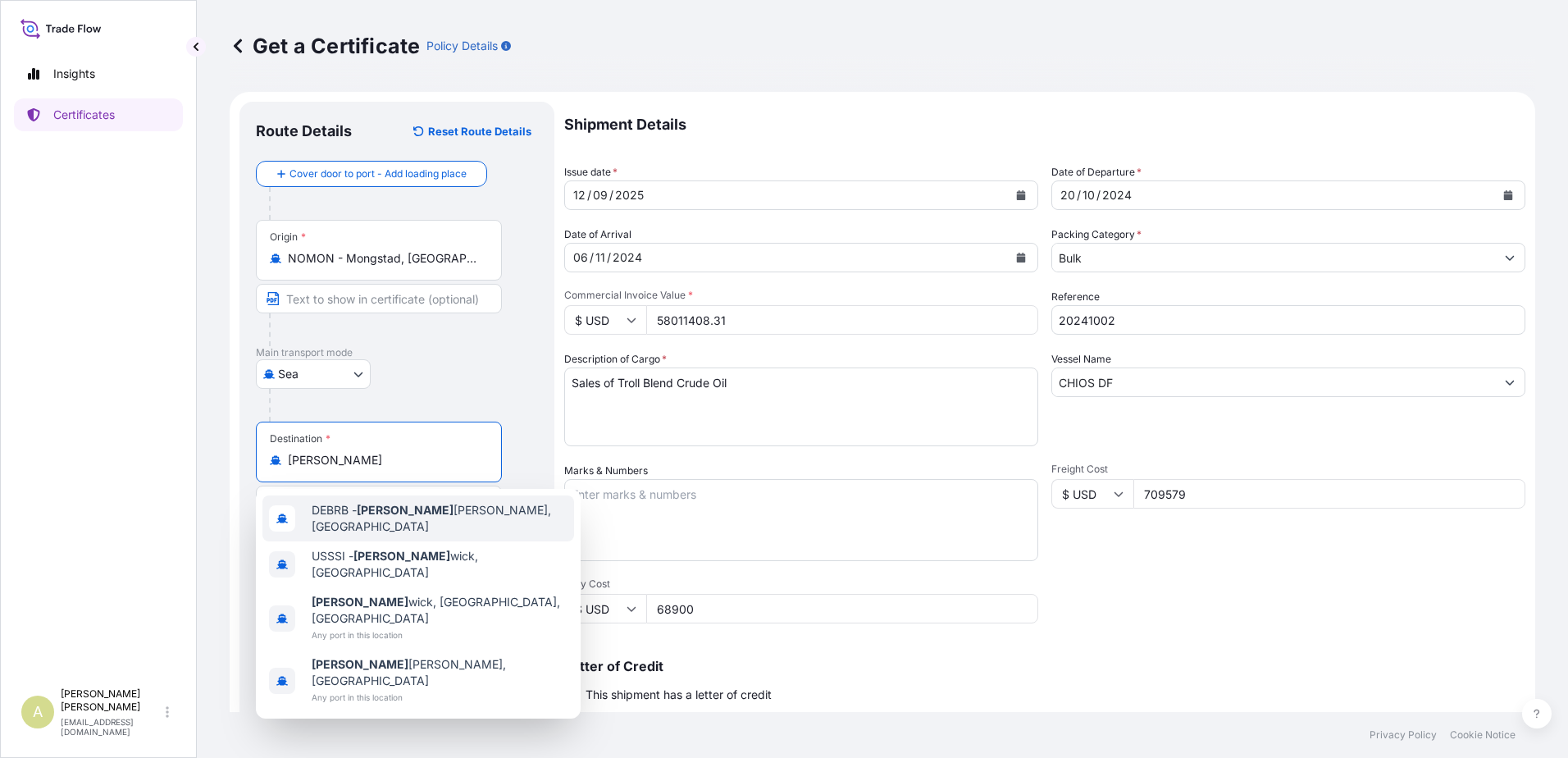
click at [405, 523] on div "DEBRB - Bruns buttel, Germany" at bounding box center [419, 518] width 312 height 46
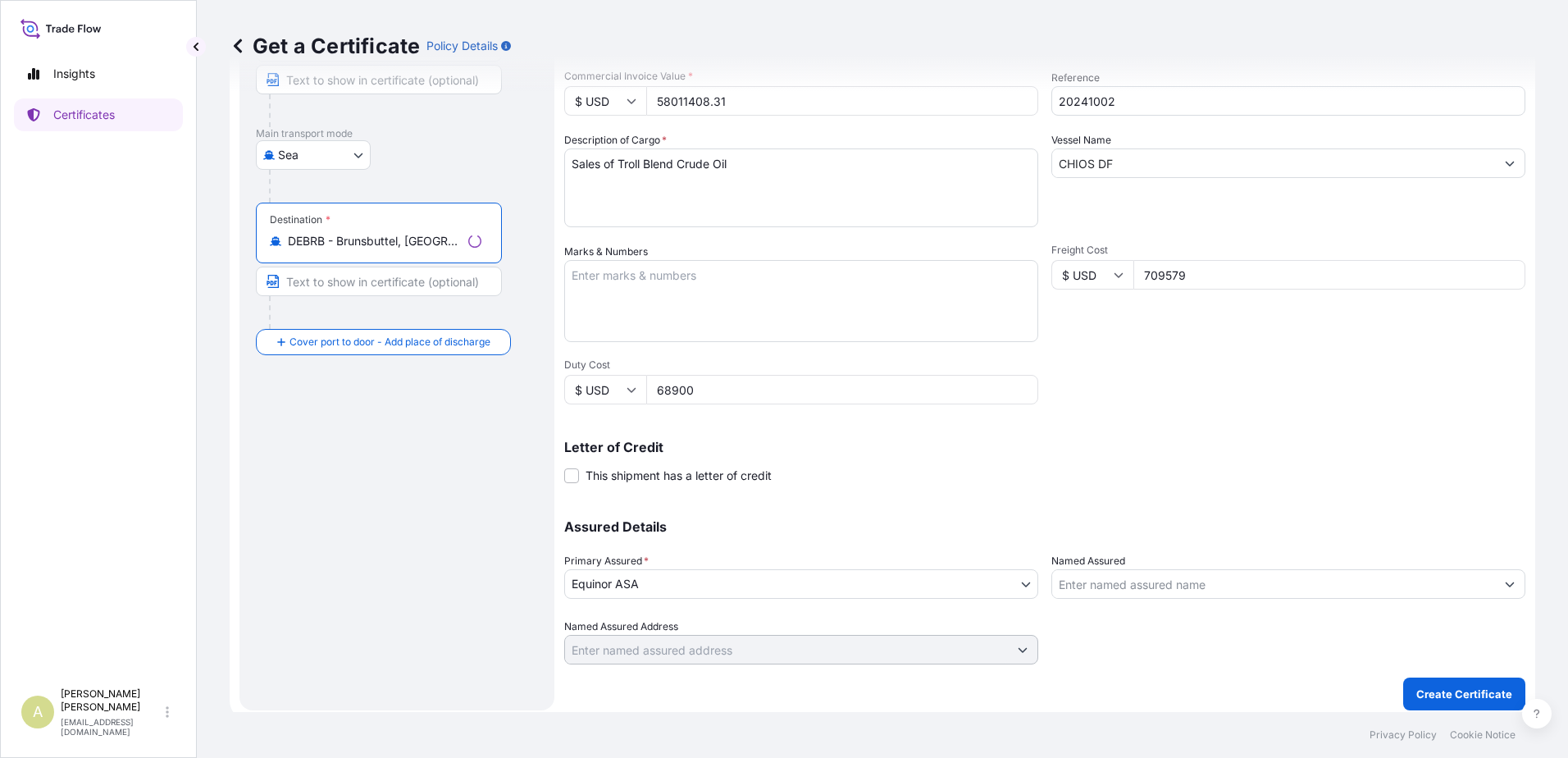
scroll to position [227, 0]
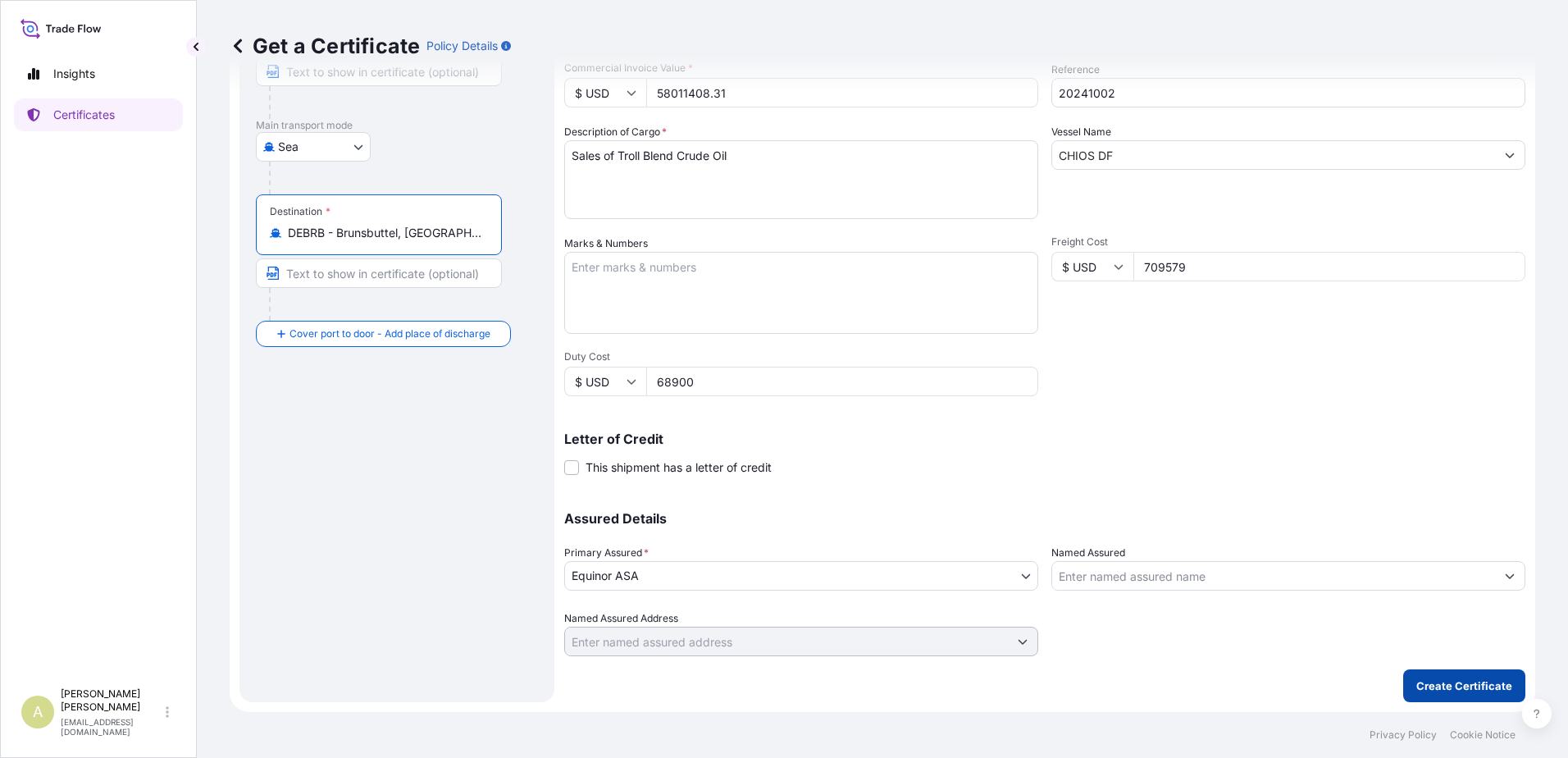
type input "DEBRB - Brunsbuttel, Germany"
click at [1450, 688] on p "Create Certificate" at bounding box center [1464, 685] width 96 height 16
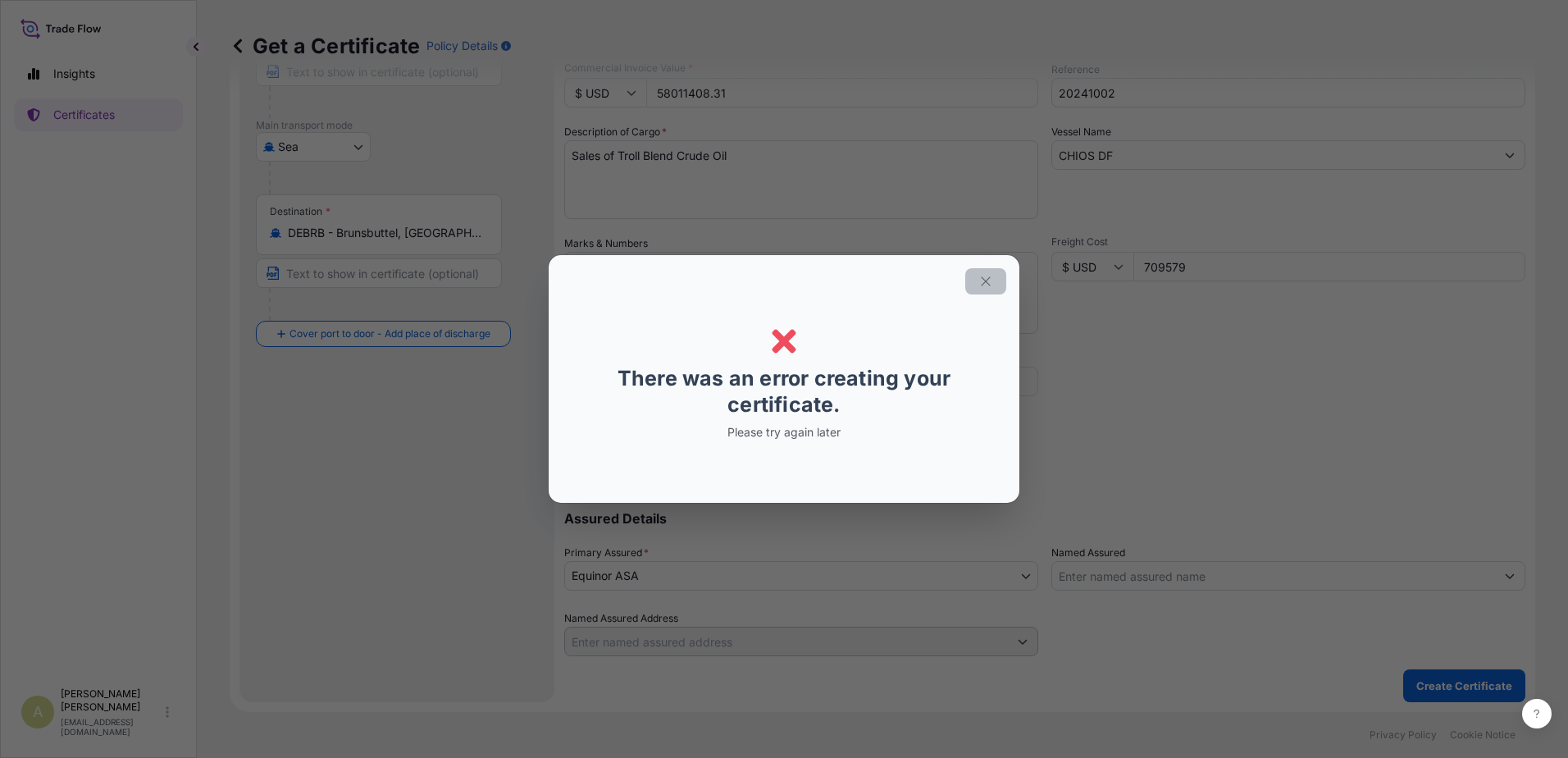
click at [979, 281] on icon "button" at bounding box center [986, 281] width 15 height 15
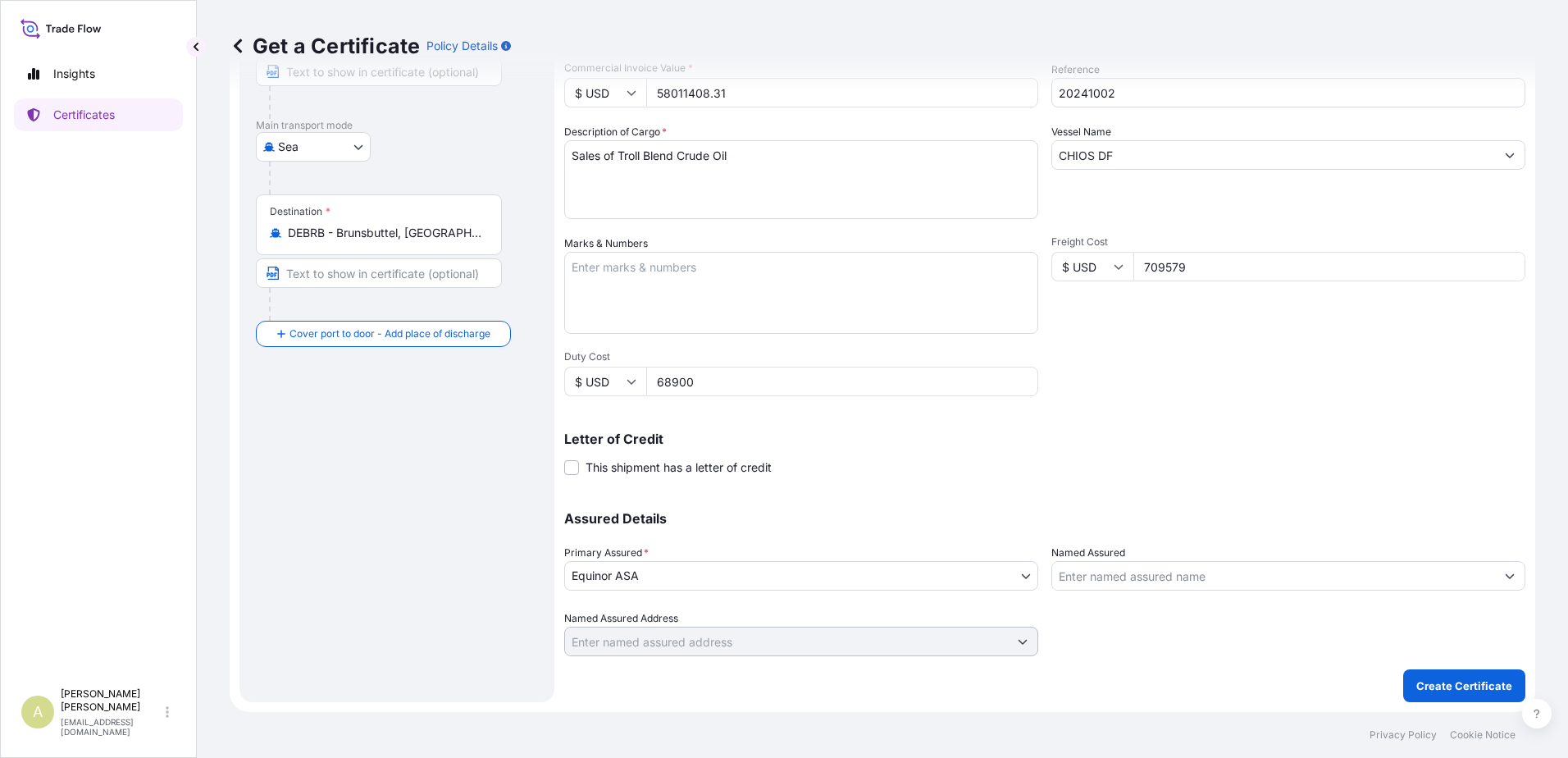
click at [1203, 578] on input "Named Assured" at bounding box center [1273, 575] width 443 height 29
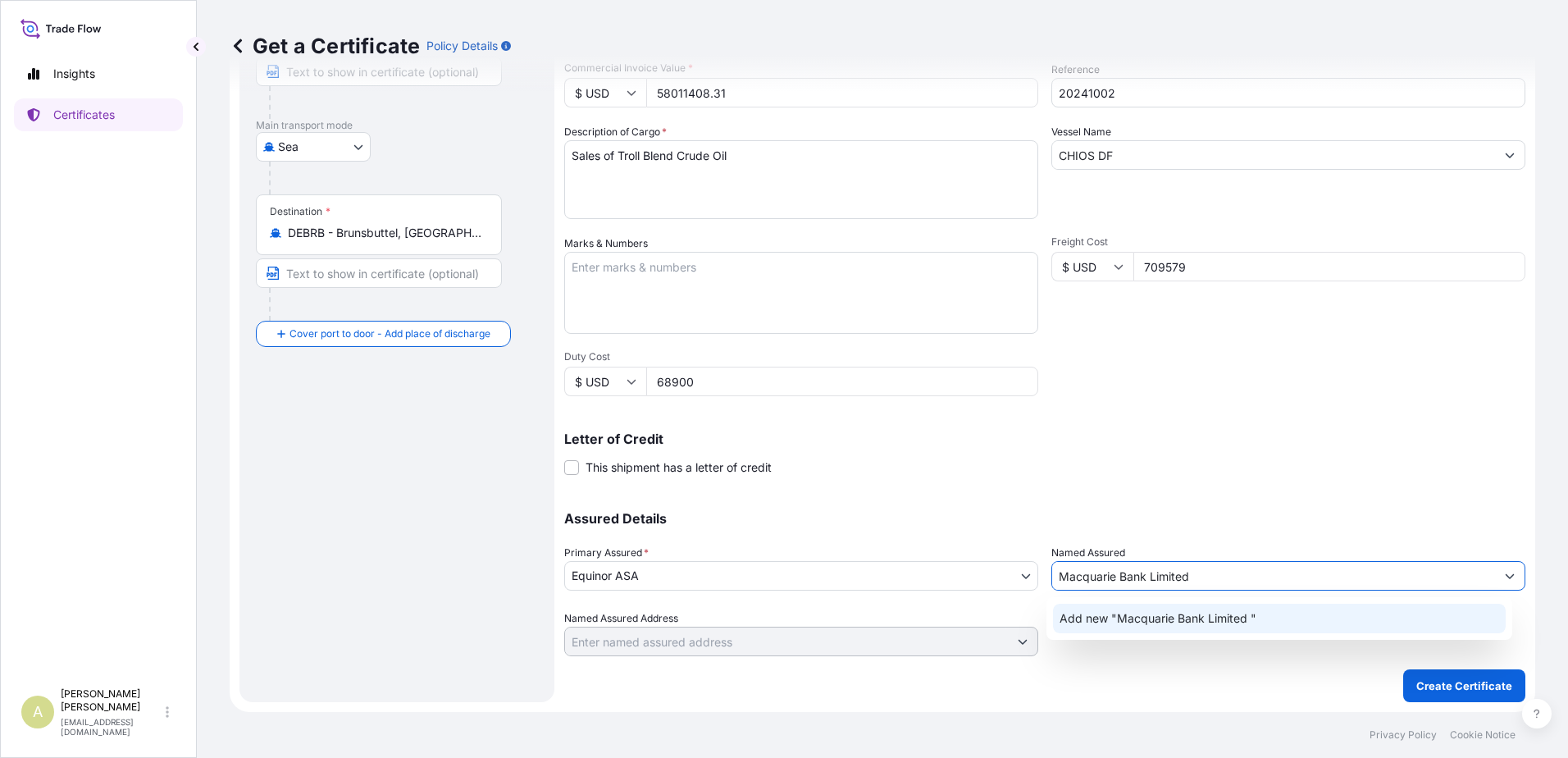
click at [1201, 618] on span "Add new "Macquarie Bank Limited "" at bounding box center [1158, 617] width 197 height 16
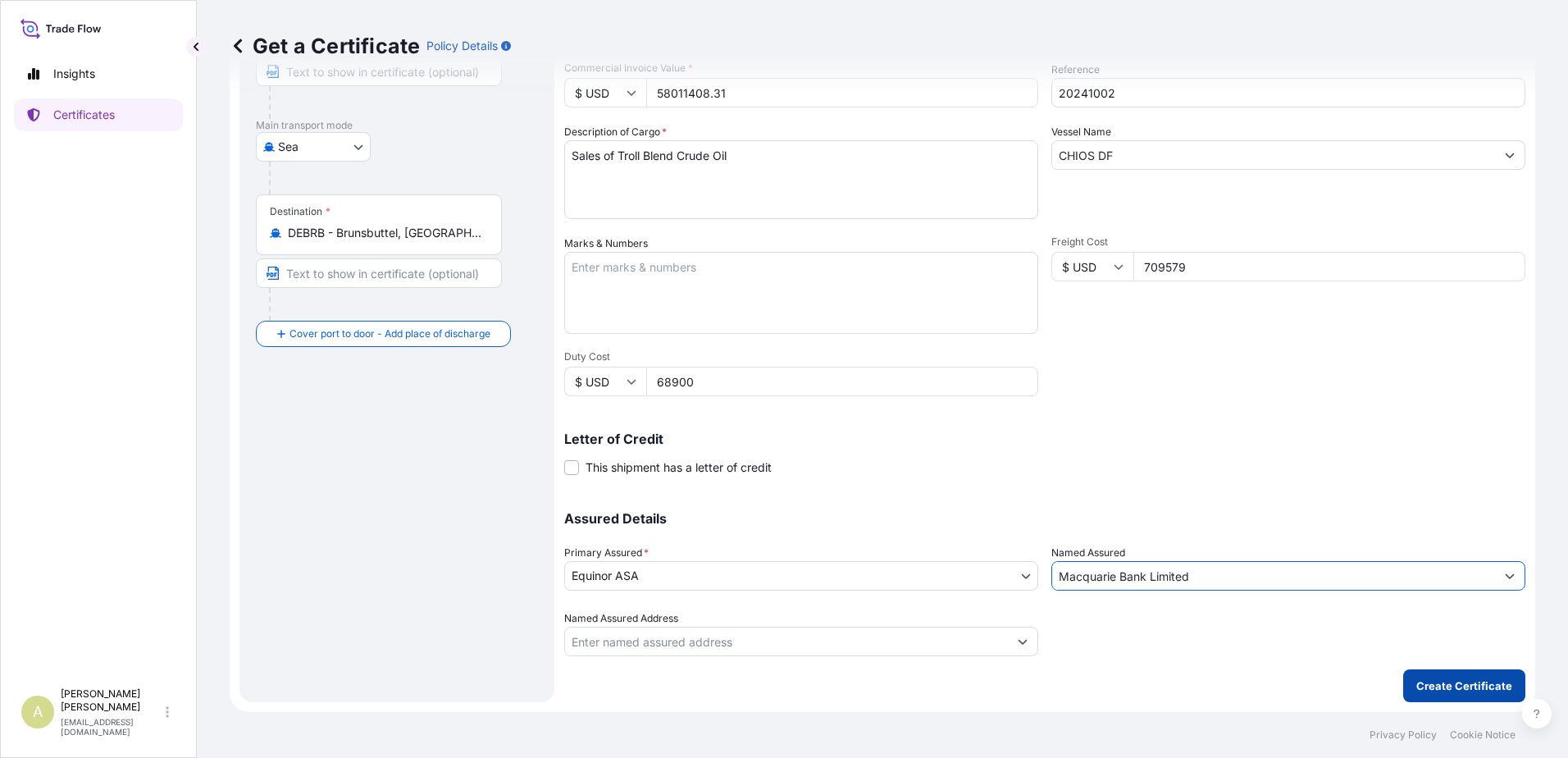
type input "Macquarie Bank Limited"
click at [1430, 681] on p "Create Certificate" at bounding box center [1464, 685] width 96 height 16
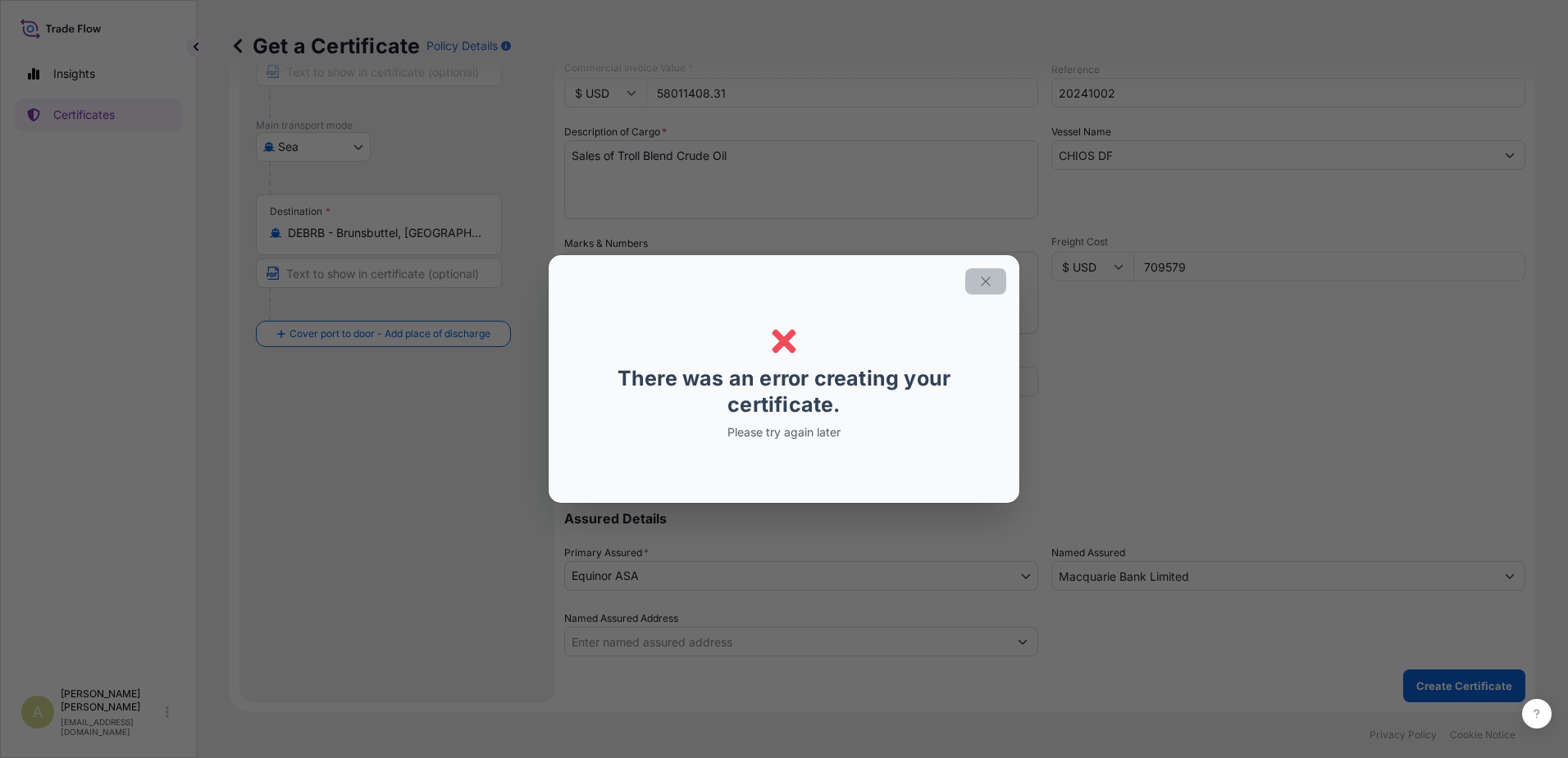
click at [988, 283] on icon "button" at bounding box center [986, 281] width 15 height 15
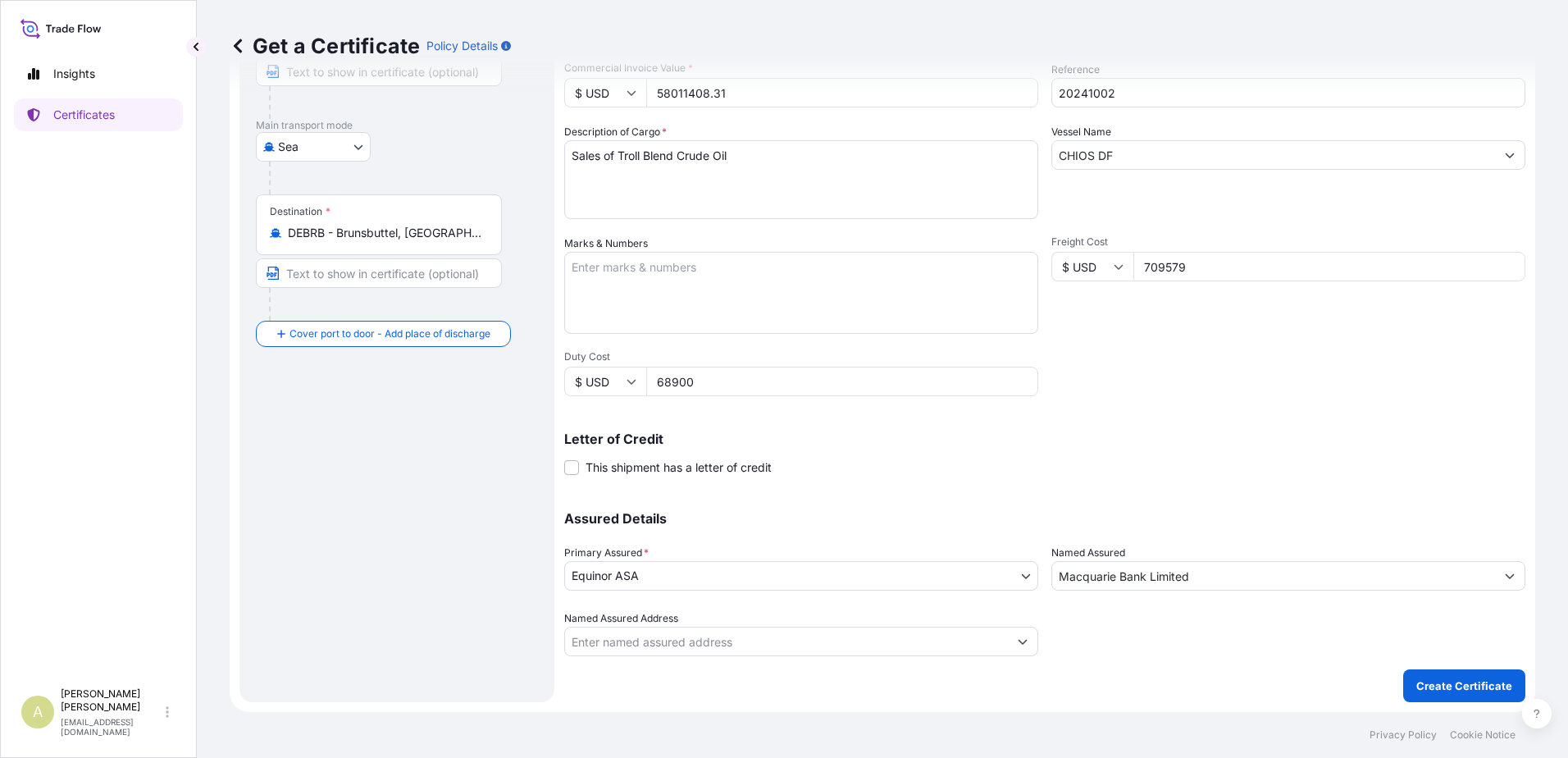
click at [691, 640] on input "Named Assured Address" at bounding box center [787, 641] width 443 height 29
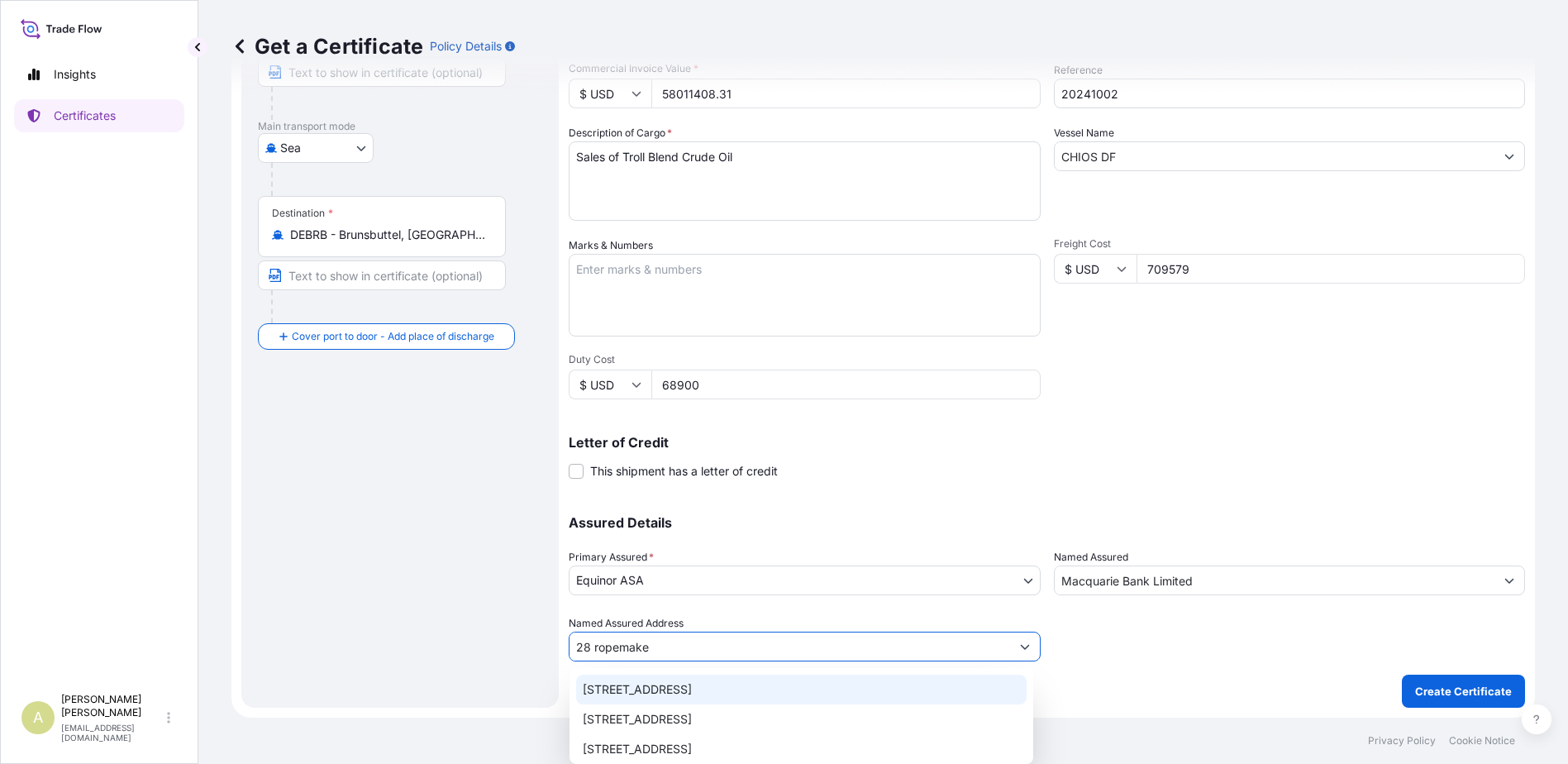
click at [660, 686] on div "28 Ropemaker Street, London, UK" at bounding box center [801, 689] width 451 height 30
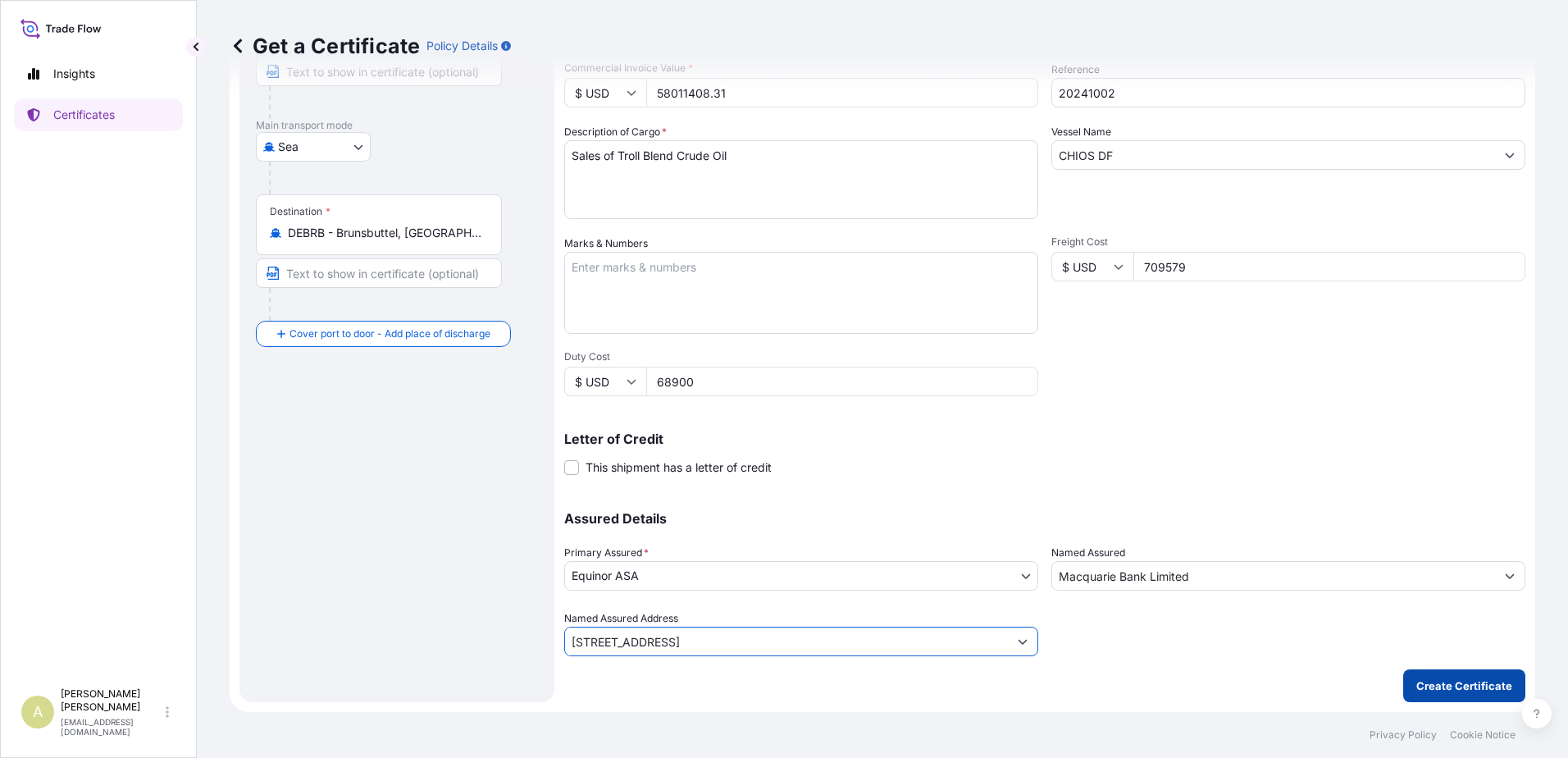
type input "28 Ropemaker Street, London, UK"
click at [1462, 689] on p "Create Certificate" at bounding box center [1464, 685] width 96 height 16
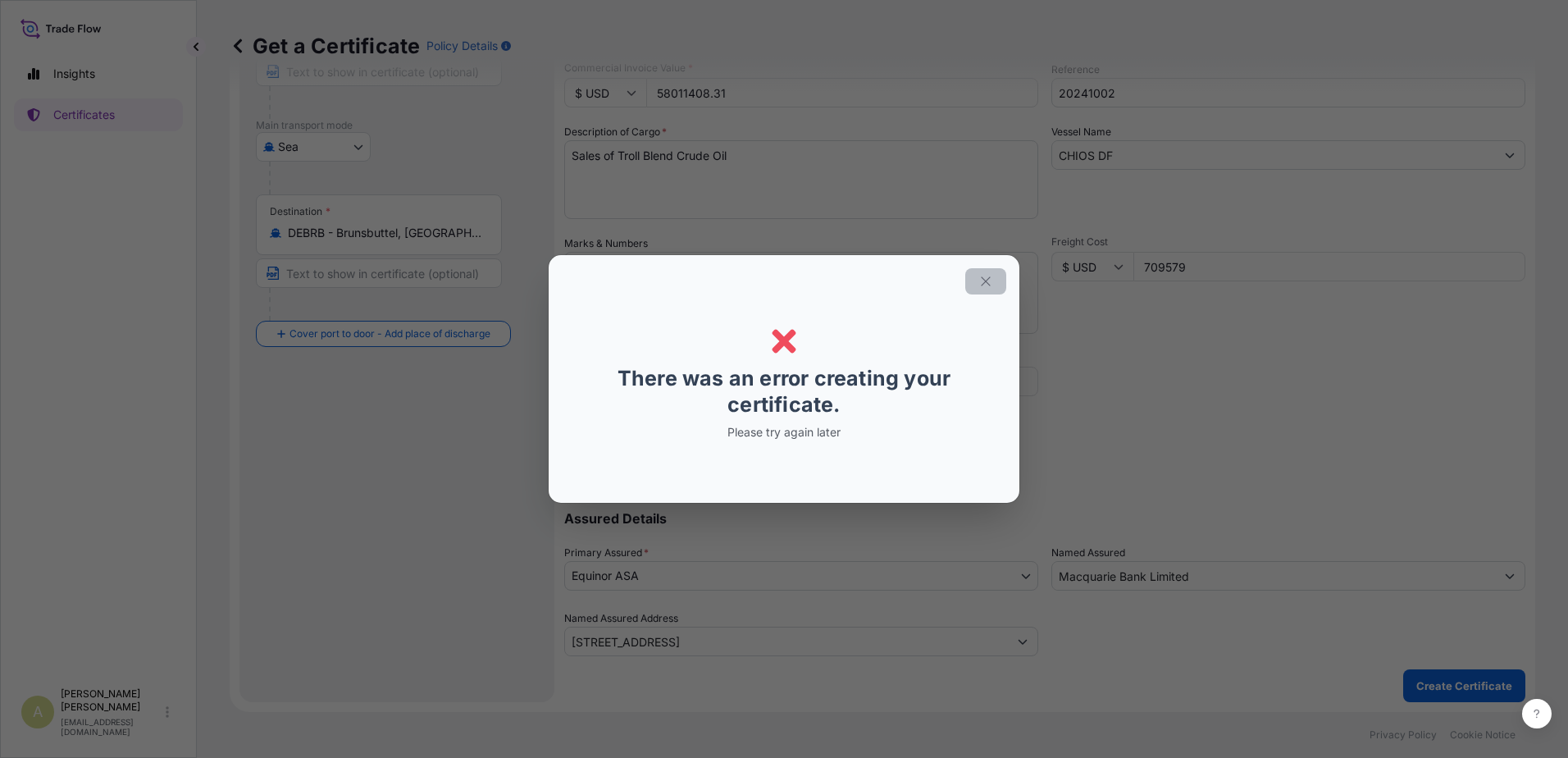
click at [990, 281] on icon "button" at bounding box center [986, 281] width 15 height 15
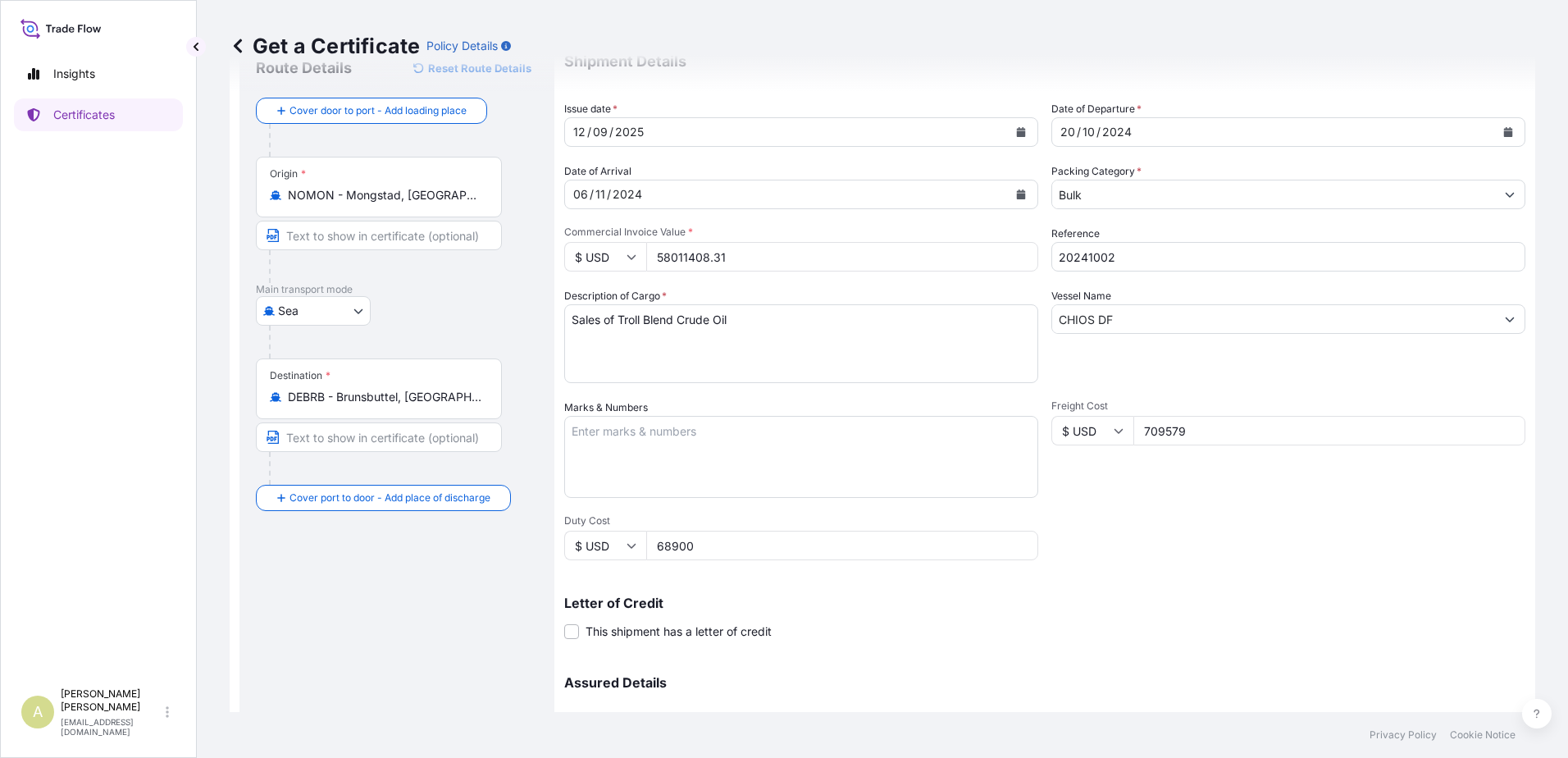
scroll to position [0, 0]
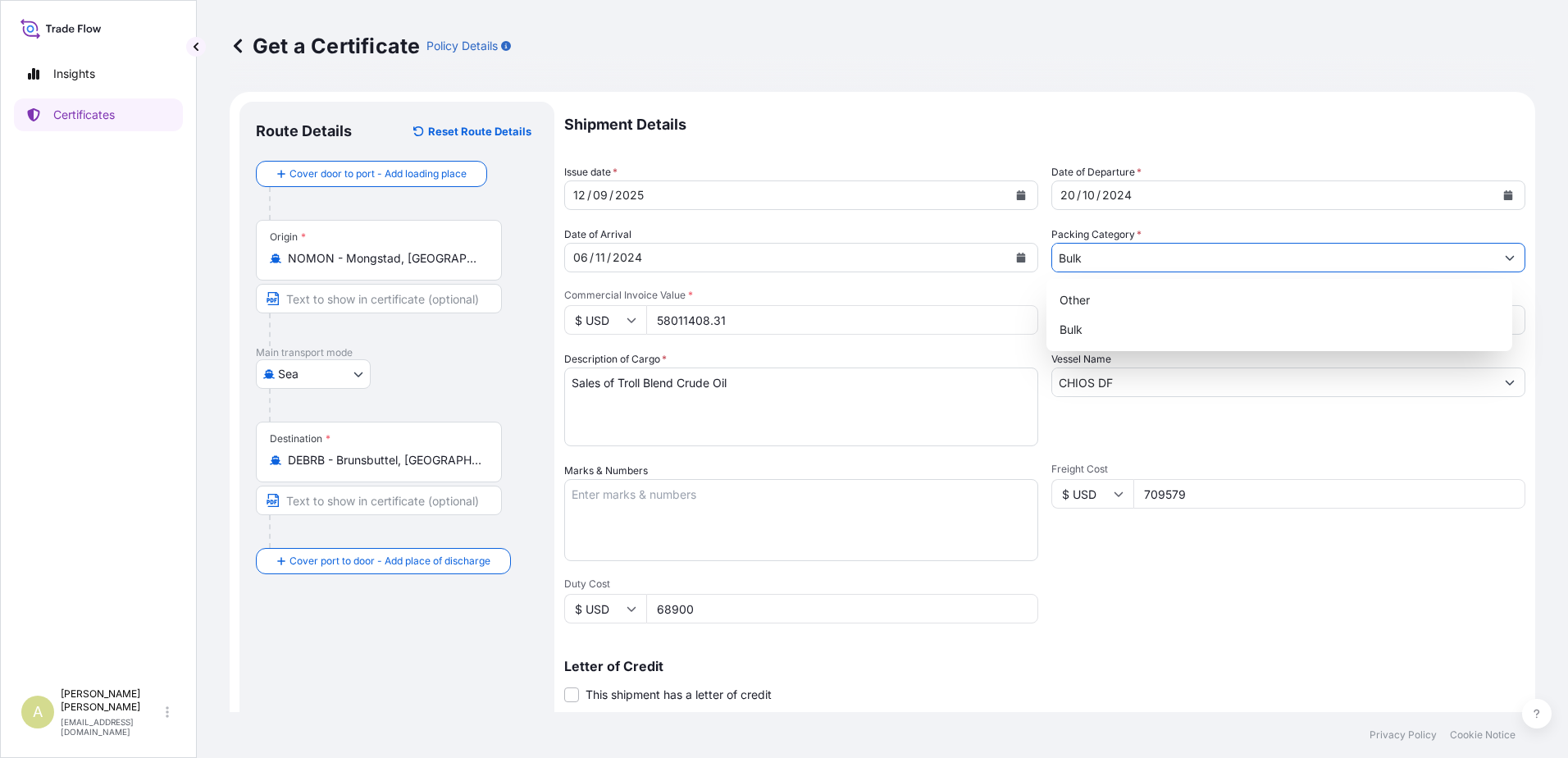
click at [1130, 257] on input "Bulk" at bounding box center [1273, 257] width 443 height 29
click at [1101, 259] on input "Bulk" at bounding box center [1273, 257] width 443 height 29
click at [1085, 260] on input "Bulk" at bounding box center [1273, 257] width 443 height 29
click at [1095, 334] on div "Bulk" at bounding box center [1279, 329] width 453 height 29
click at [1101, 302] on div "Other" at bounding box center [1279, 300] width 453 height 29
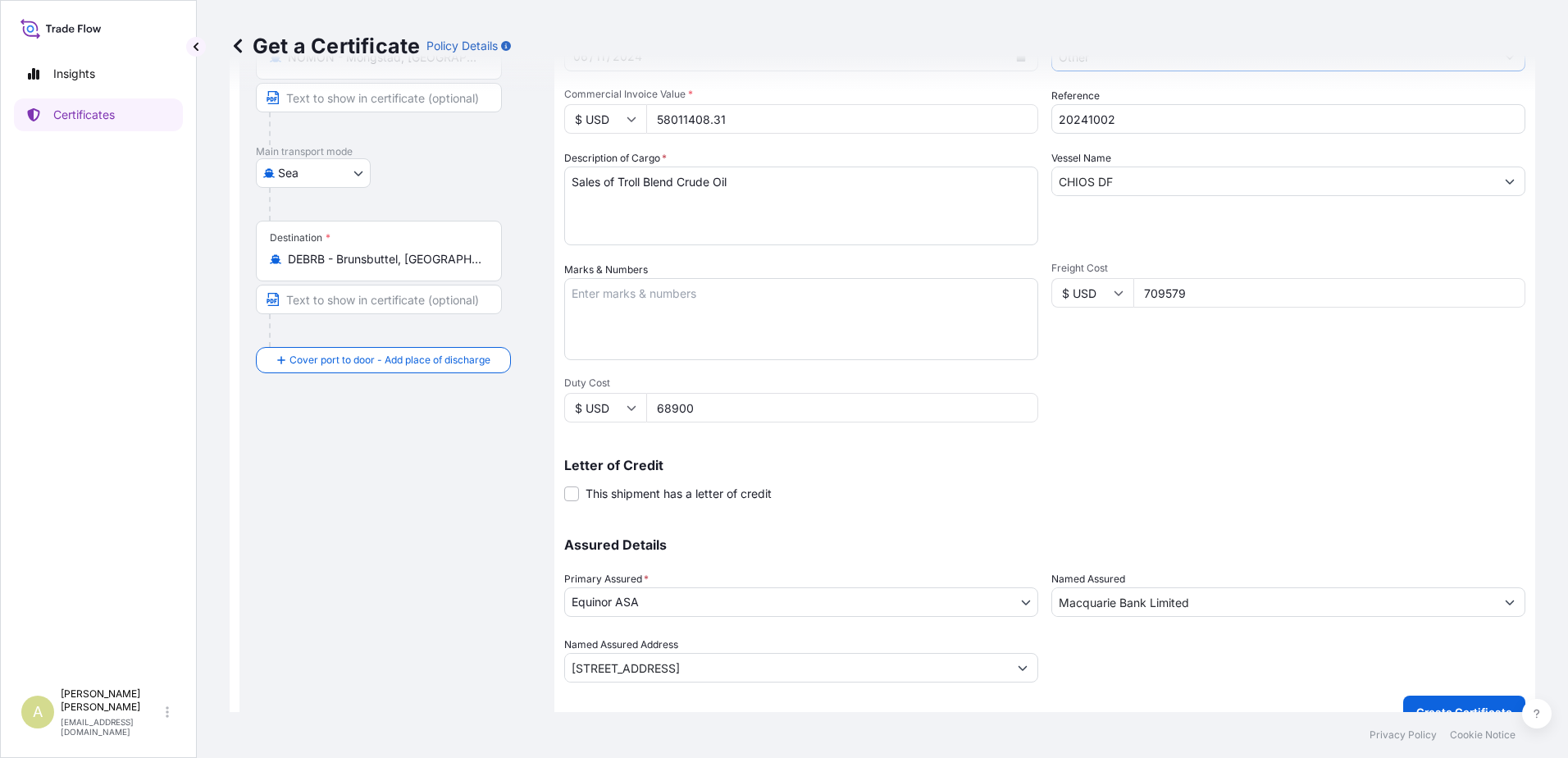
scroll to position [227, 0]
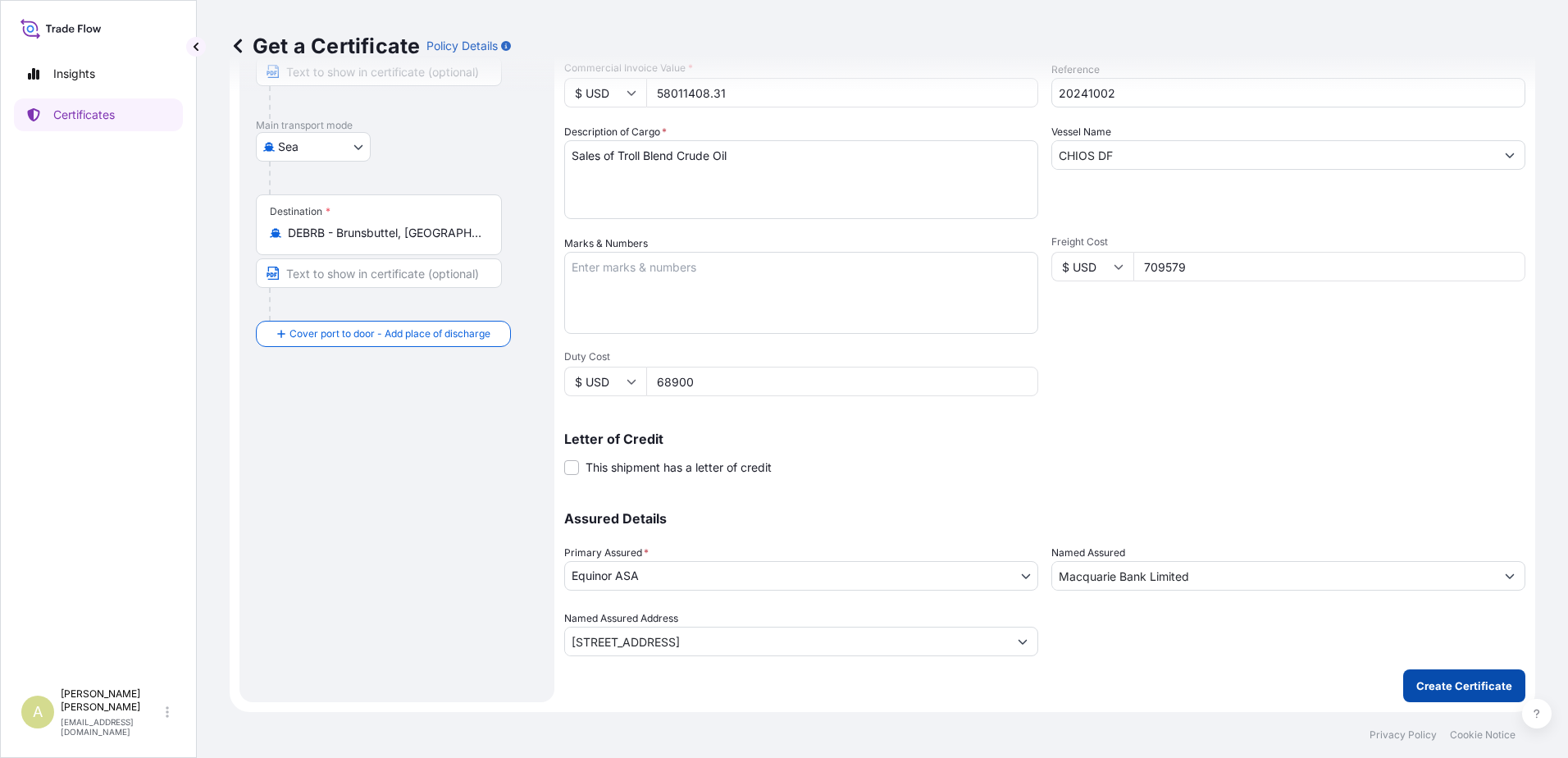
click at [1437, 692] on p "Create Certificate" at bounding box center [1464, 685] width 96 height 16
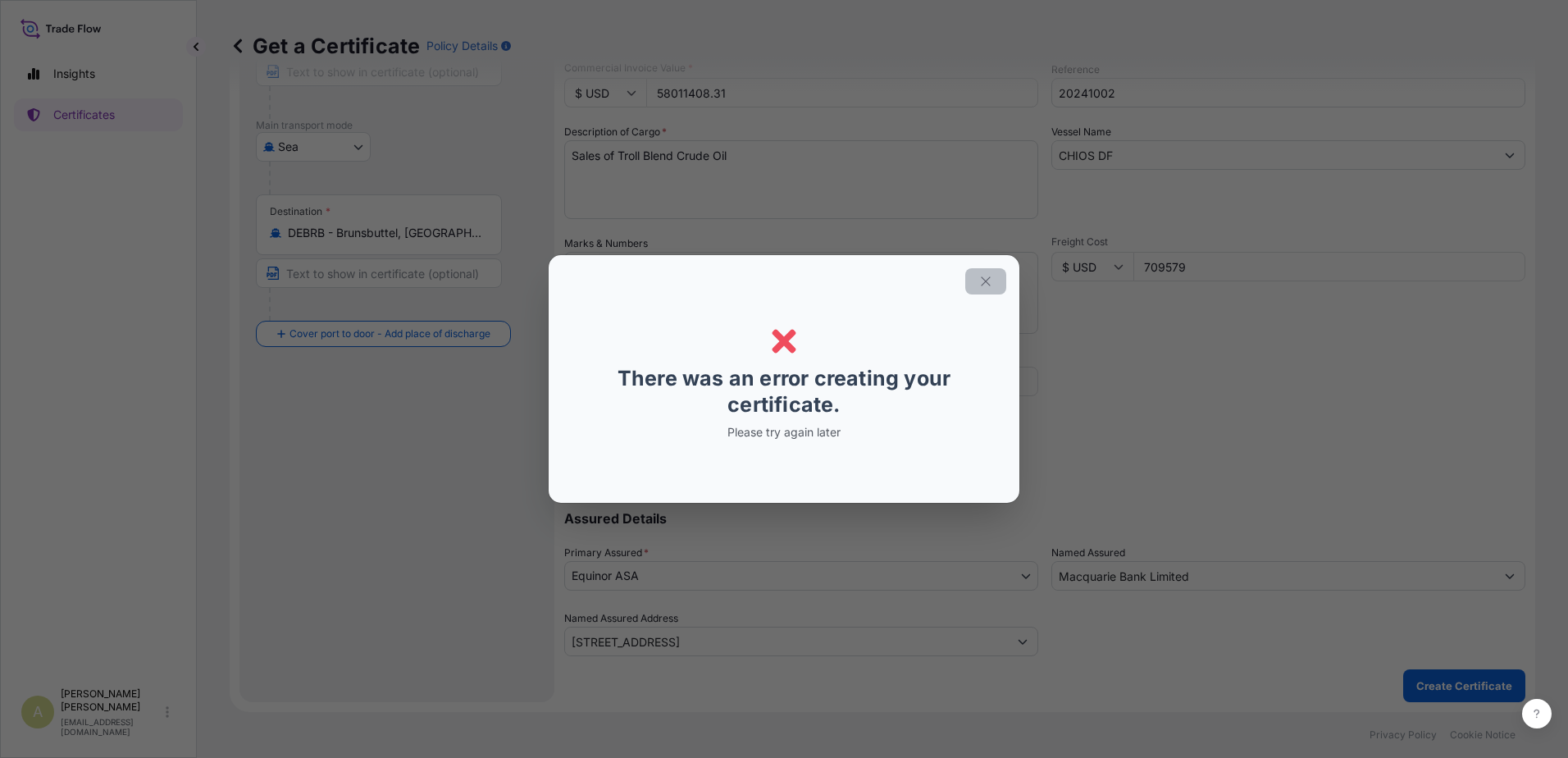
click at [984, 284] on icon "button" at bounding box center [985, 280] width 9 height 9
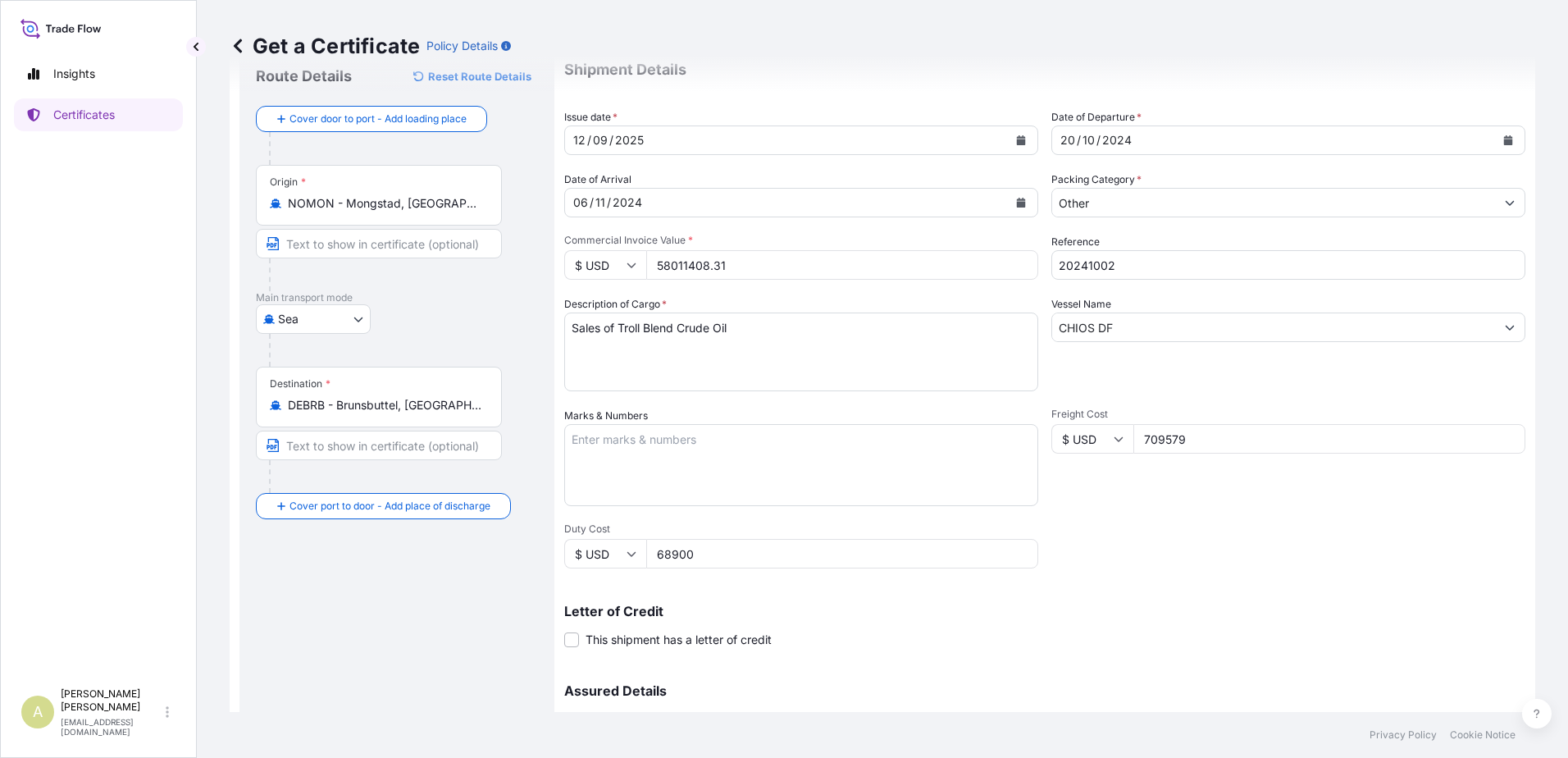
scroll to position [0, 0]
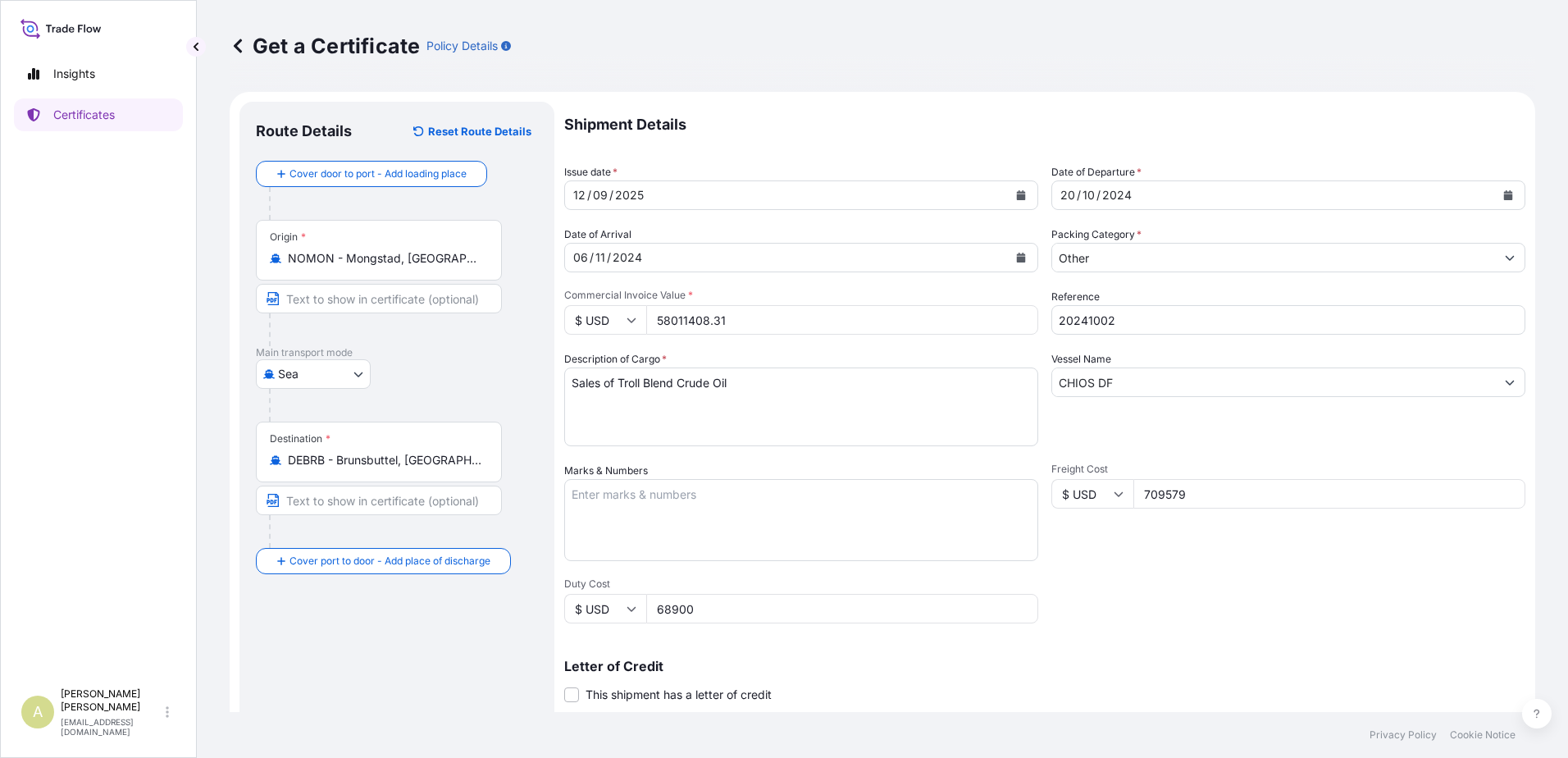
drag, startPoint x: 1094, startPoint y: 246, endPoint x: 1108, endPoint y: 270, distance: 27.8
click at [1096, 254] on input "Other" at bounding box center [1273, 257] width 443 height 29
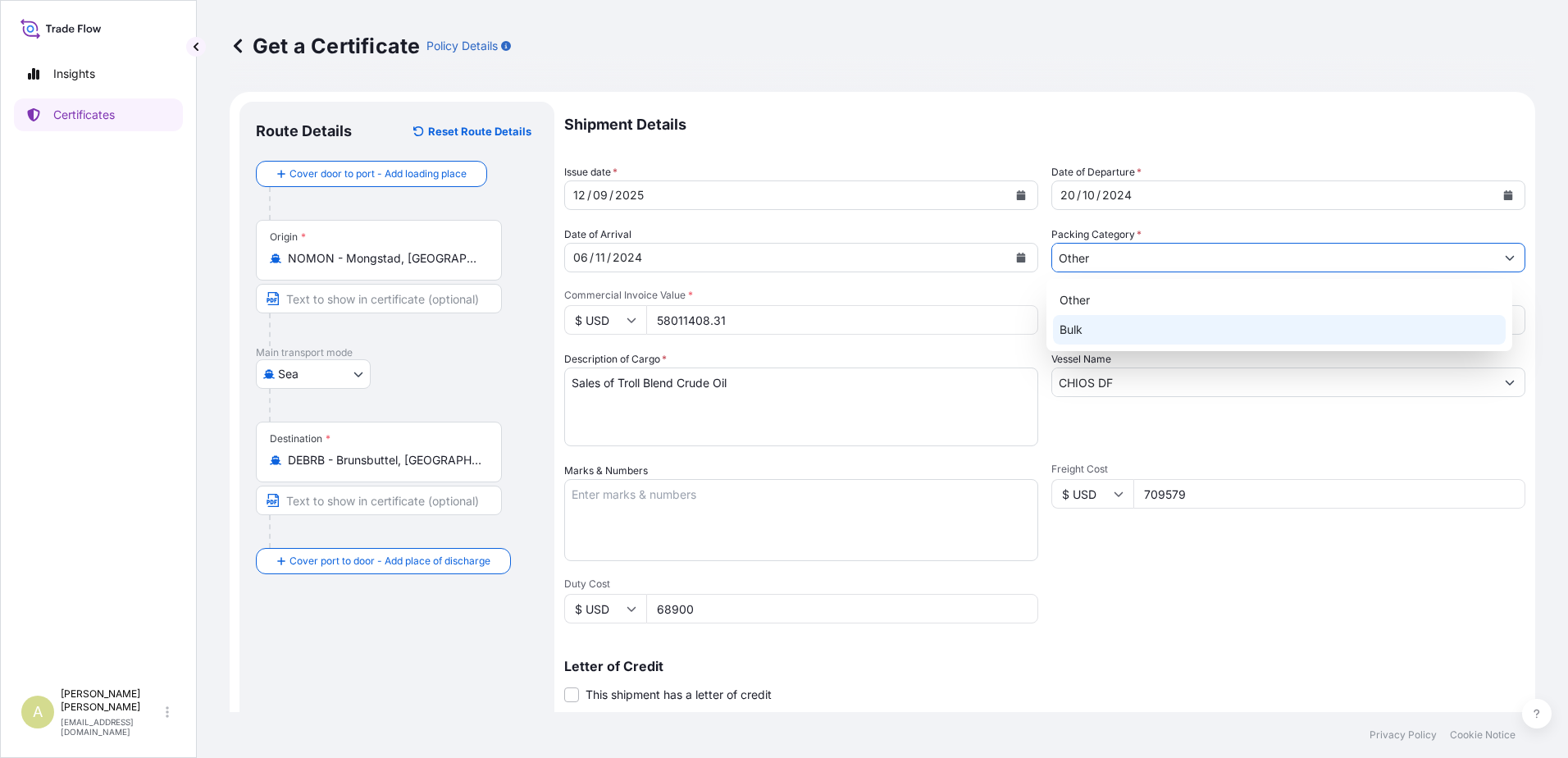
click at [1135, 334] on div "Bulk" at bounding box center [1279, 329] width 453 height 29
type input "Bulk"
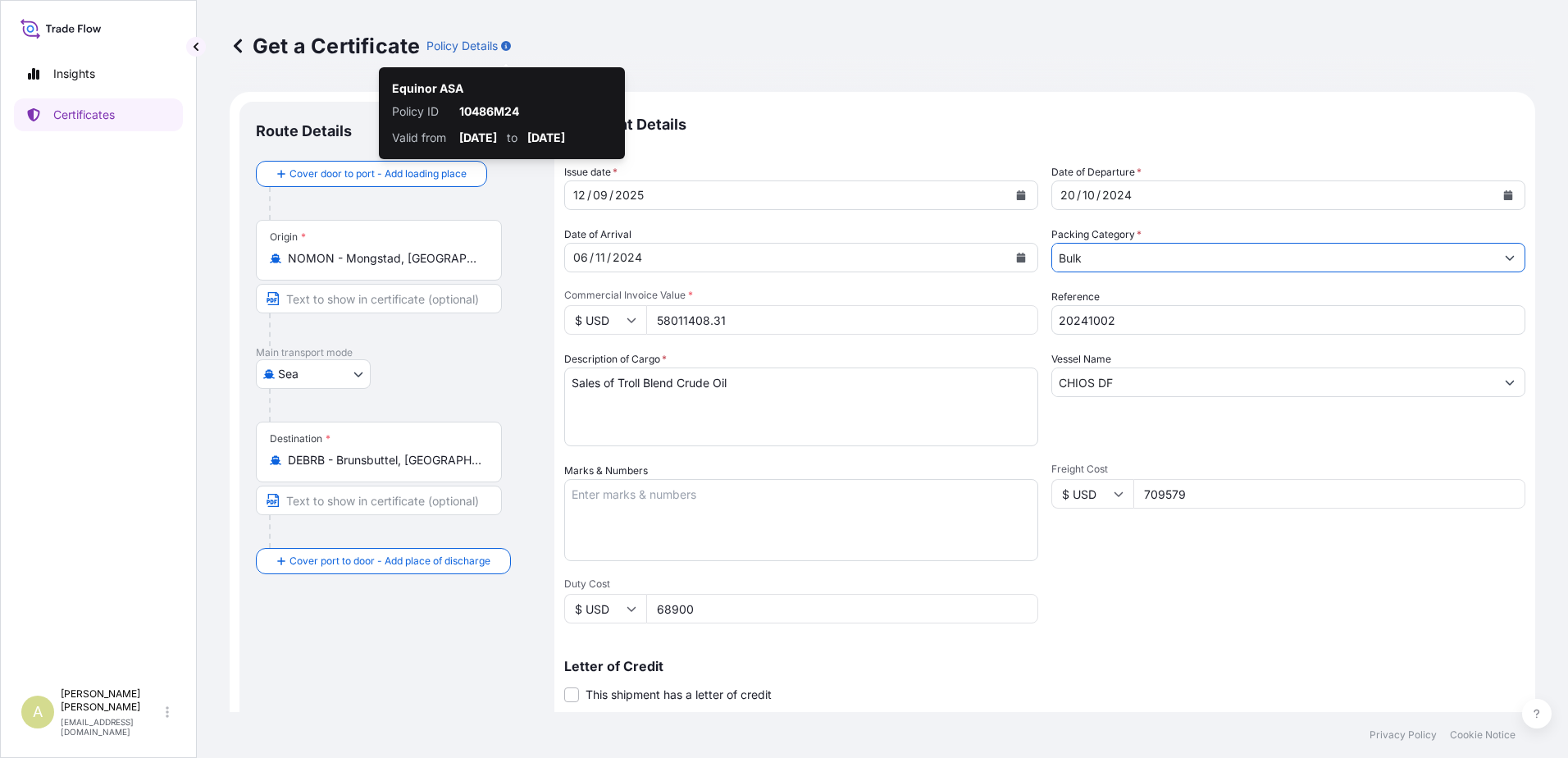
click at [513, 44] on div "Get a Certificate Policy Details" at bounding box center [883, 45] width 1305 height 26
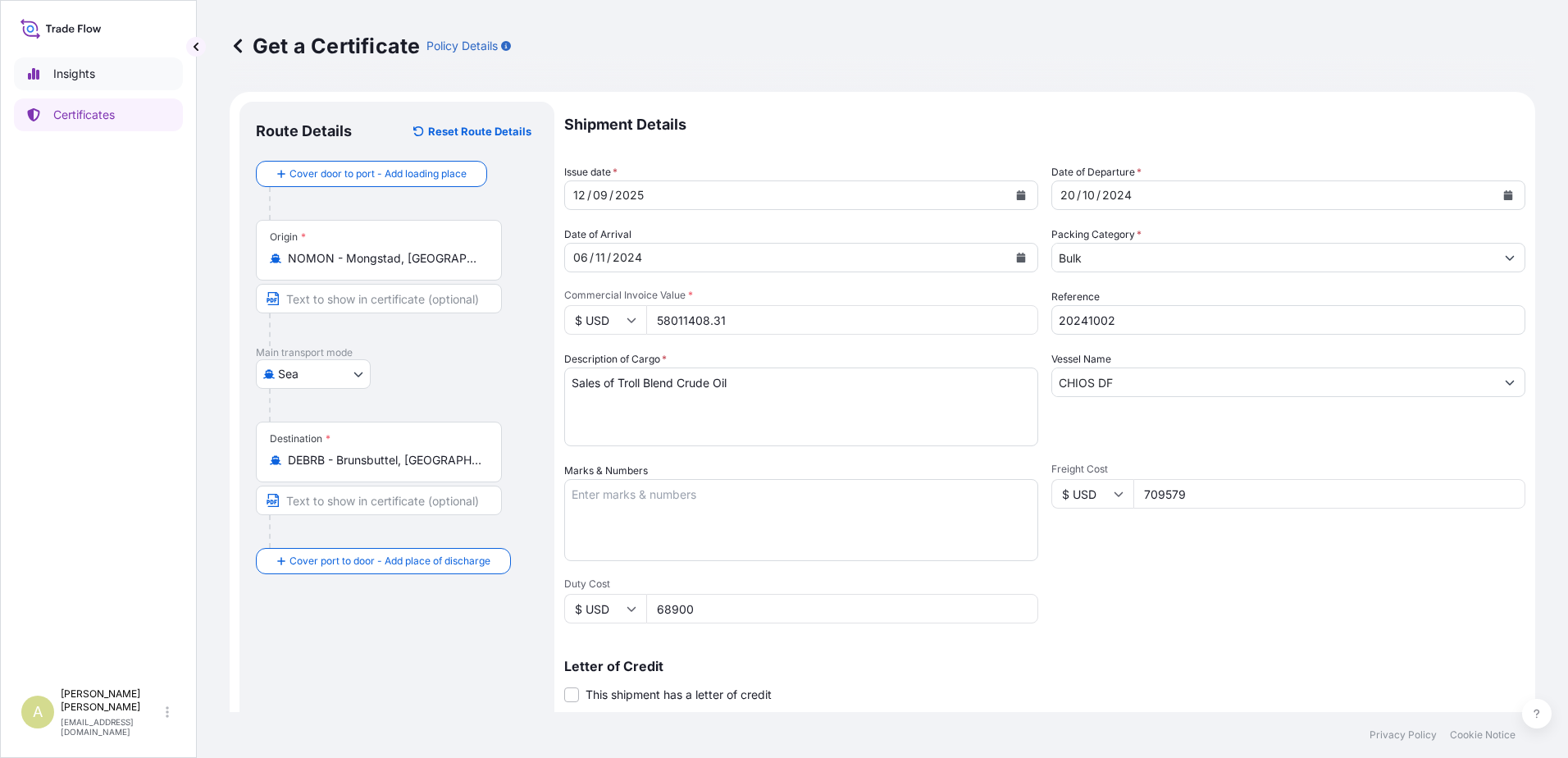
click at [67, 75] on p "Insights" at bounding box center [74, 73] width 42 height 16
select select "2025"
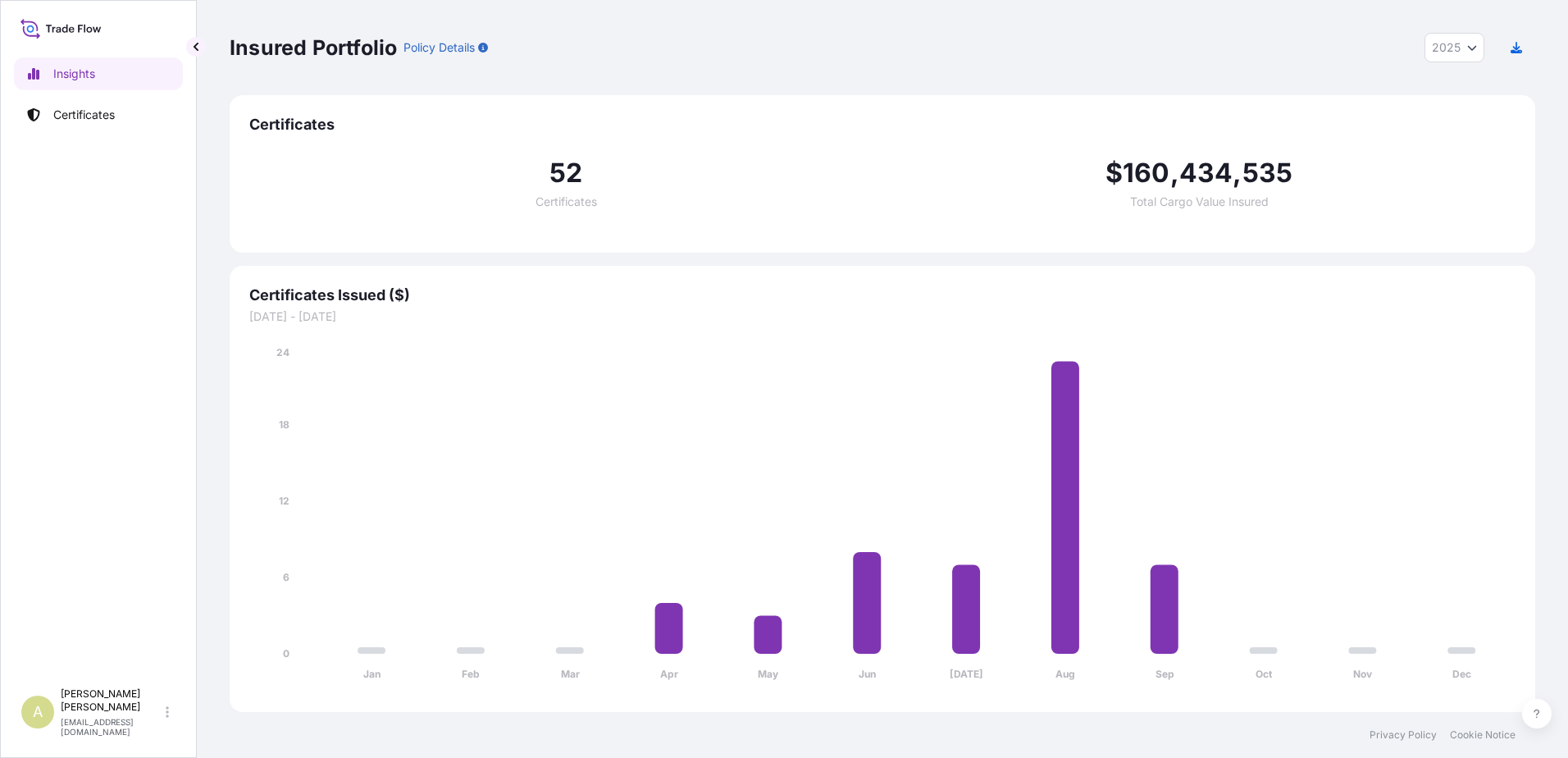
click at [58, 134] on div "Insights Certificates" at bounding box center [99, 361] width 169 height 638
click at [61, 129] on link "Certificates" at bounding box center [99, 115] width 169 height 33
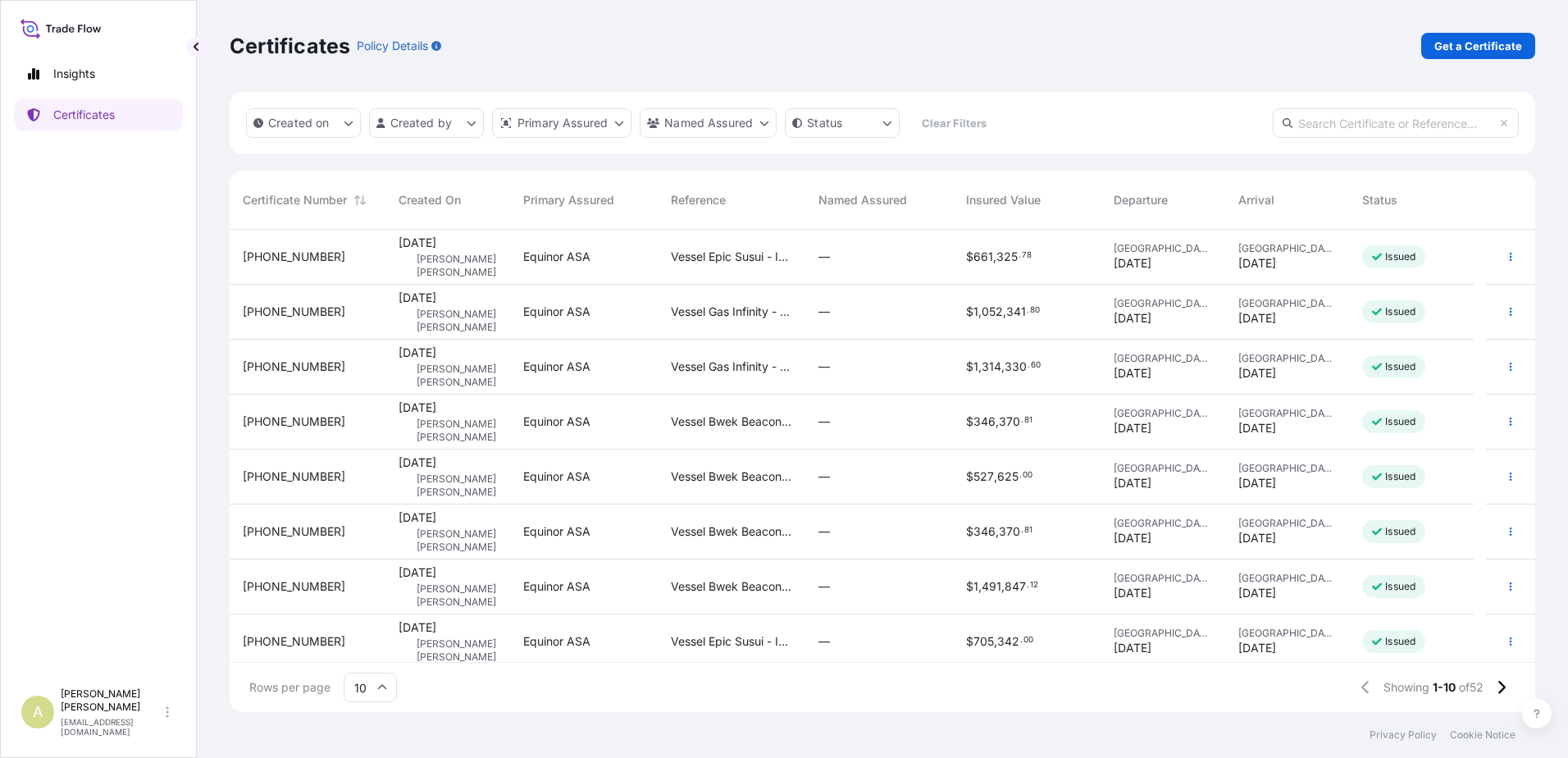
click at [892, 262] on div "—" at bounding box center [879, 256] width 121 height 16
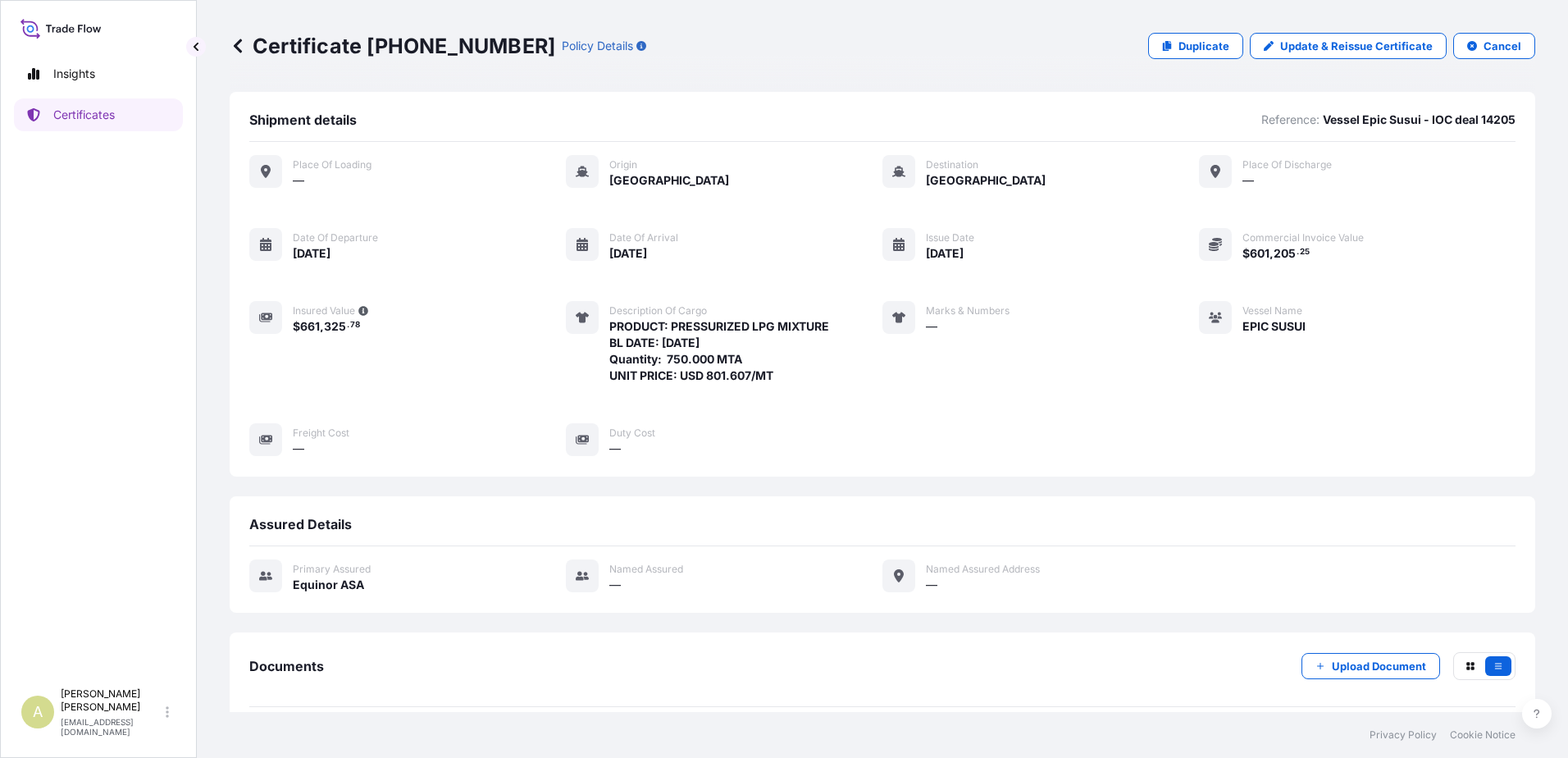
click at [241, 46] on icon at bounding box center [237, 45] width 16 height 16
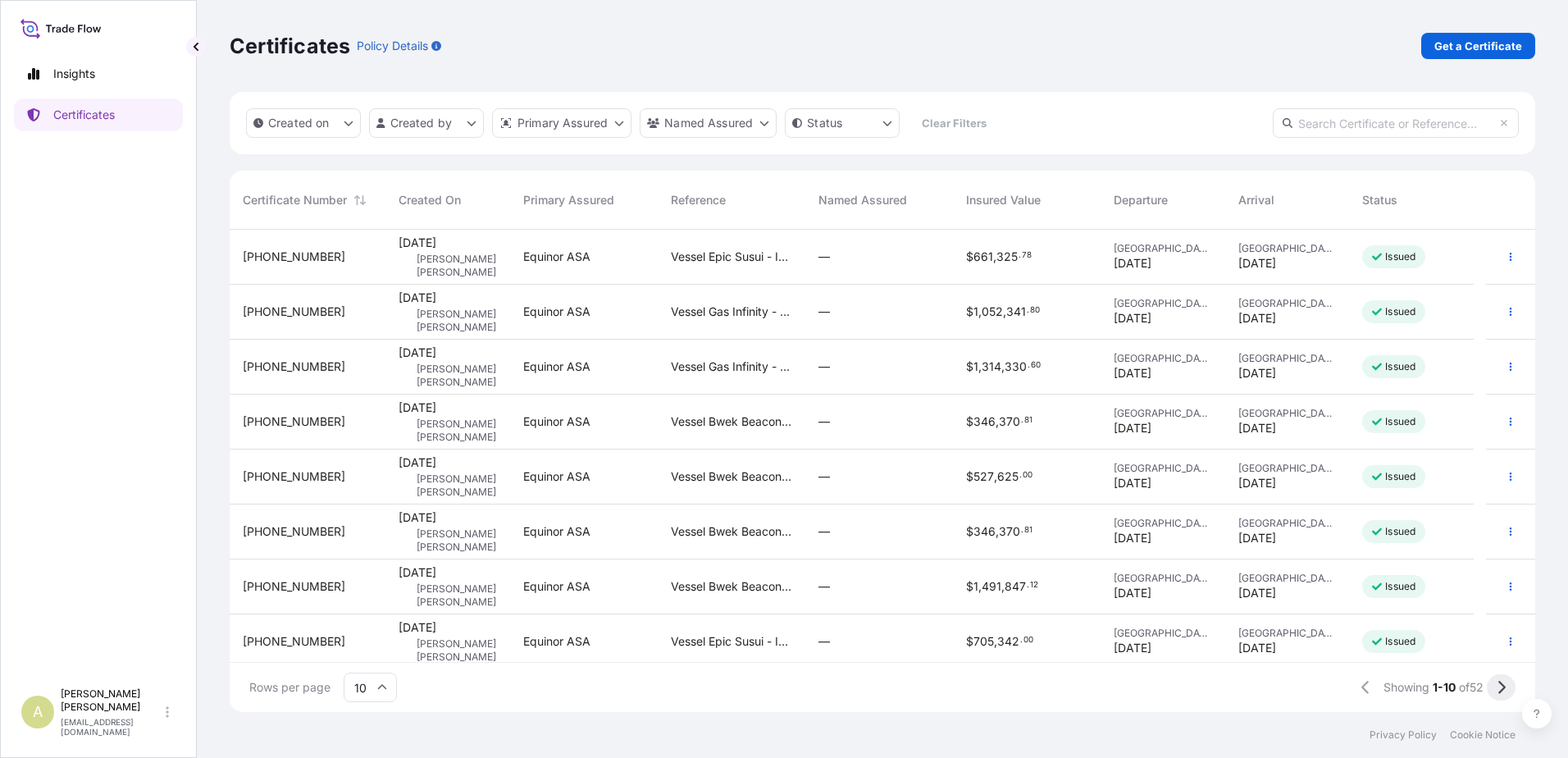
click at [1499, 682] on icon at bounding box center [1501, 687] width 8 height 13
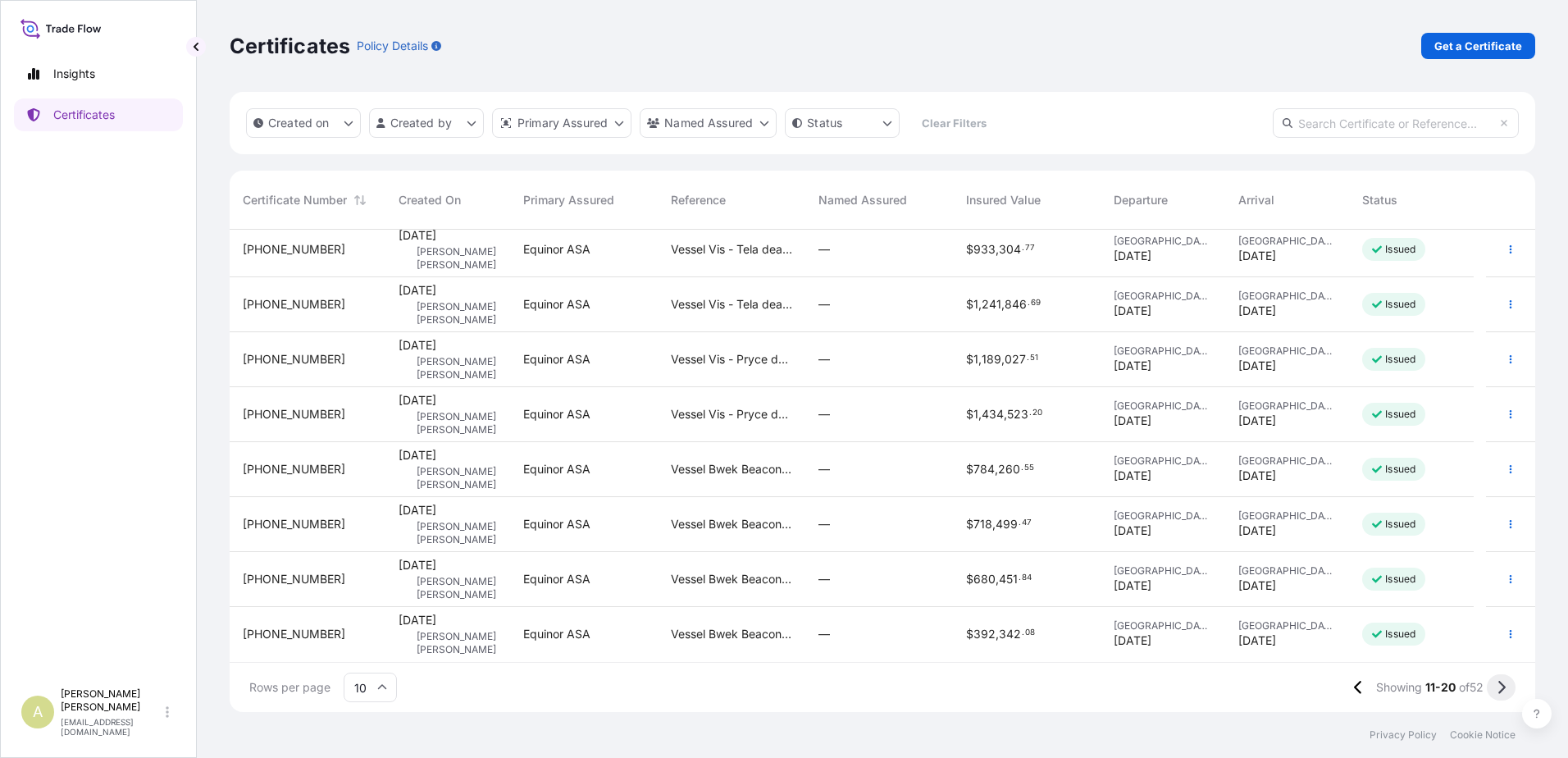
click at [1500, 691] on icon at bounding box center [1501, 687] width 9 height 15
click at [1507, 679] on button at bounding box center [1501, 686] width 29 height 26
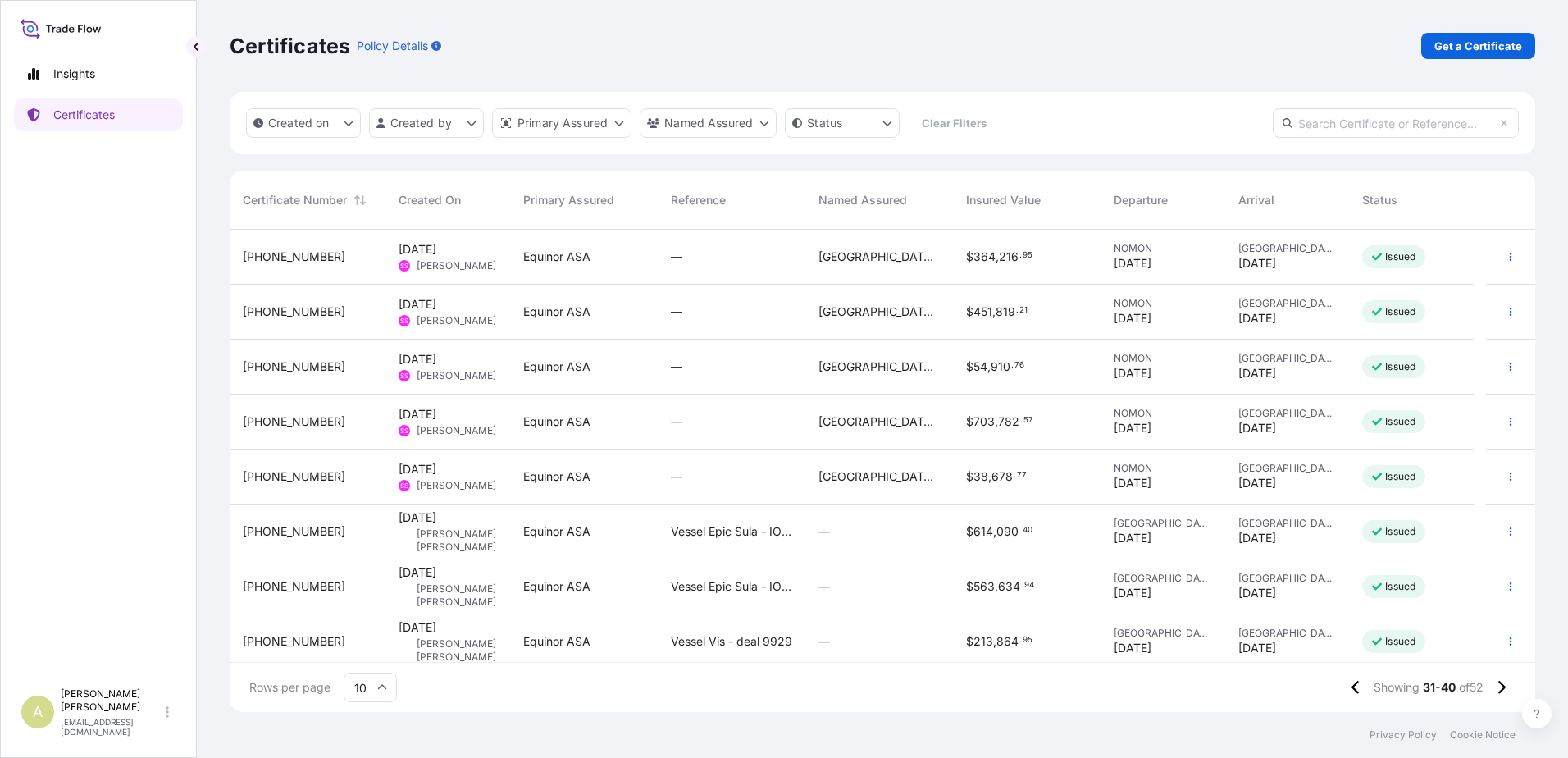
click at [366, 256] on div "31491-24-1" at bounding box center [307, 256] width 130 height 16
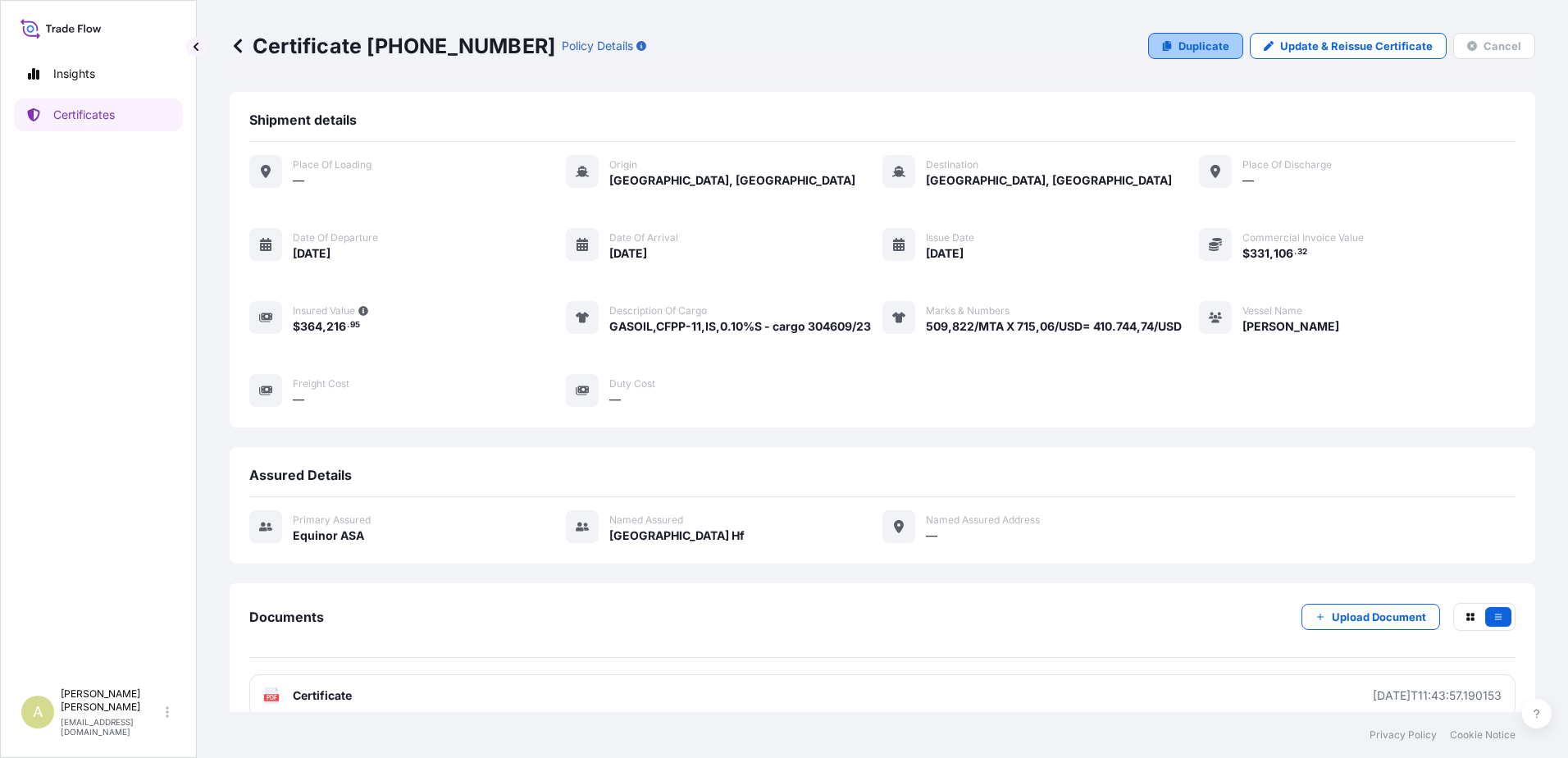
click at [1178, 46] on p "Duplicate" at bounding box center [1203, 45] width 51 height 16
select select "Sea"
select select "31491"
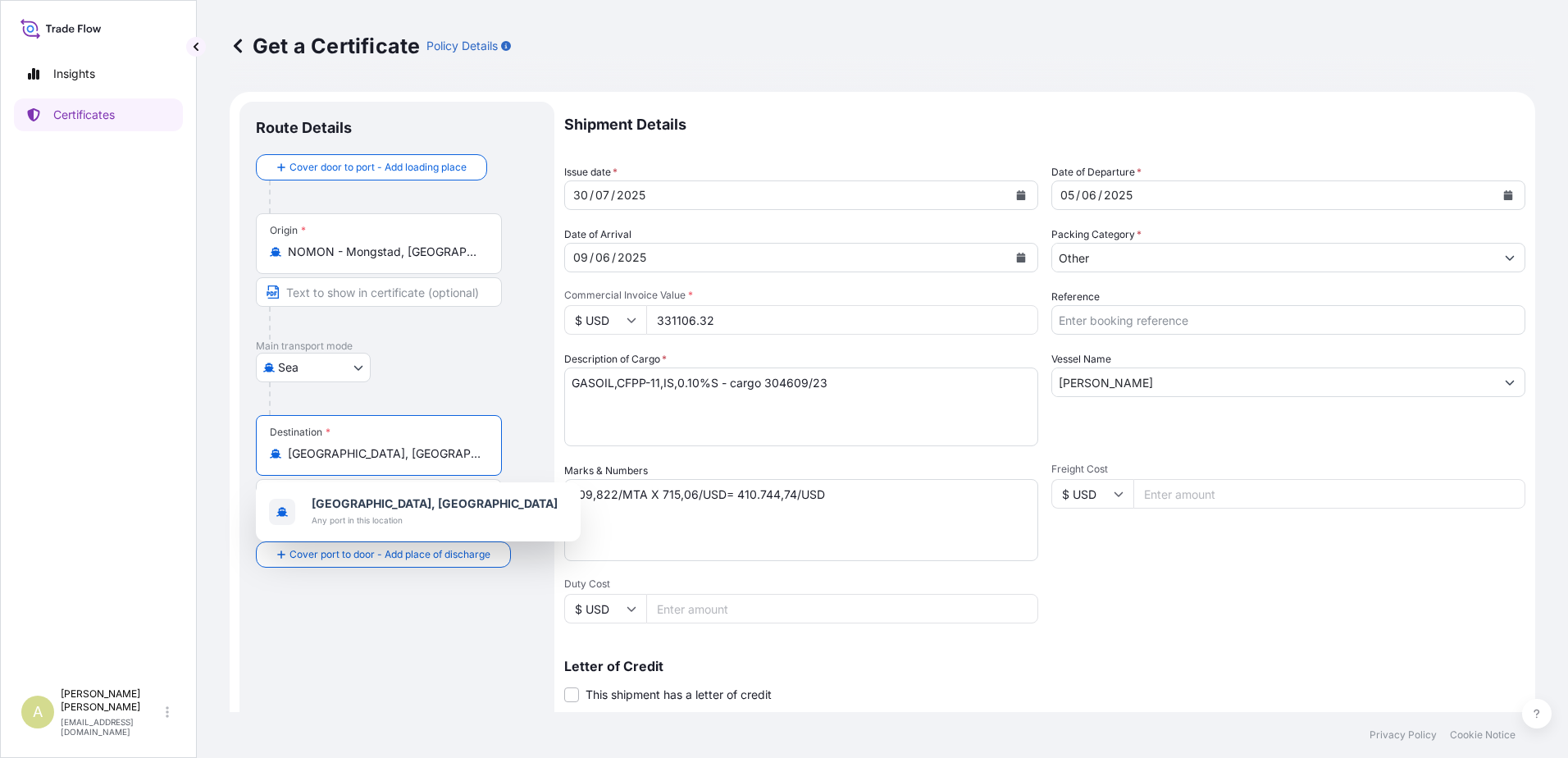
drag, startPoint x: 402, startPoint y: 453, endPoint x: 200, endPoint y: 453, distance: 202.0
click at [201, 453] on div "Get a Certificate Policy Details Route Details Cover door to port - Add loading…" at bounding box center [883, 355] width 1371 height 712
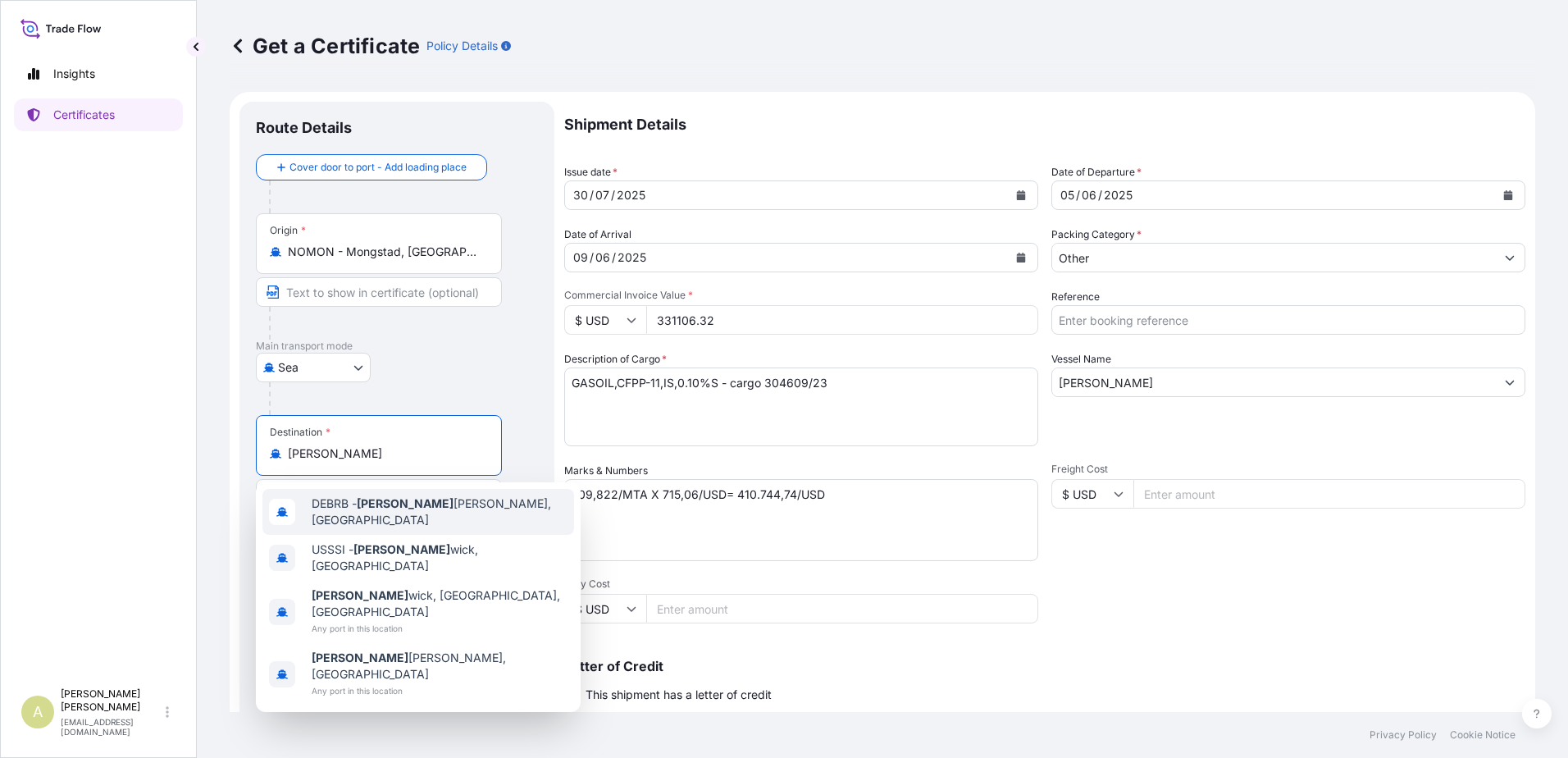
click at [343, 499] on div "DEBRB - Bruns buttel, Germany" at bounding box center [419, 511] width 312 height 46
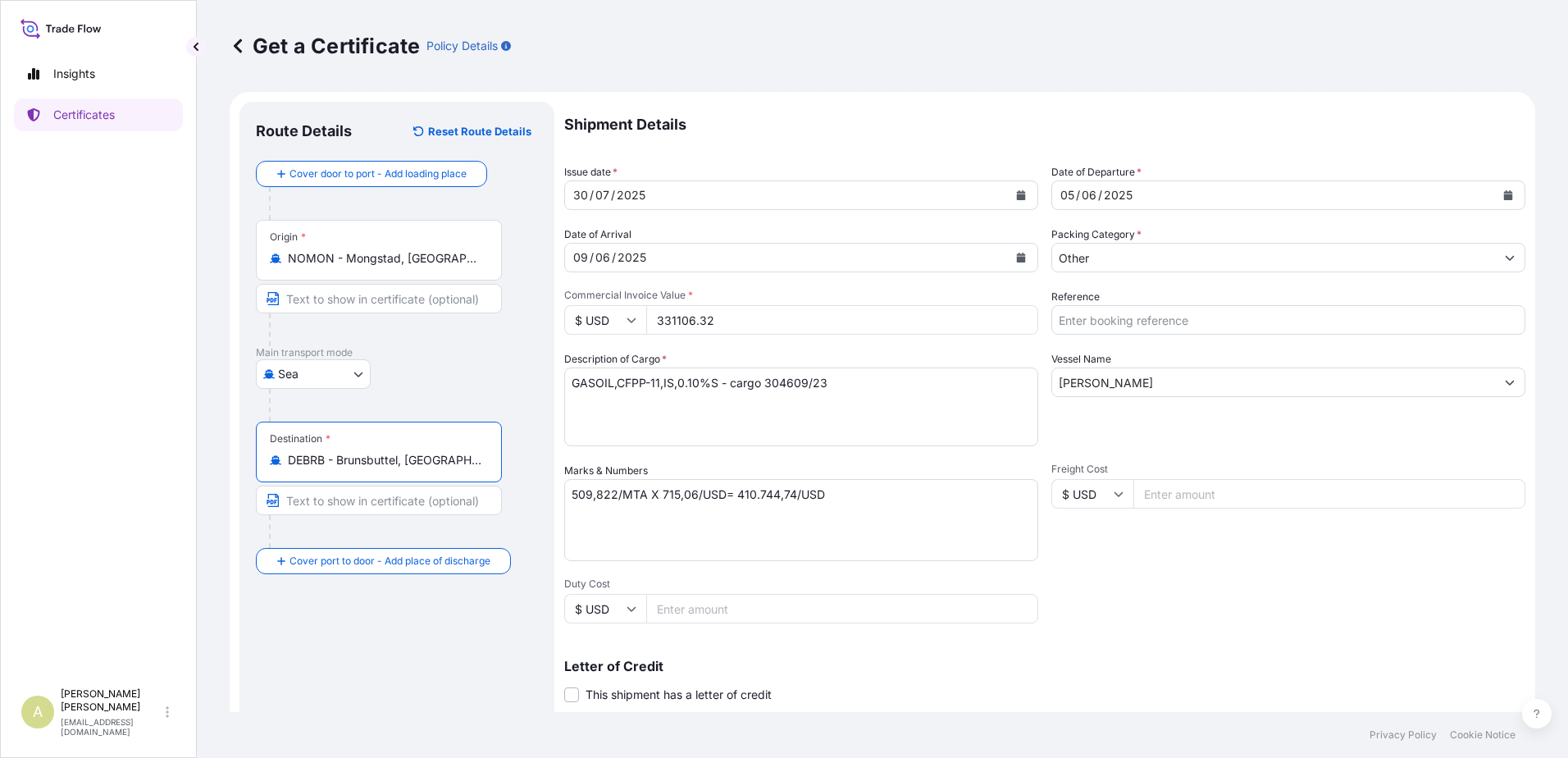
type input "DEBRB - Brunsbuttel, Germany"
click at [1021, 195] on button "Calendar" at bounding box center [1021, 195] width 26 height 26
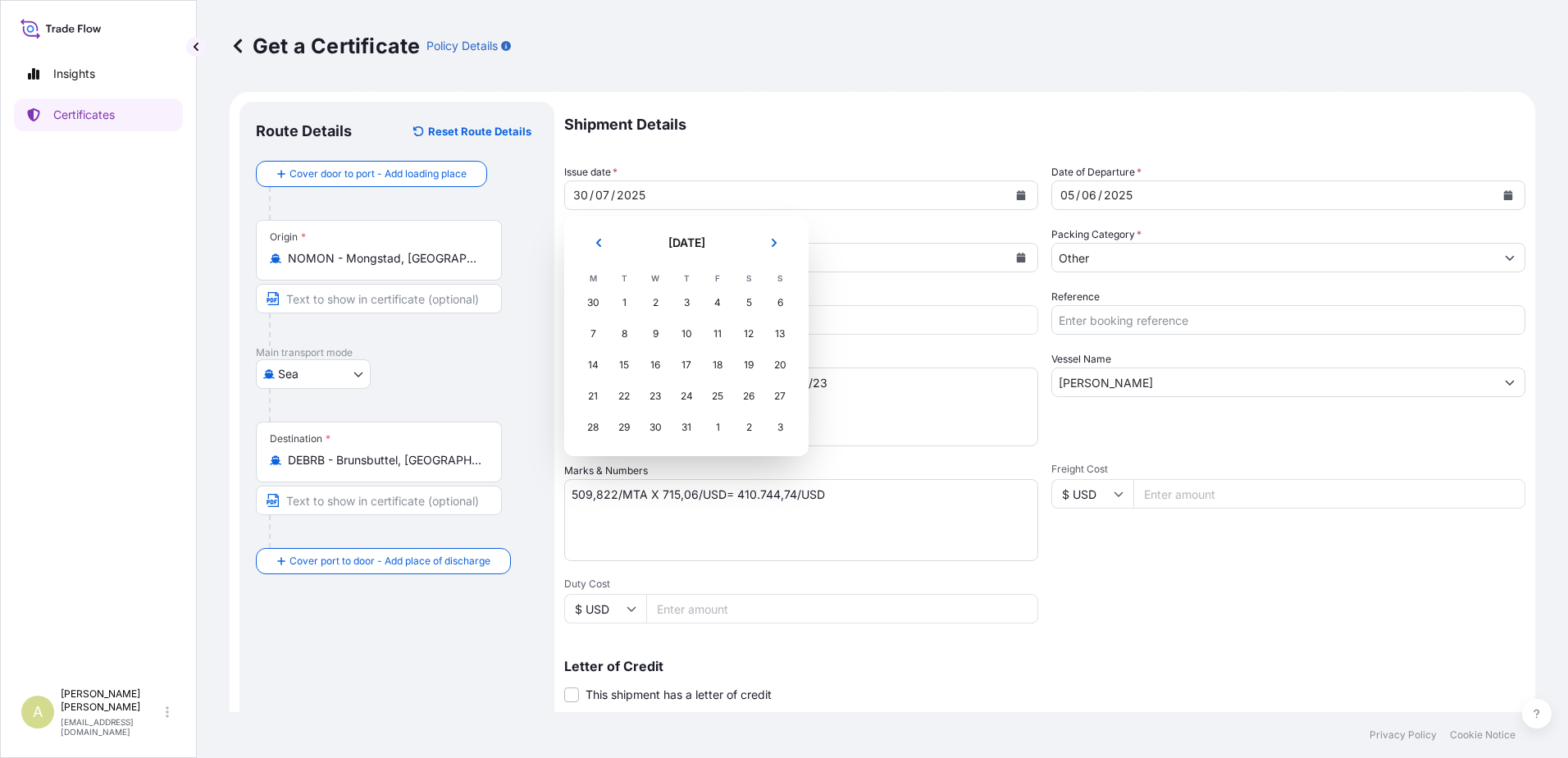
click at [782, 248] on button "Next" at bounding box center [774, 243] width 36 height 26
click at [711, 334] on div "12" at bounding box center [717, 334] width 29 height 29
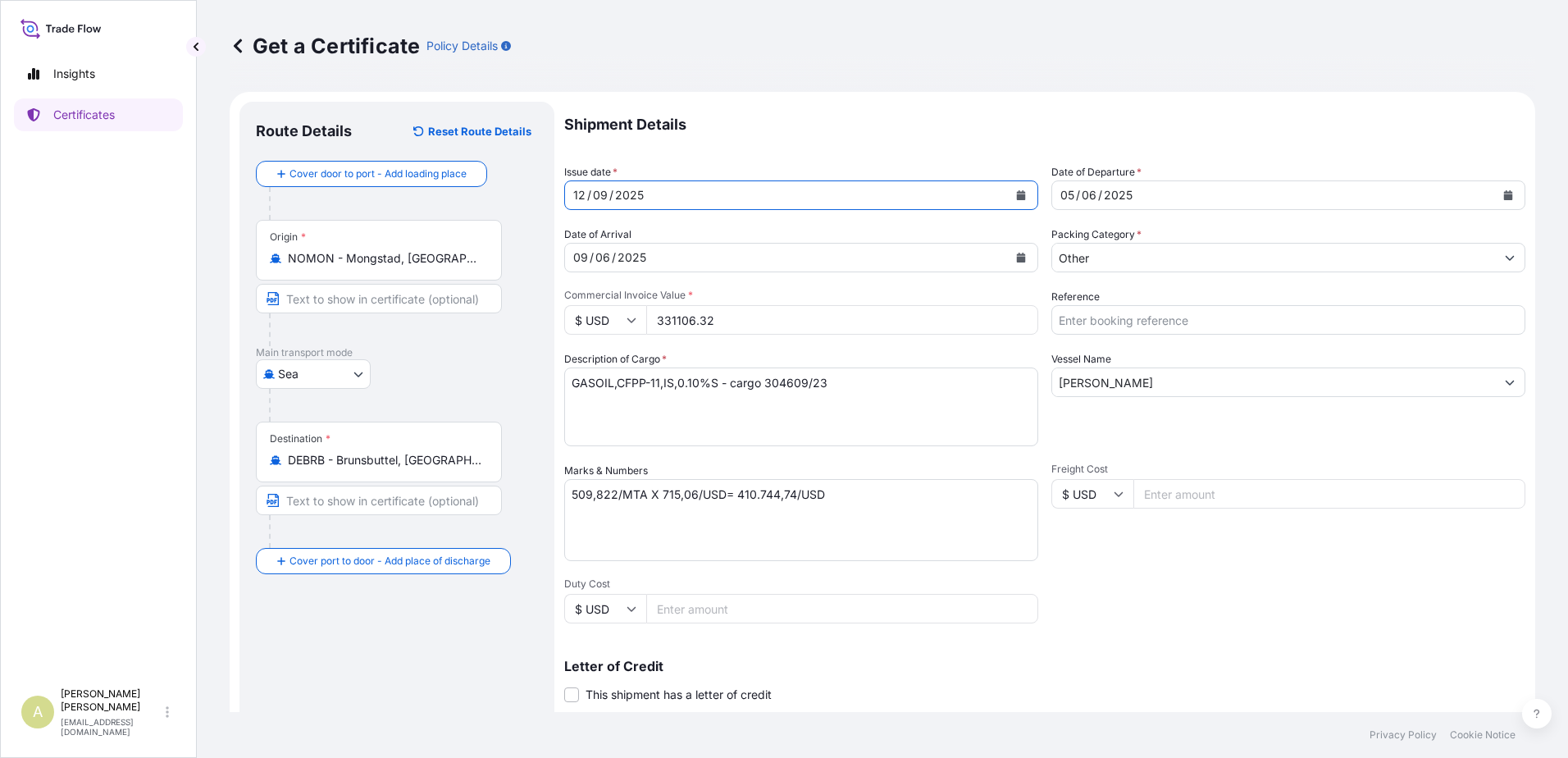
click at [673, 259] on div "09 / 06 / 2025" at bounding box center [787, 257] width 443 height 29
click at [1008, 260] on button "Calendar" at bounding box center [1021, 257] width 26 height 26
click at [234, 42] on icon at bounding box center [237, 45] width 16 height 16
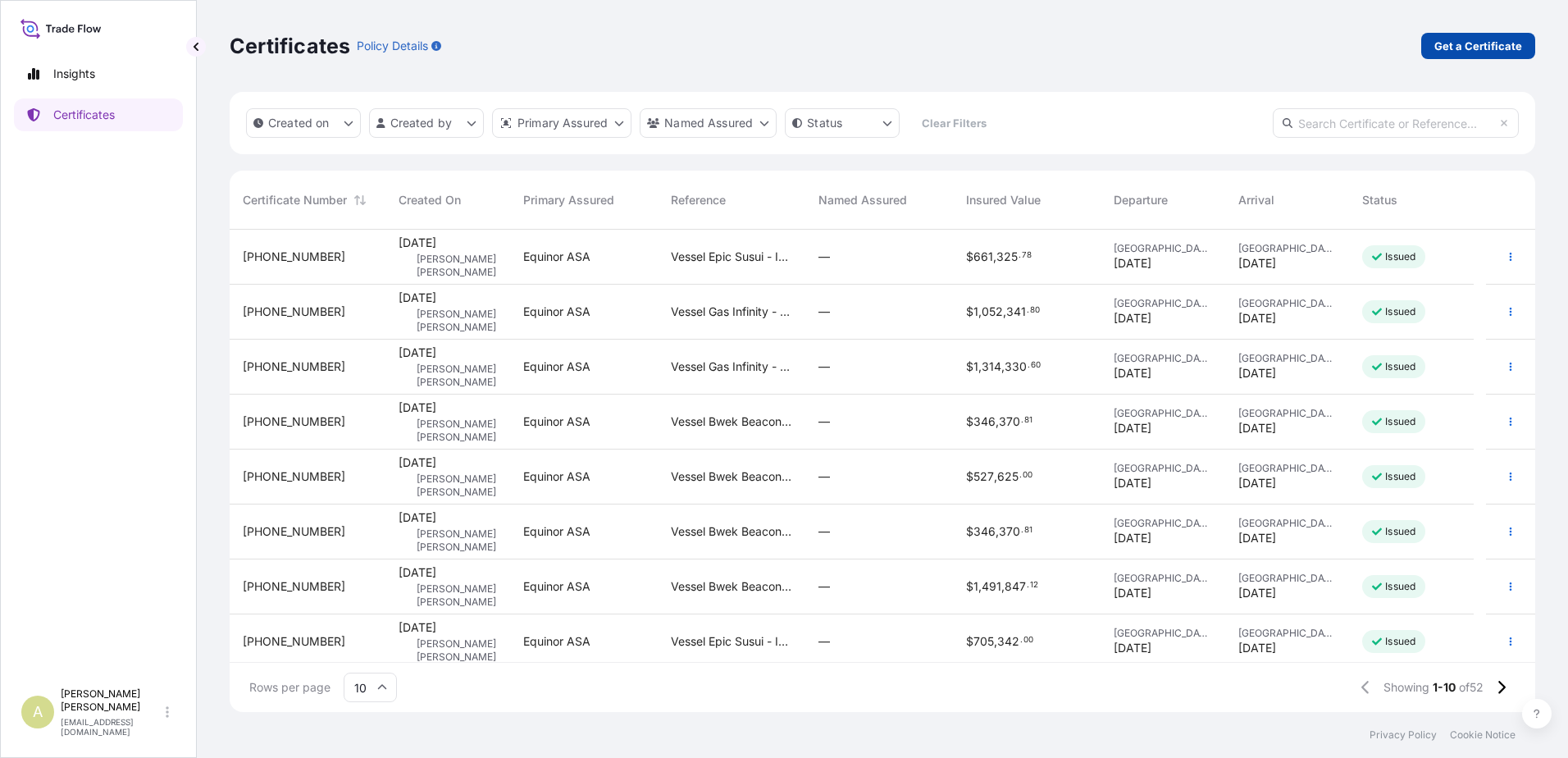
click at [1457, 42] on p "Get a Certificate" at bounding box center [1478, 45] width 88 height 16
select select "Sea"
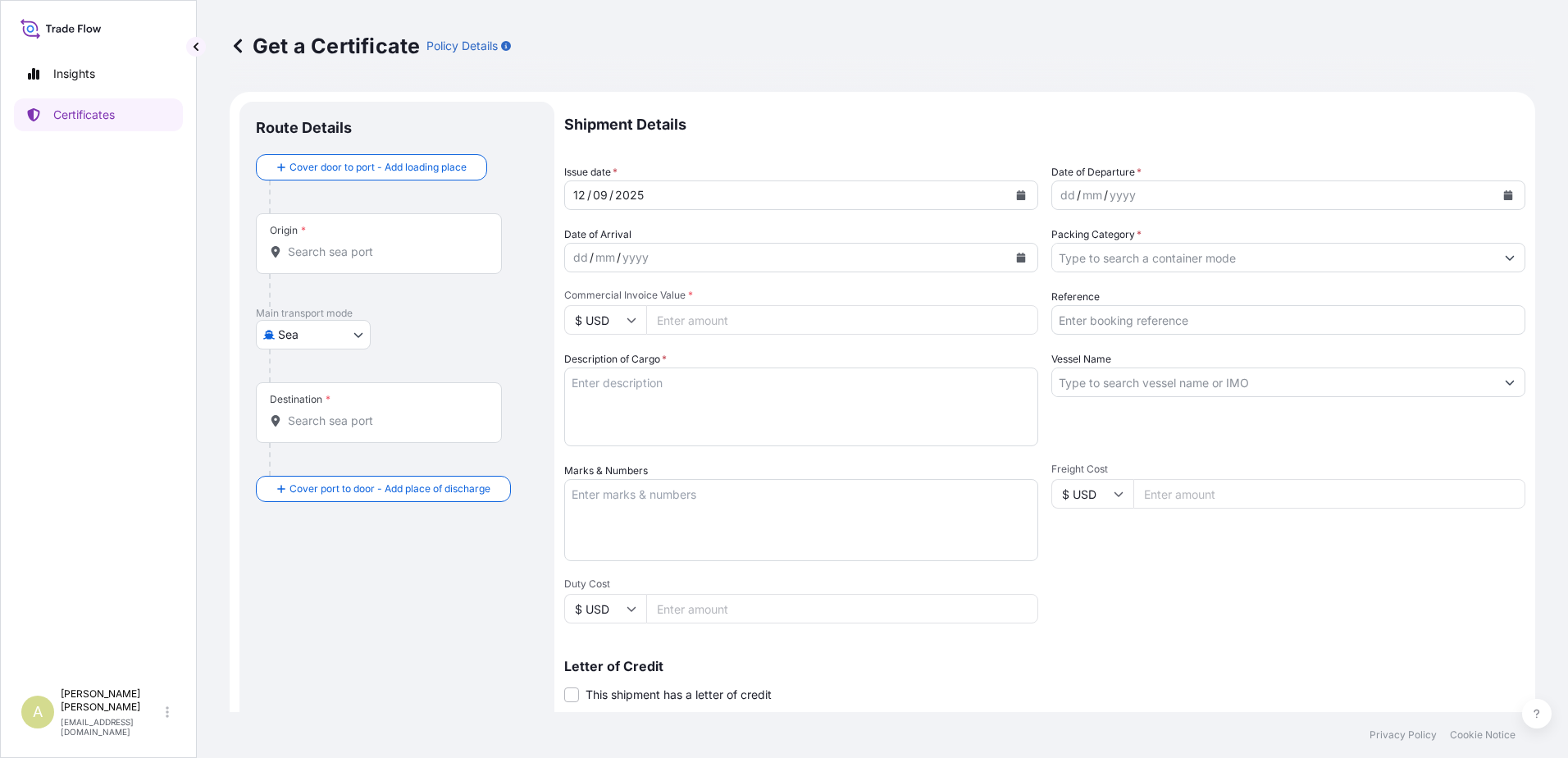
click at [341, 252] on input "Origin *" at bounding box center [385, 251] width 194 height 16
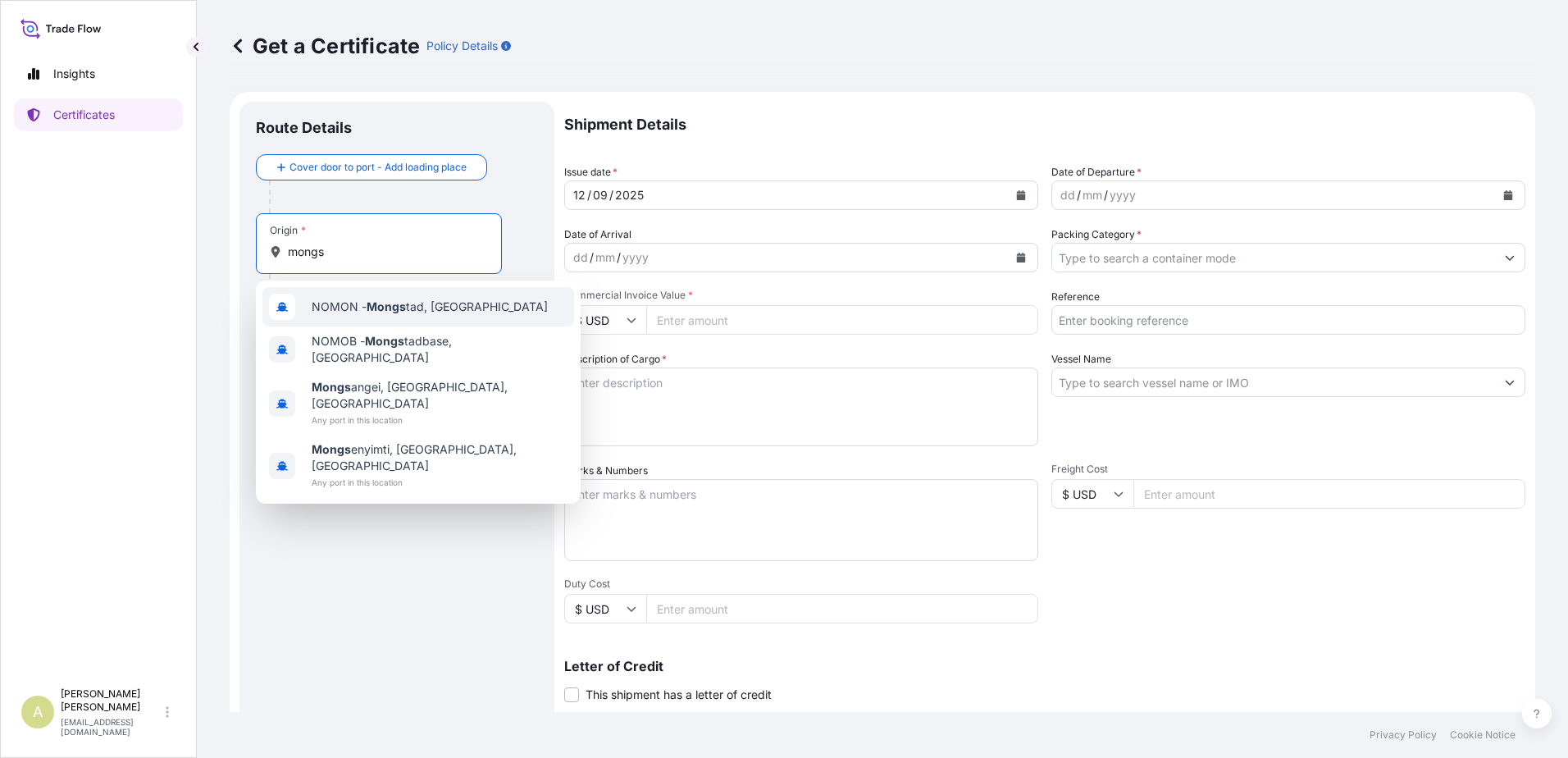
click at [434, 317] on div "NOMON - Mongs tad, Norway" at bounding box center [419, 307] width 312 height 40
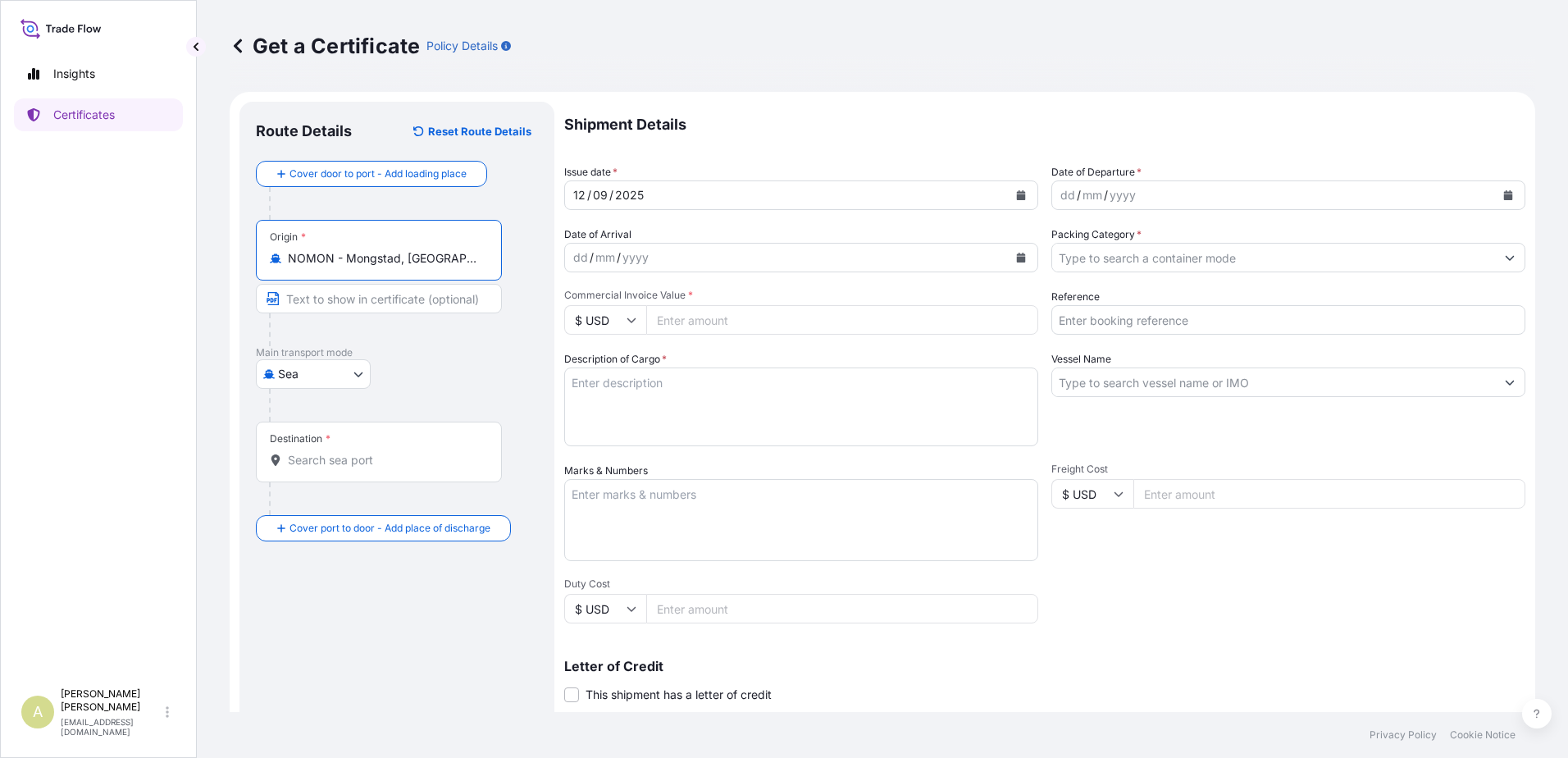
type input "NOMON - Mongstad, Norway"
click at [353, 478] on div "Destination *" at bounding box center [379, 452] width 246 height 61
click at [353, 468] on input "Destination *" at bounding box center [385, 460] width 194 height 16
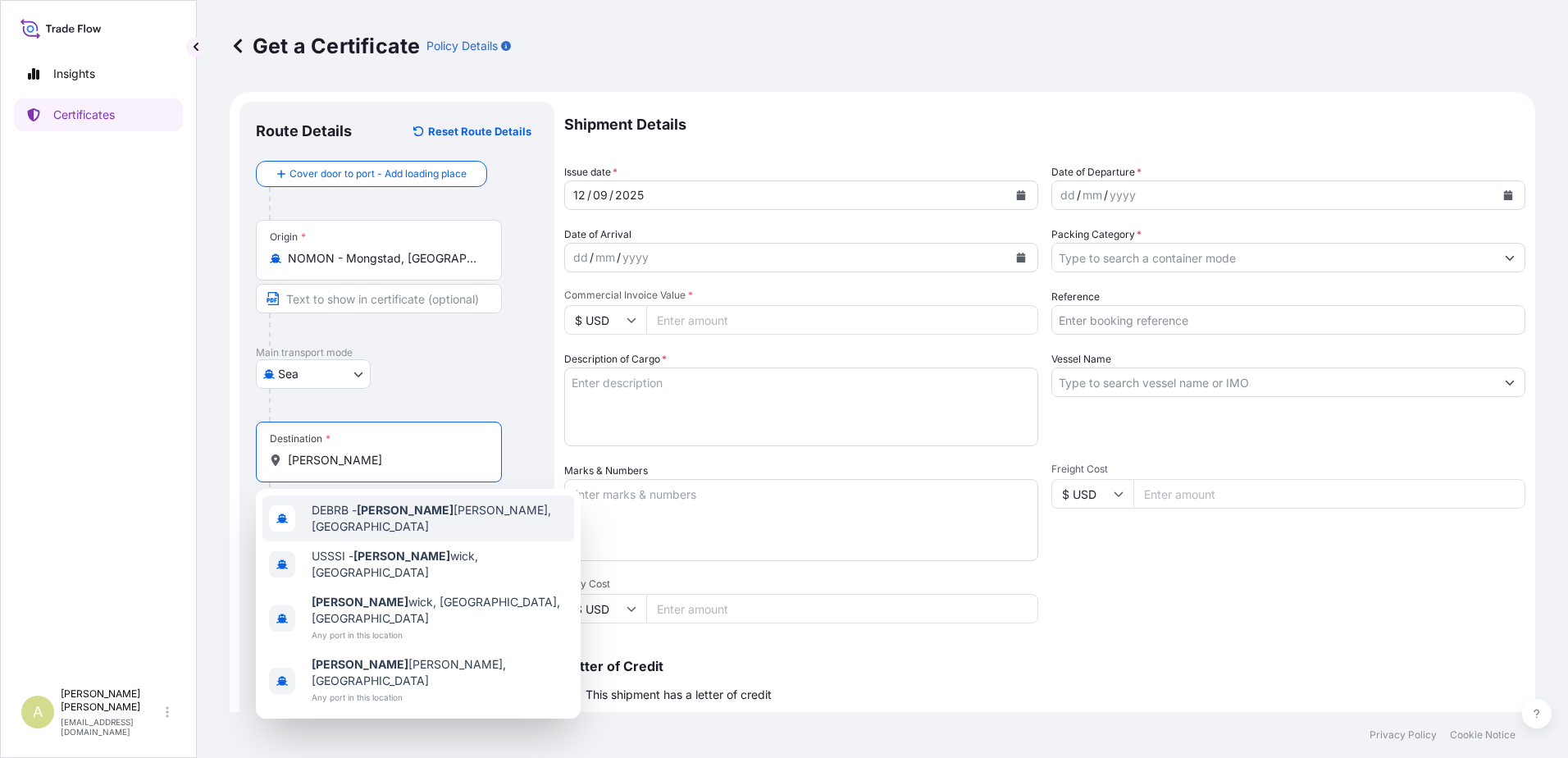
click at [429, 523] on div "DEBRB - Bruns buttel, Germany" at bounding box center [419, 518] width 312 height 46
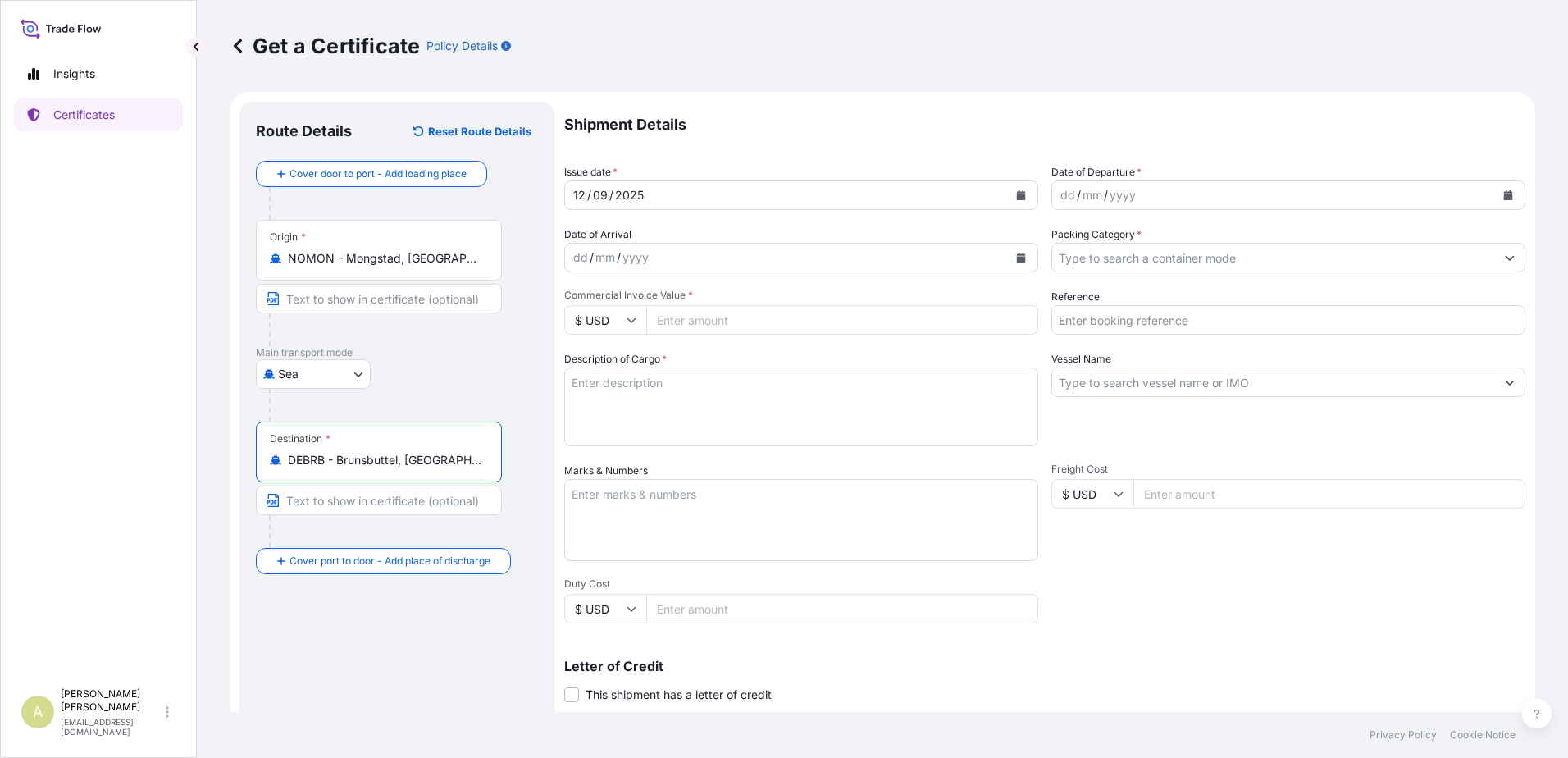
type input "DEBRB - Brunsbuttel, Germany"
click at [1503, 194] on icon "Calendar" at bounding box center [1508, 195] width 10 height 10
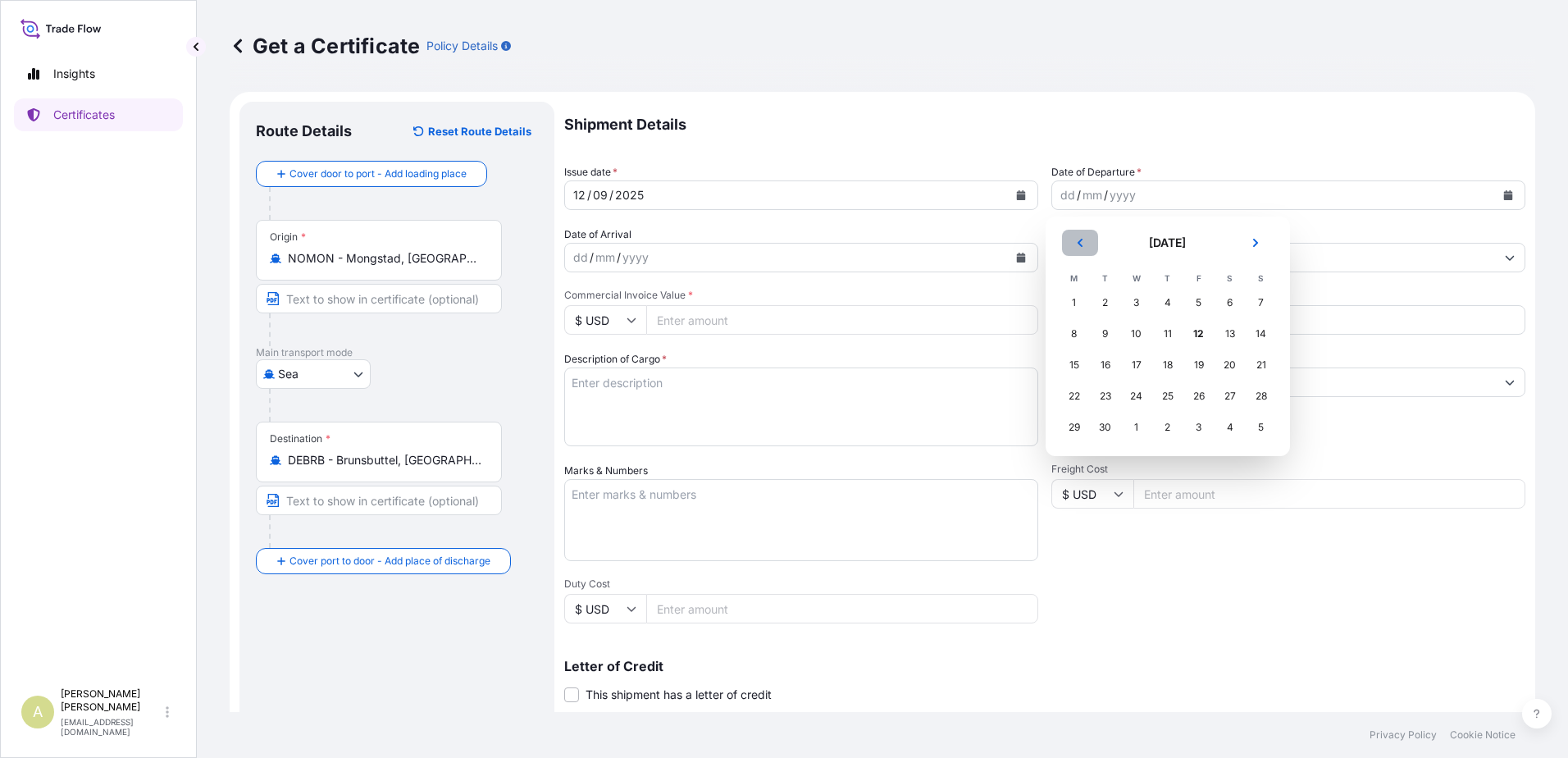
click at [1084, 249] on button "Previous" at bounding box center [1080, 243] width 36 height 26
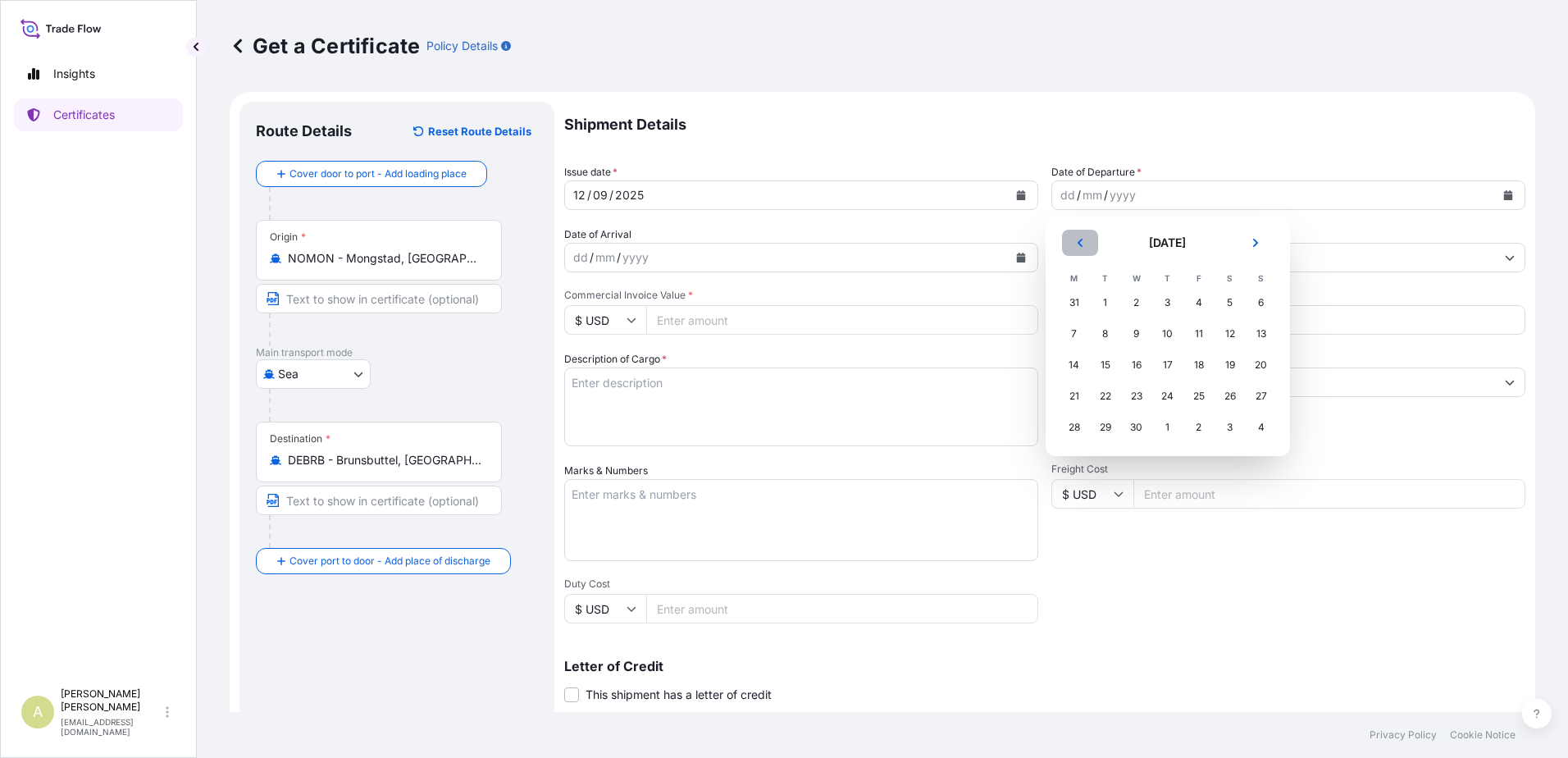
click at [1084, 249] on button "Previous" at bounding box center [1080, 243] width 36 height 26
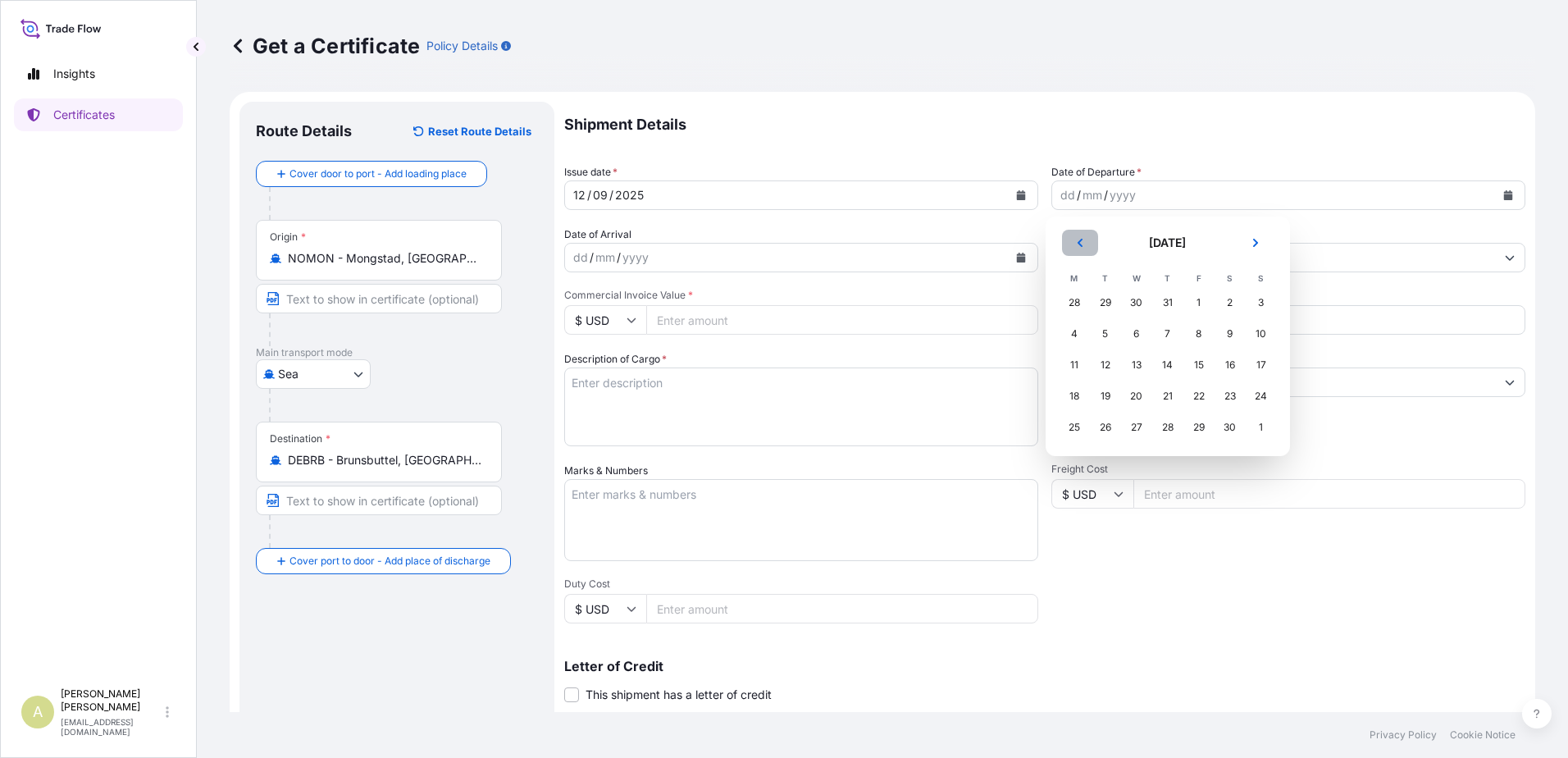
click at [1084, 249] on button "Previous" at bounding box center [1080, 243] width 36 height 26
click at [1264, 363] on div "20" at bounding box center [1261, 365] width 29 height 29
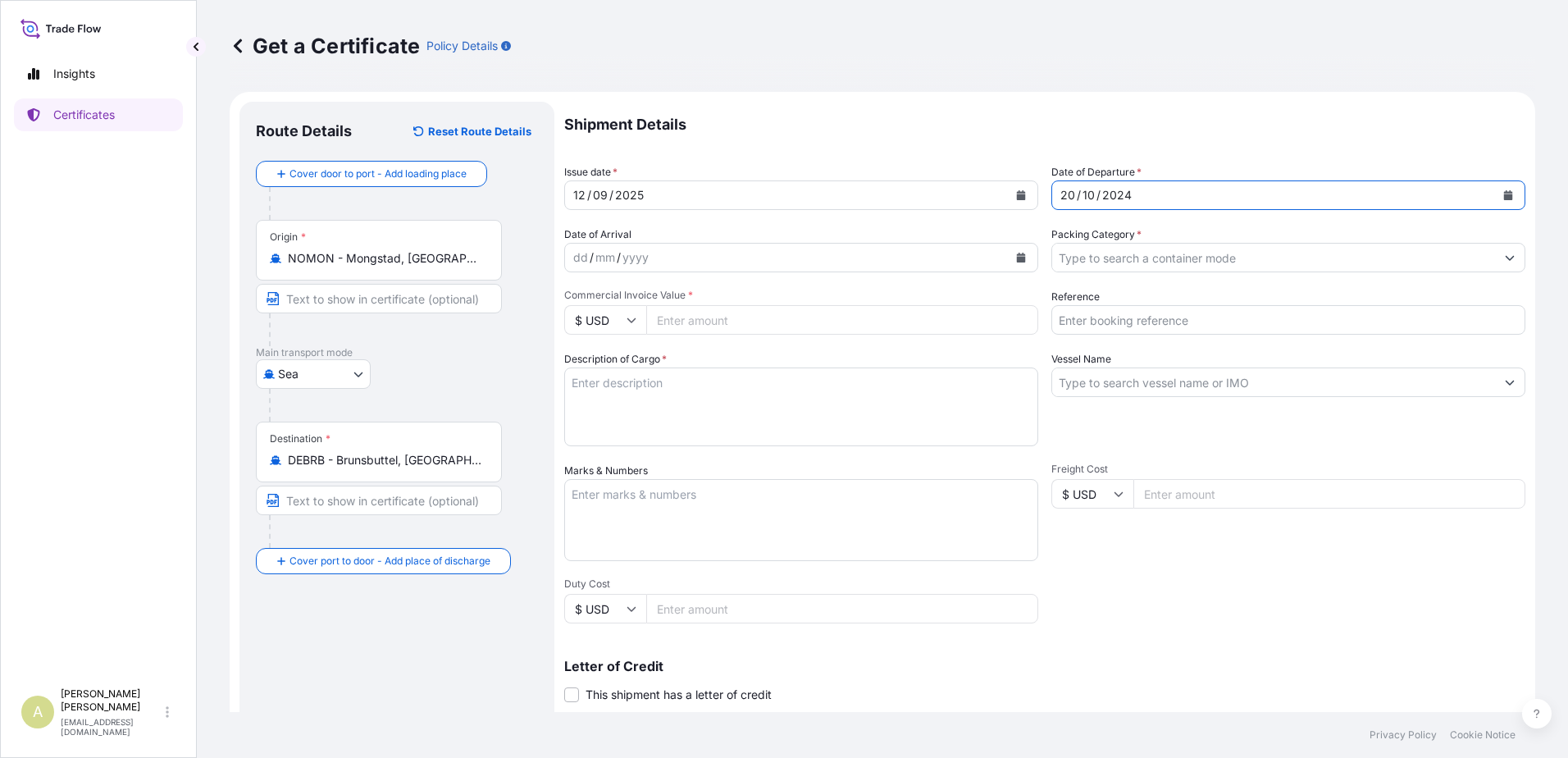
click at [871, 259] on div "dd / mm / yyyy" at bounding box center [787, 257] width 443 height 29
click at [1019, 254] on icon "Calendar" at bounding box center [1021, 258] width 10 height 10
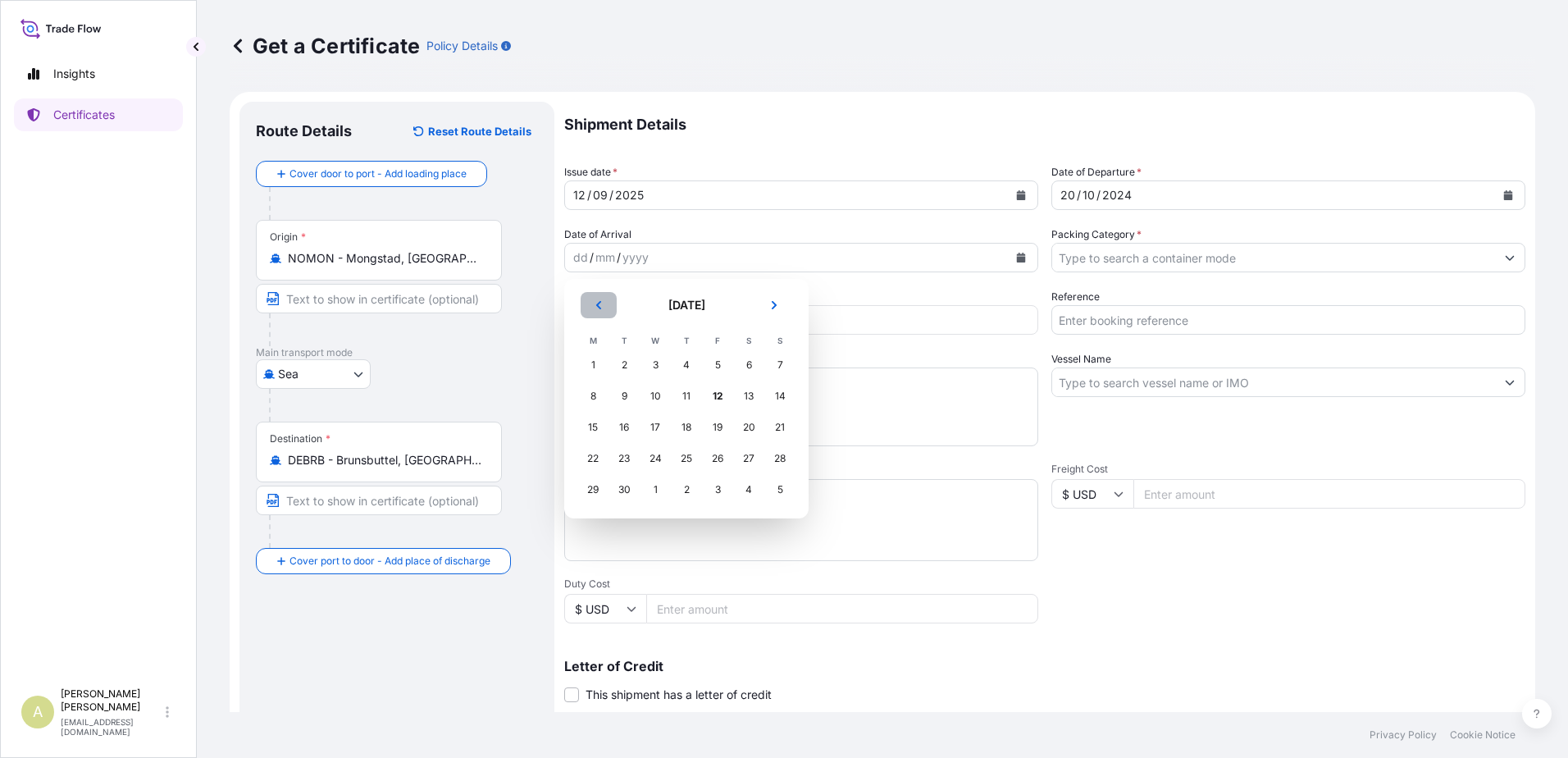
click at [597, 307] on icon "Previous" at bounding box center [599, 305] width 10 height 10
click at [597, 307] on icon "Previous" at bounding box center [599, 305] width 10 height 10
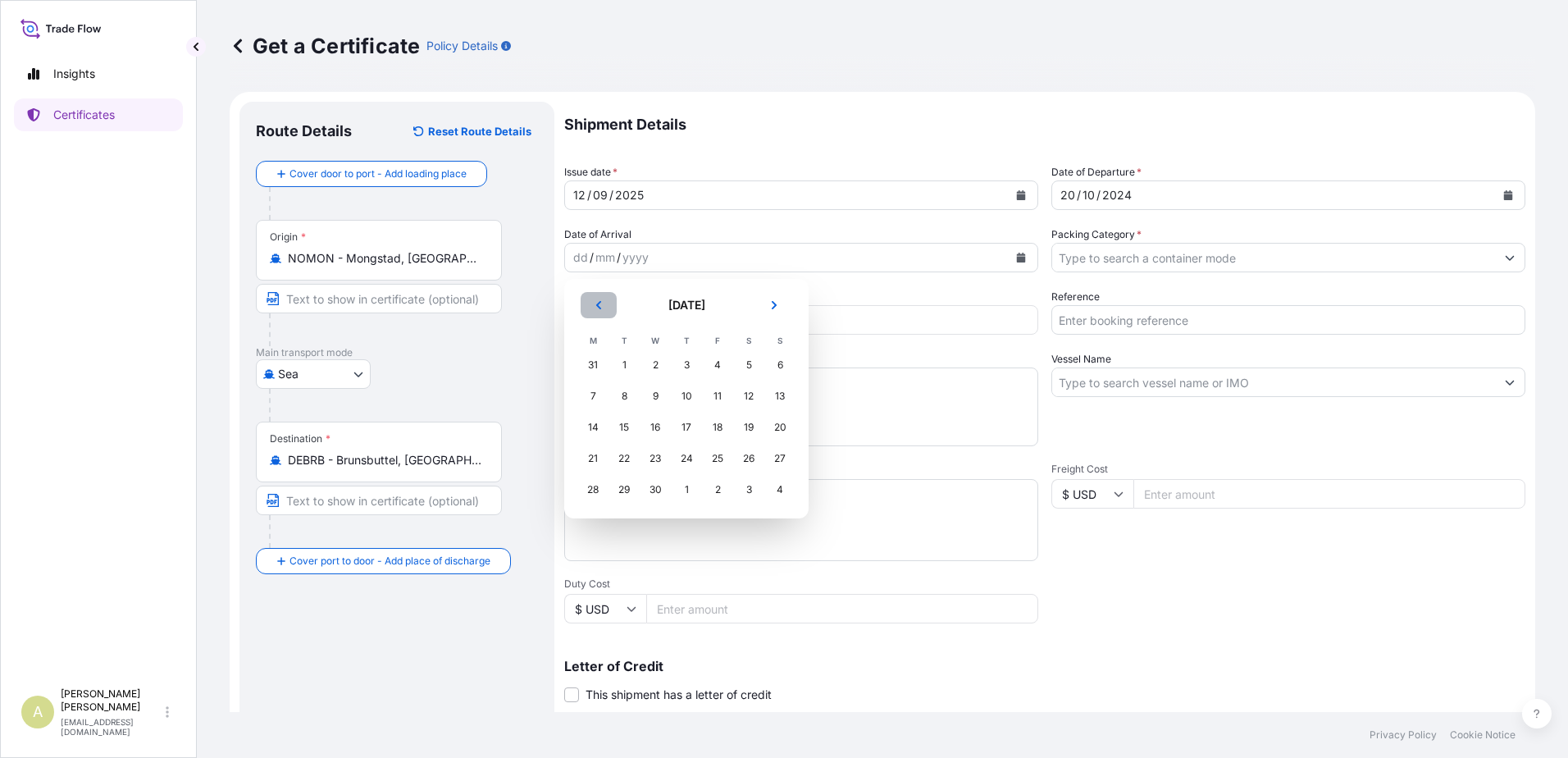
click at [597, 307] on icon "Previous" at bounding box center [599, 305] width 10 height 10
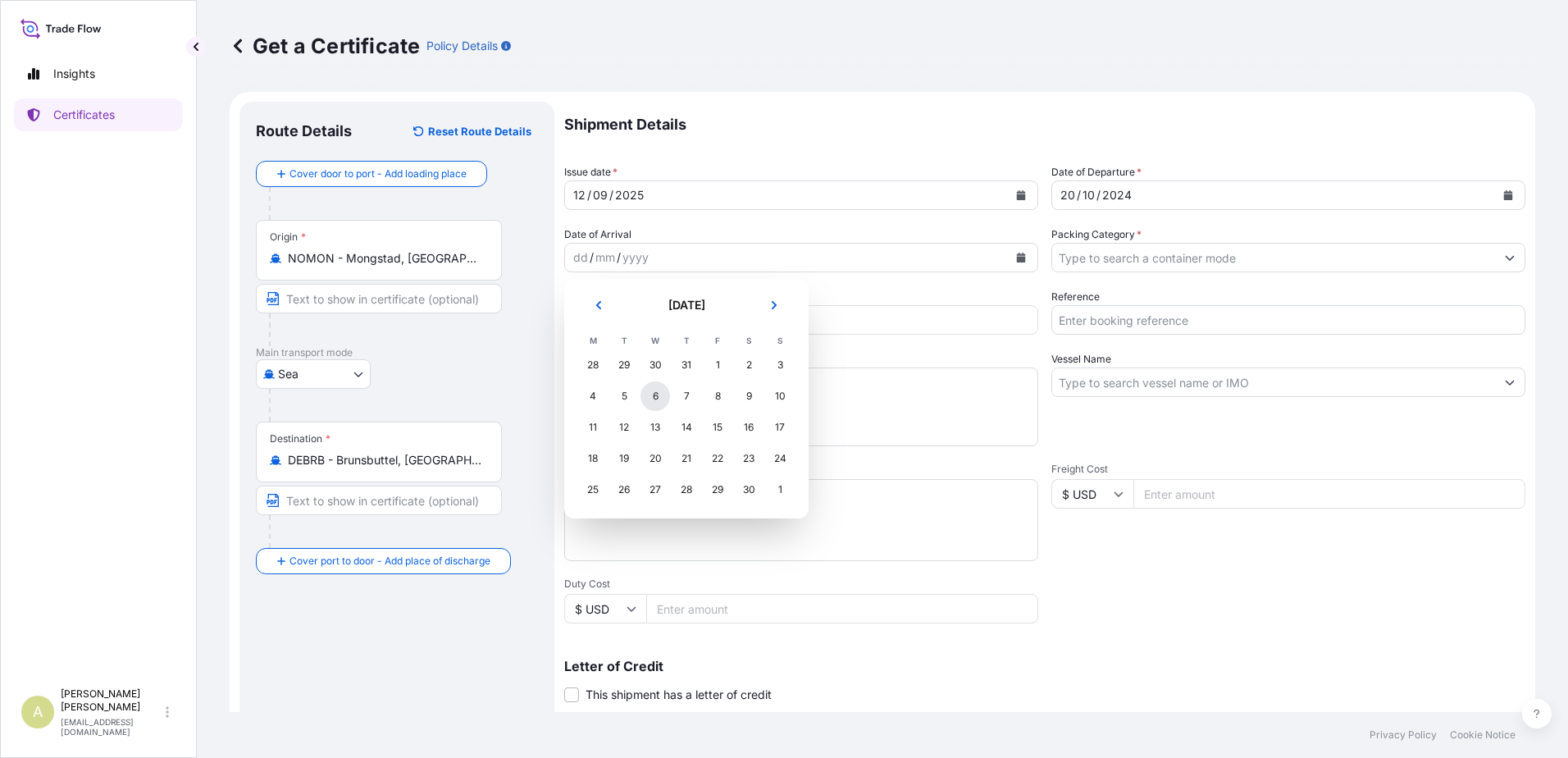
click at [643, 391] on div "6" at bounding box center [654, 396] width 29 height 29
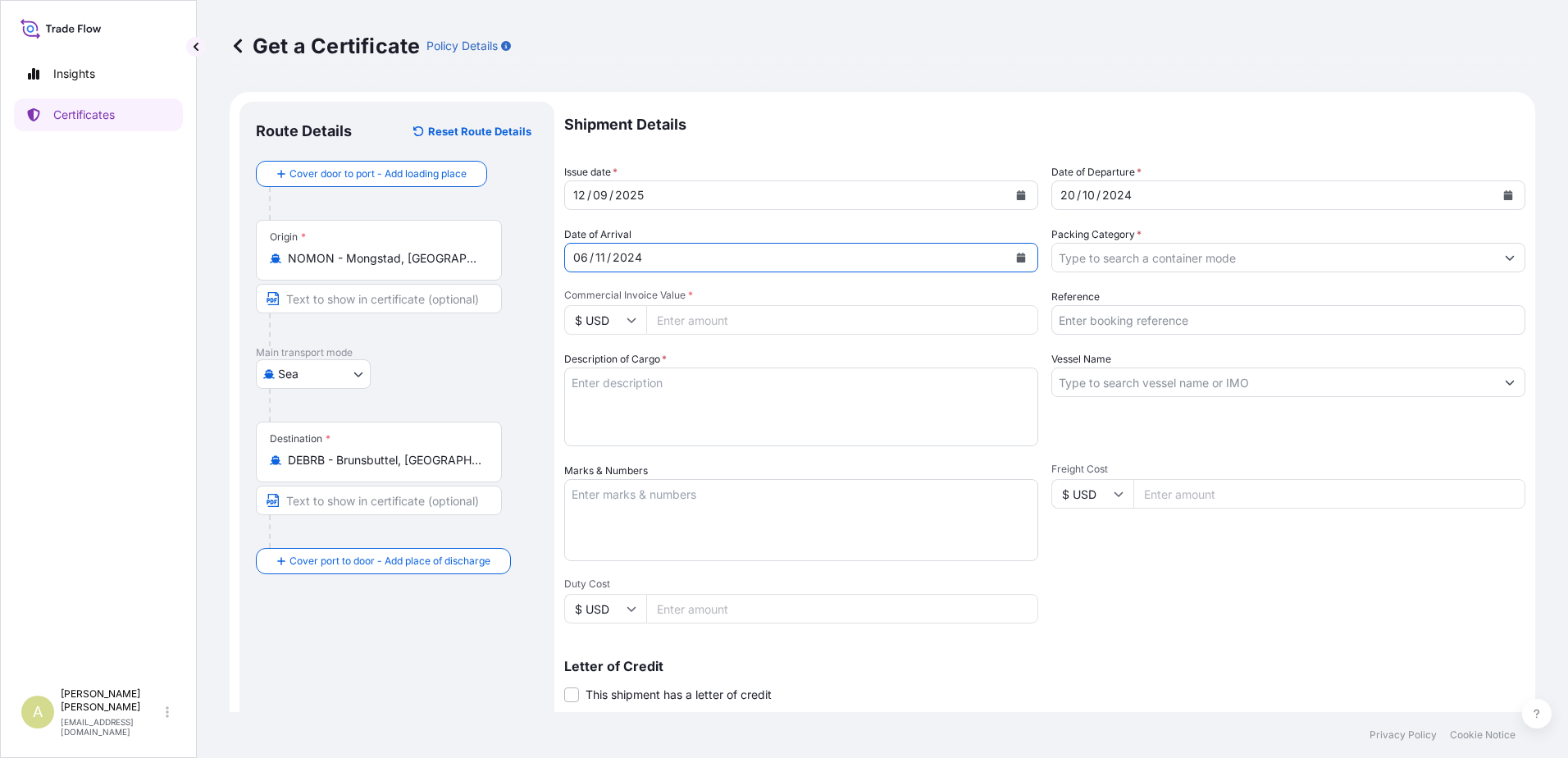
click at [1162, 259] on input "Packing Category *" at bounding box center [1273, 257] width 443 height 29
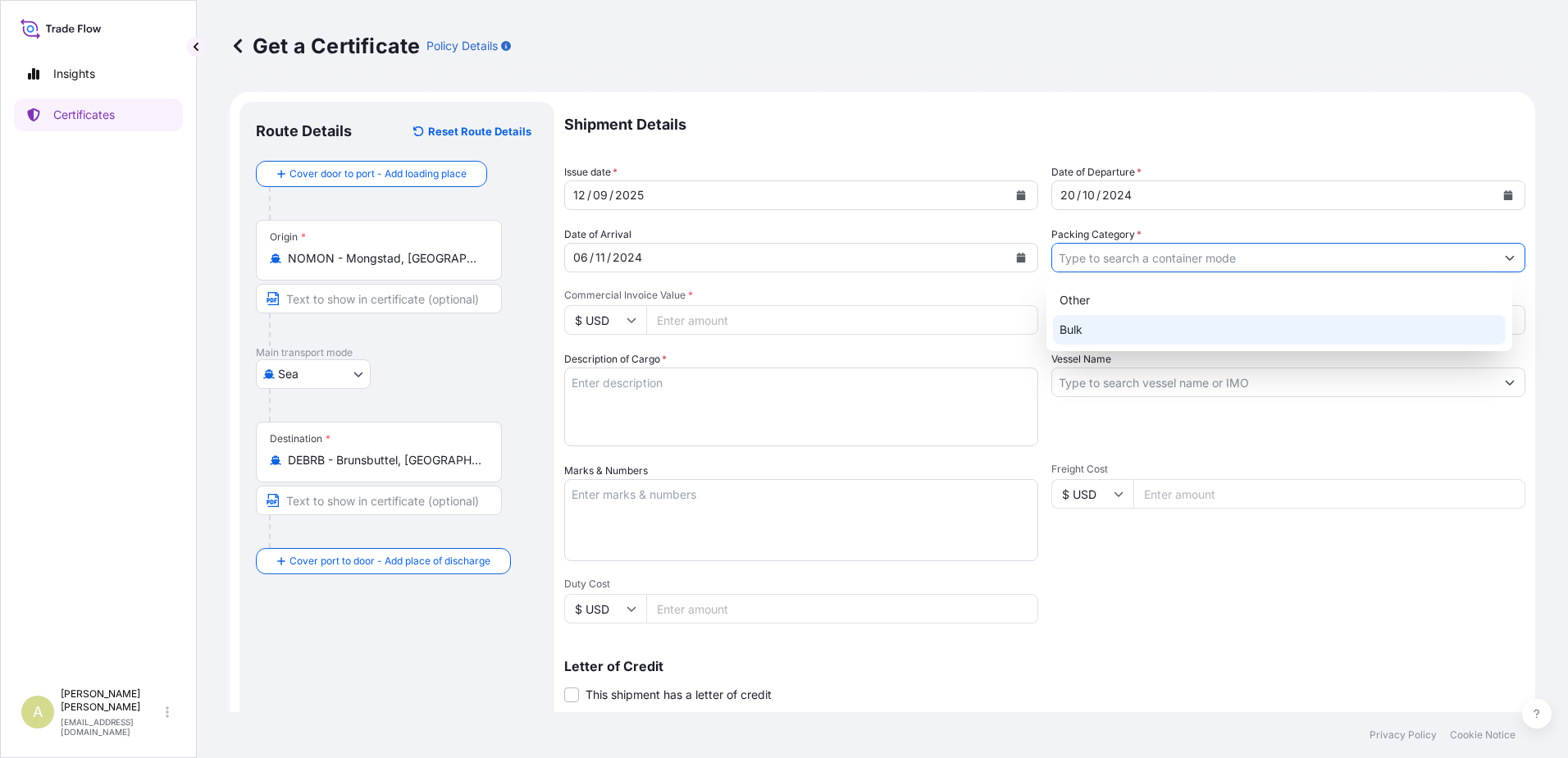
click at [1111, 338] on div "Bulk" at bounding box center [1279, 329] width 453 height 29
type input "Bulk"
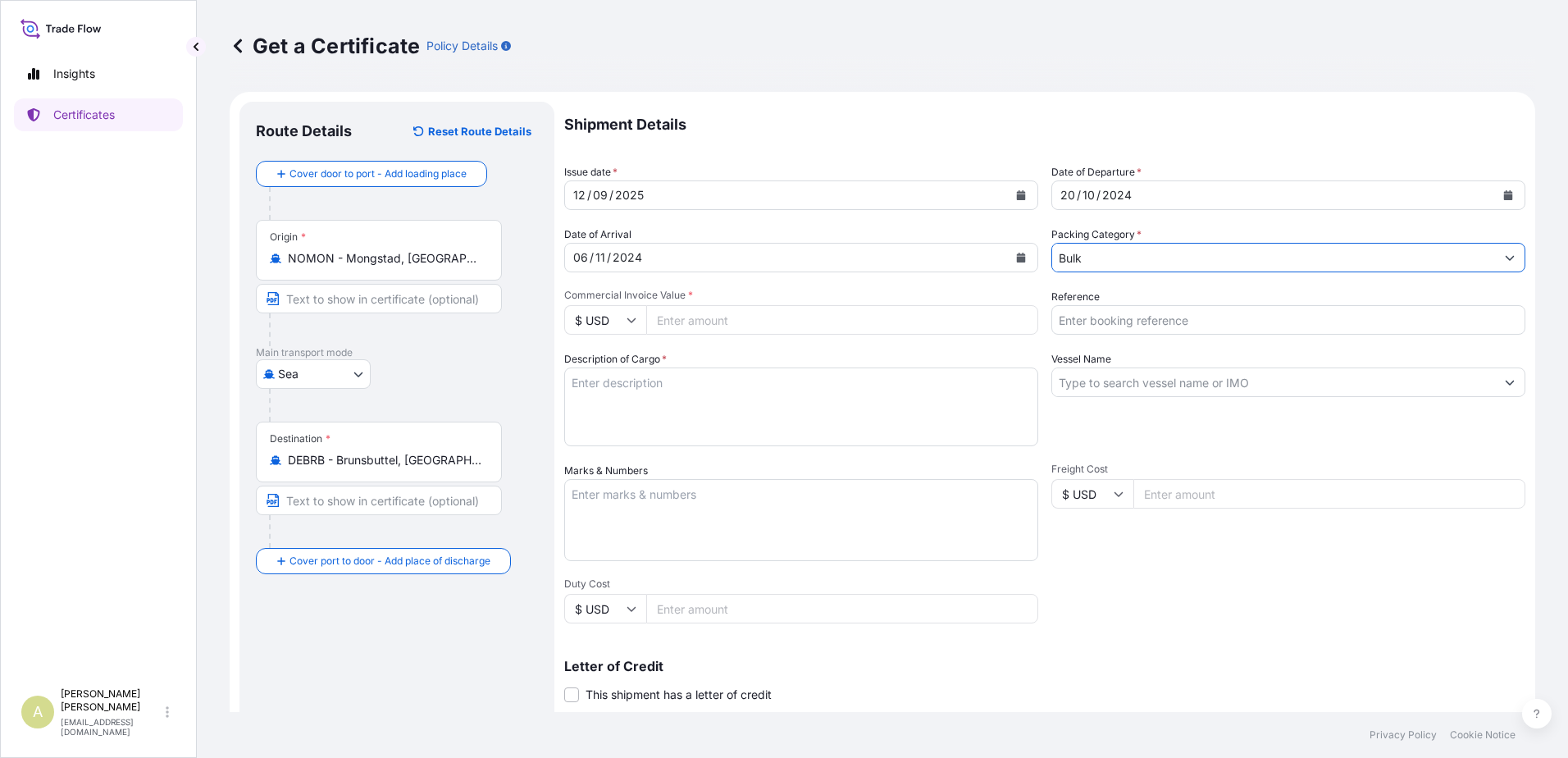
click at [743, 321] on input "Commercial Invoice Value *" at bounding box center [841, 319] width 392 height 29
click at [749, 317] on input "Commercial Invoice Value *" at bounding box center [841, 319] width 392 height 29
type input "58011408"
click at [1101, 323] on input "Reference" at bounding box center [1288, 319] width 474 height 29
type input "200555044"
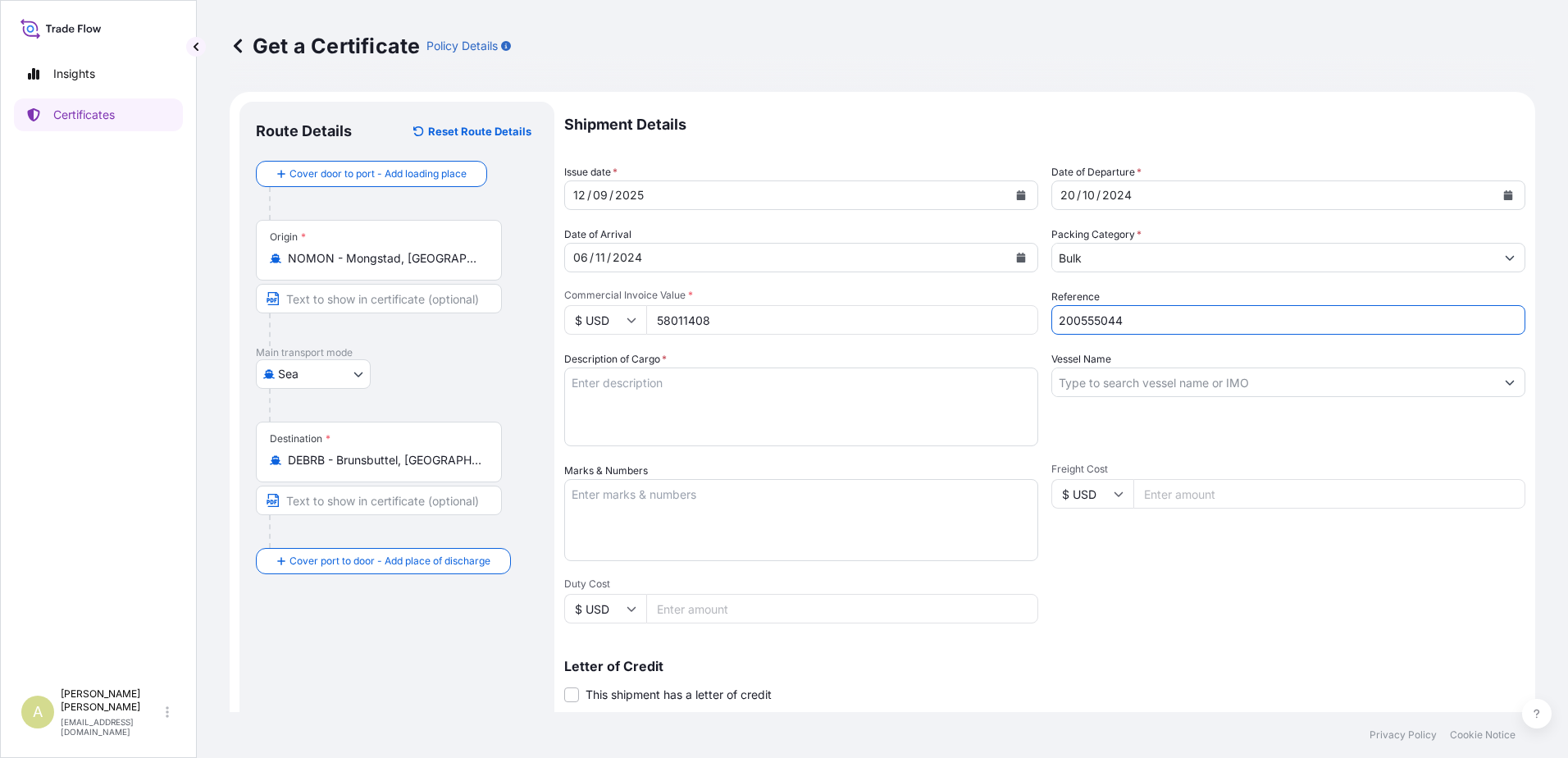
click at [717, 383] on textarea "Description of Cargo *" at bounding box center [801, 406] width 474 height 78
type textarea "Sales of Troll Blend Crude Oil"
click at [1187, 377] on input "Vessel Name" at bounding box center [1273, 382] width 443 height 29
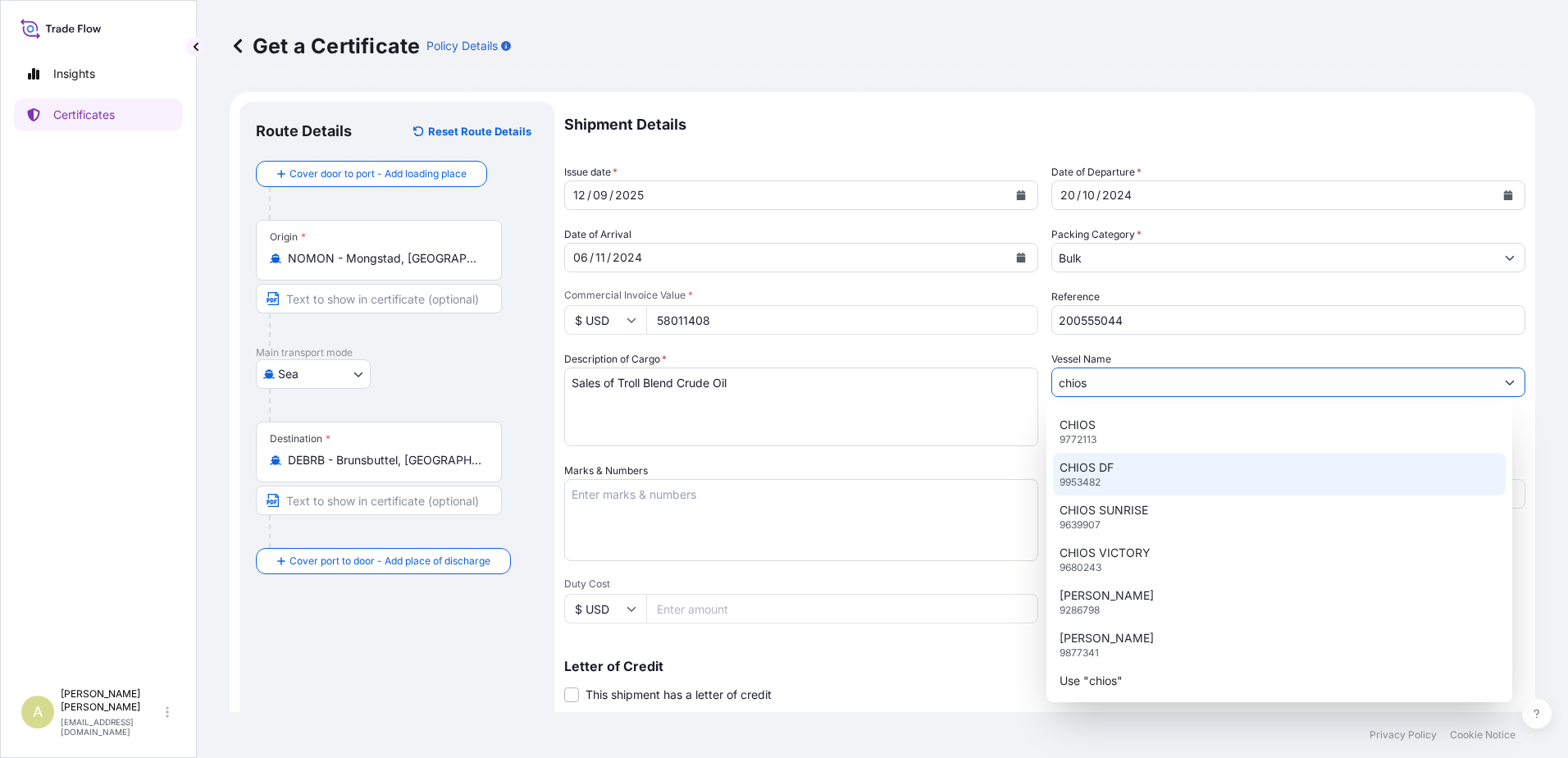
click at [1107, 473] on p "CHIOS DF" at bounding box center [1086, 467] width 54 height 16
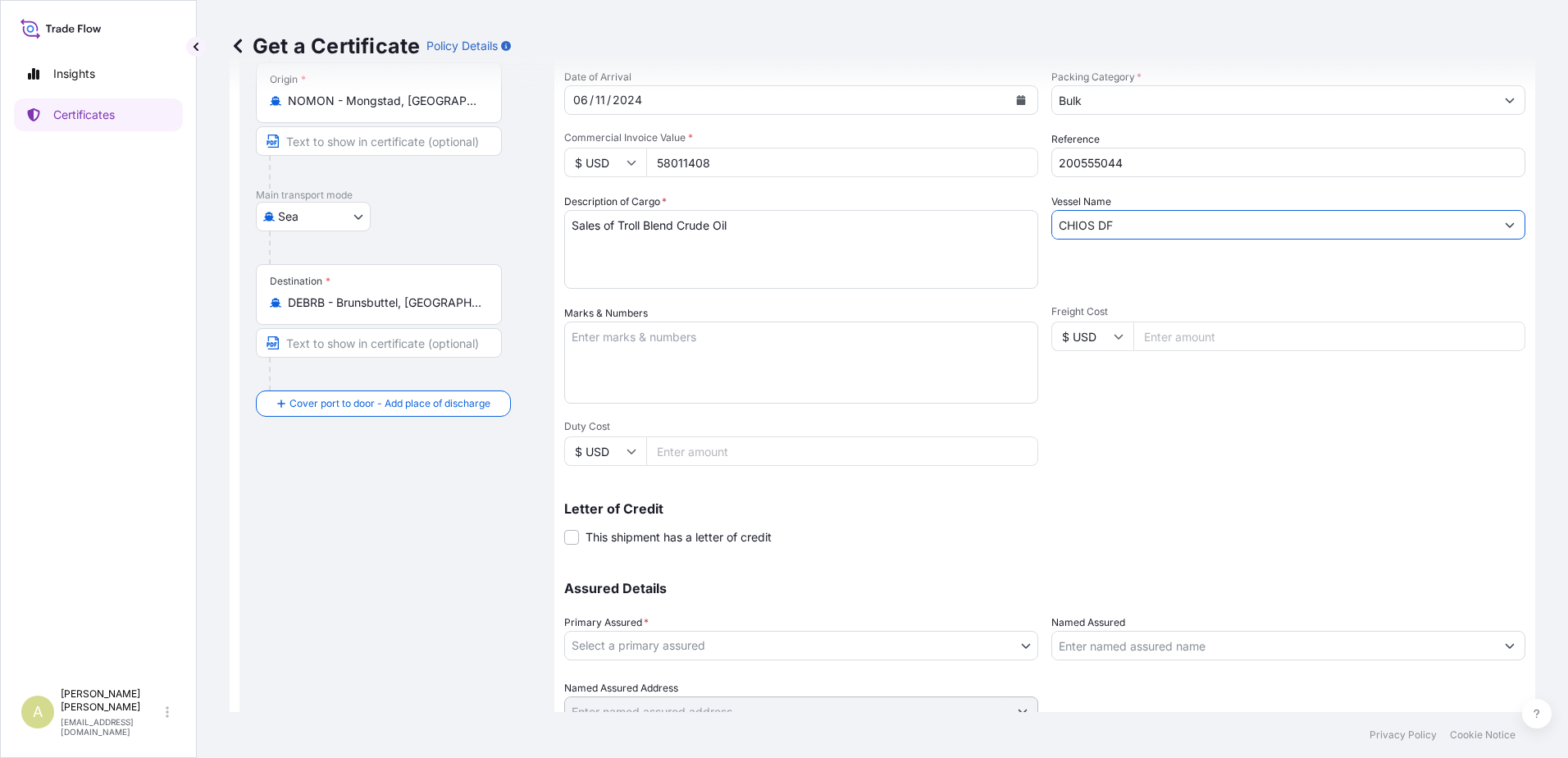
scroll to position [164, 0]
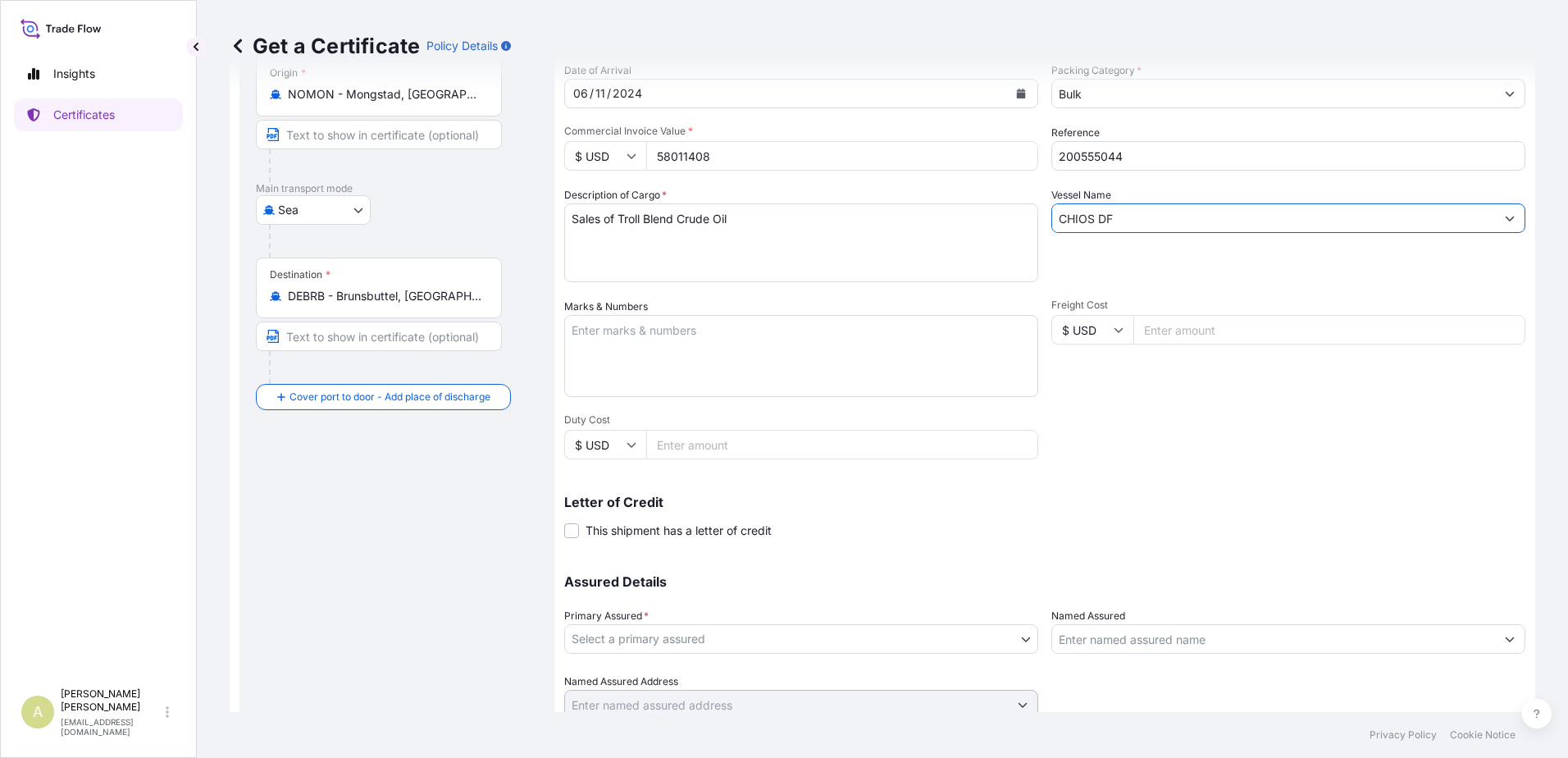
type input "CHIOS DF"
click at [1234, 334] on input "Freight Cost" at bounding box center [1329, 329] width 392 height 29
type input "709578"
click at [703, 447] on input "Duty Cost" at bounding box center [841, 444] width 392 height 29
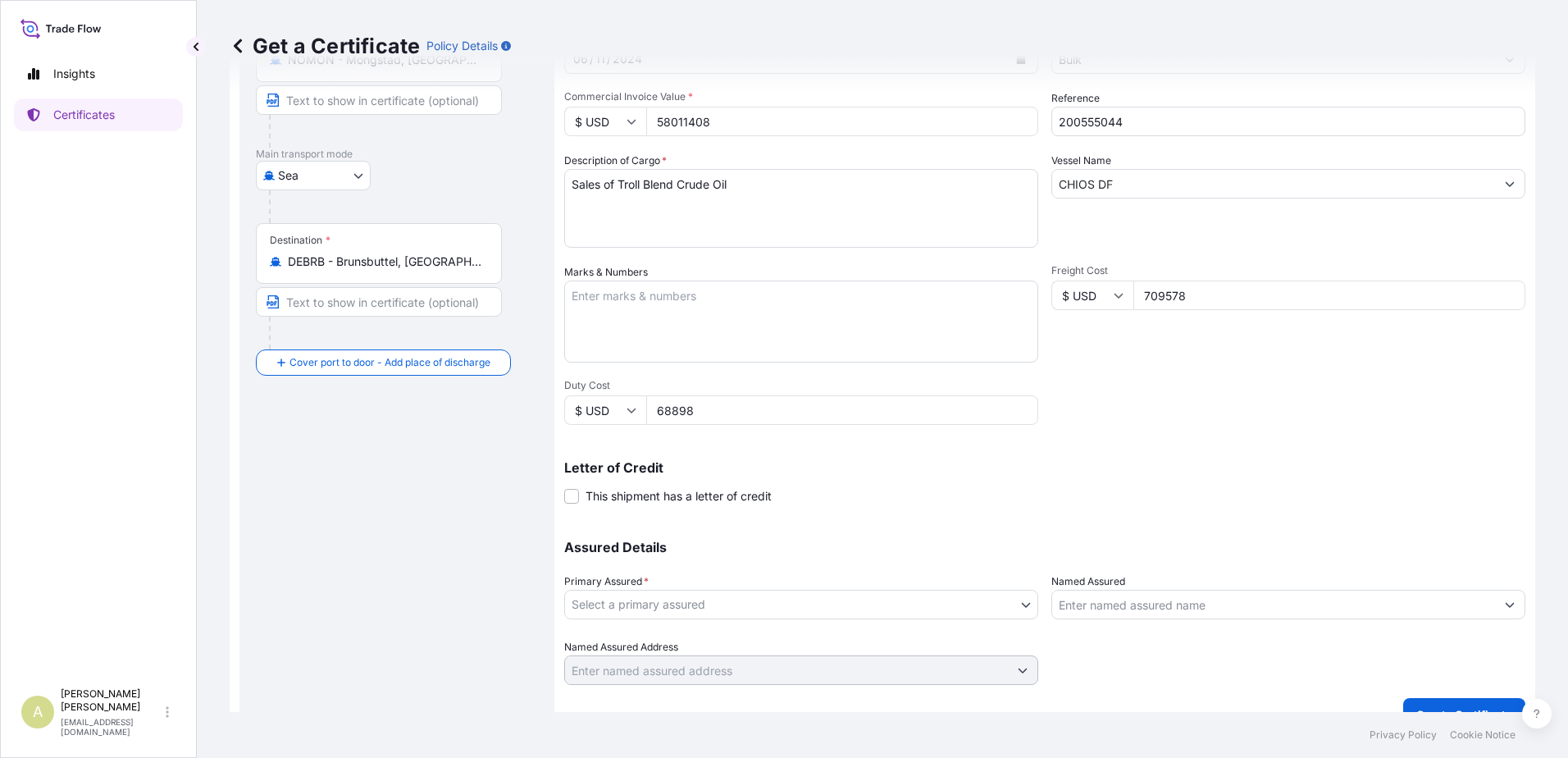
scroll to position [227, 0]
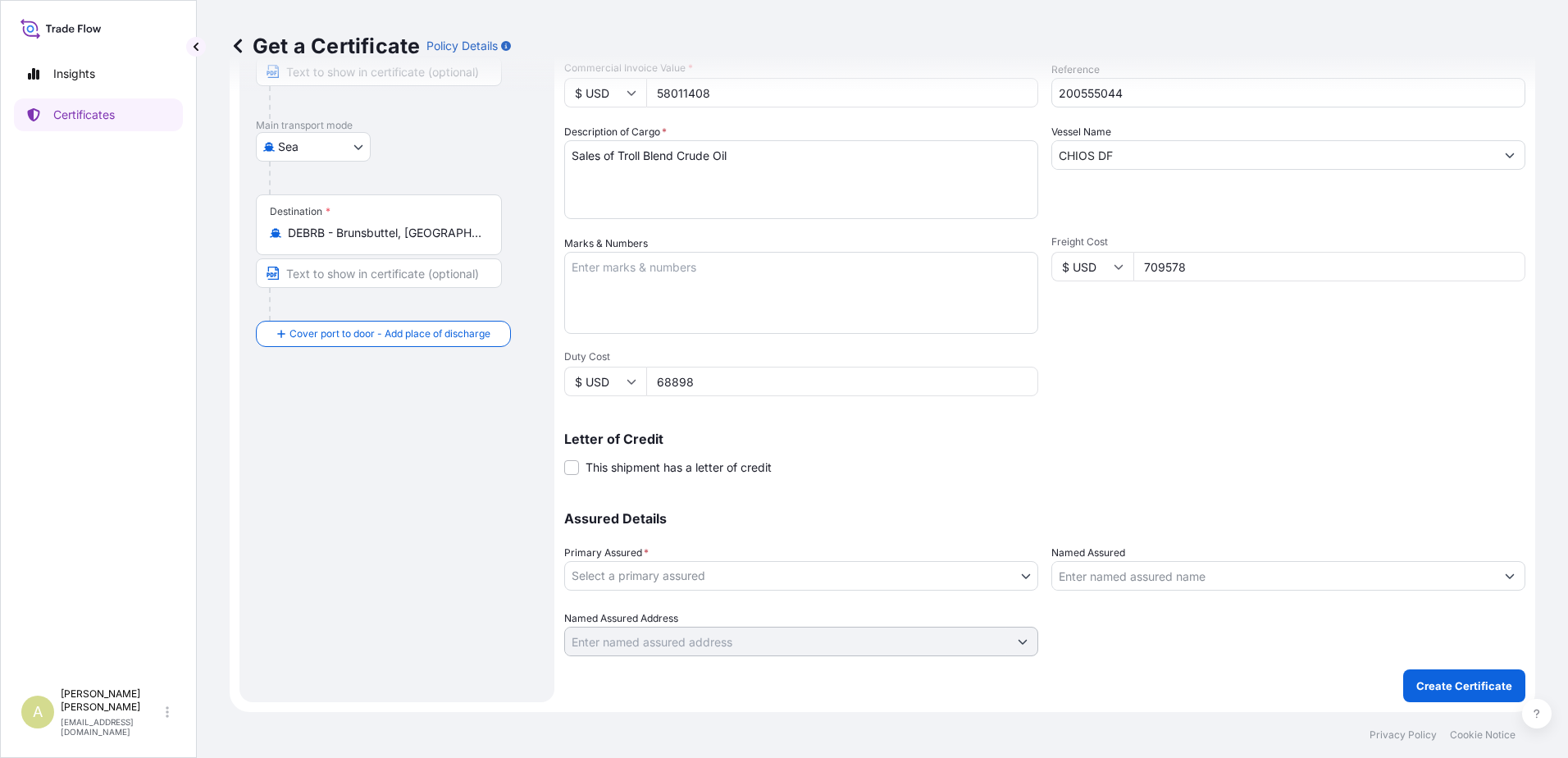
type input "68898"
click at [806, 575] on body "Insights Certificates A Anders Hoiland ahoil@equinor.com Get a Certificate Poli…" at bounding box center [784, 379] width 1568 height 758
click at [775, 611] on div "Equinor ASA" at bounding box center [798, 618] width 455 height 29
select select "31491"
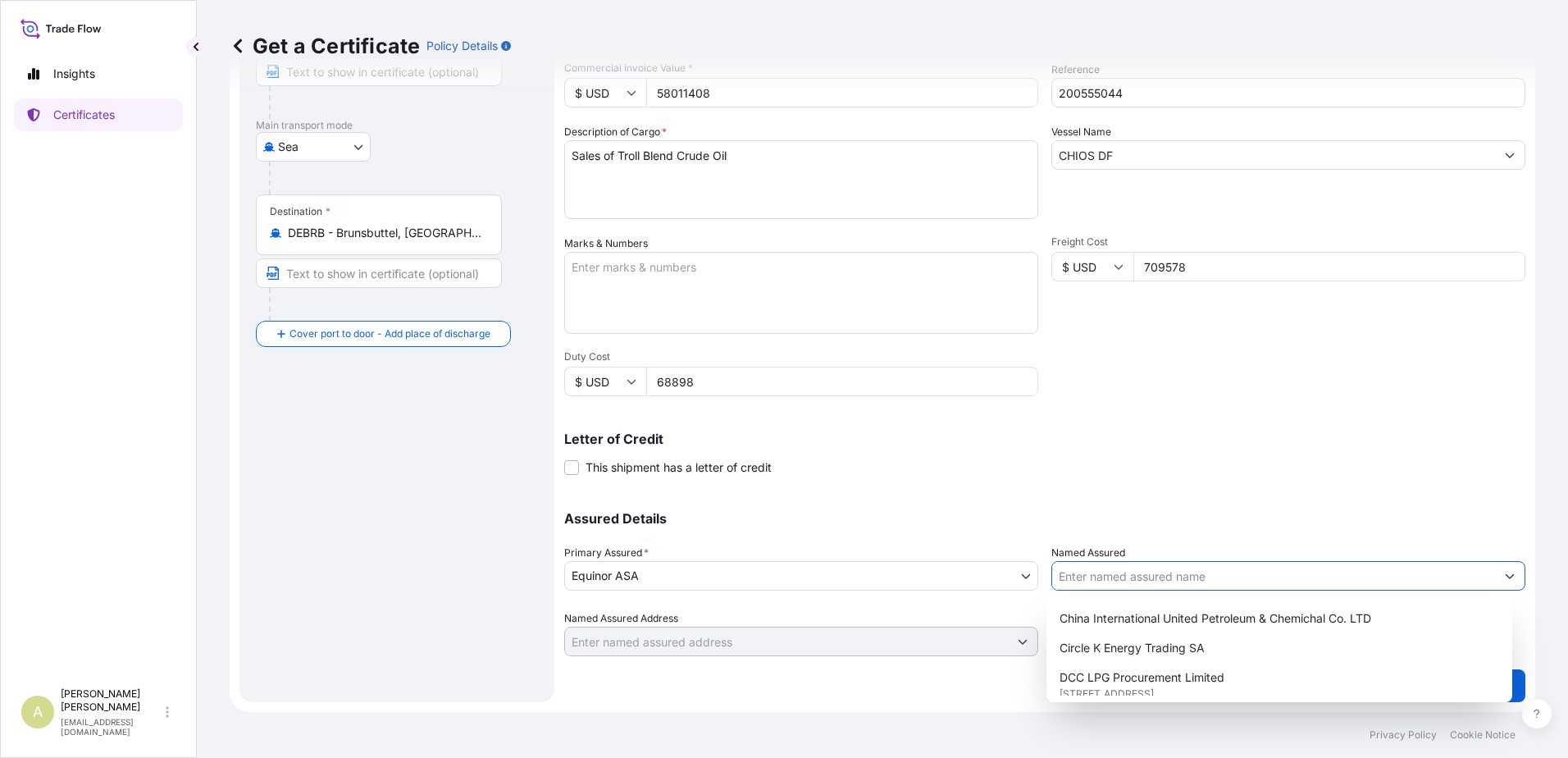
click at [1171, 574] on input "Named Assured" at bounding box center [1273, 575] width 443 height 29
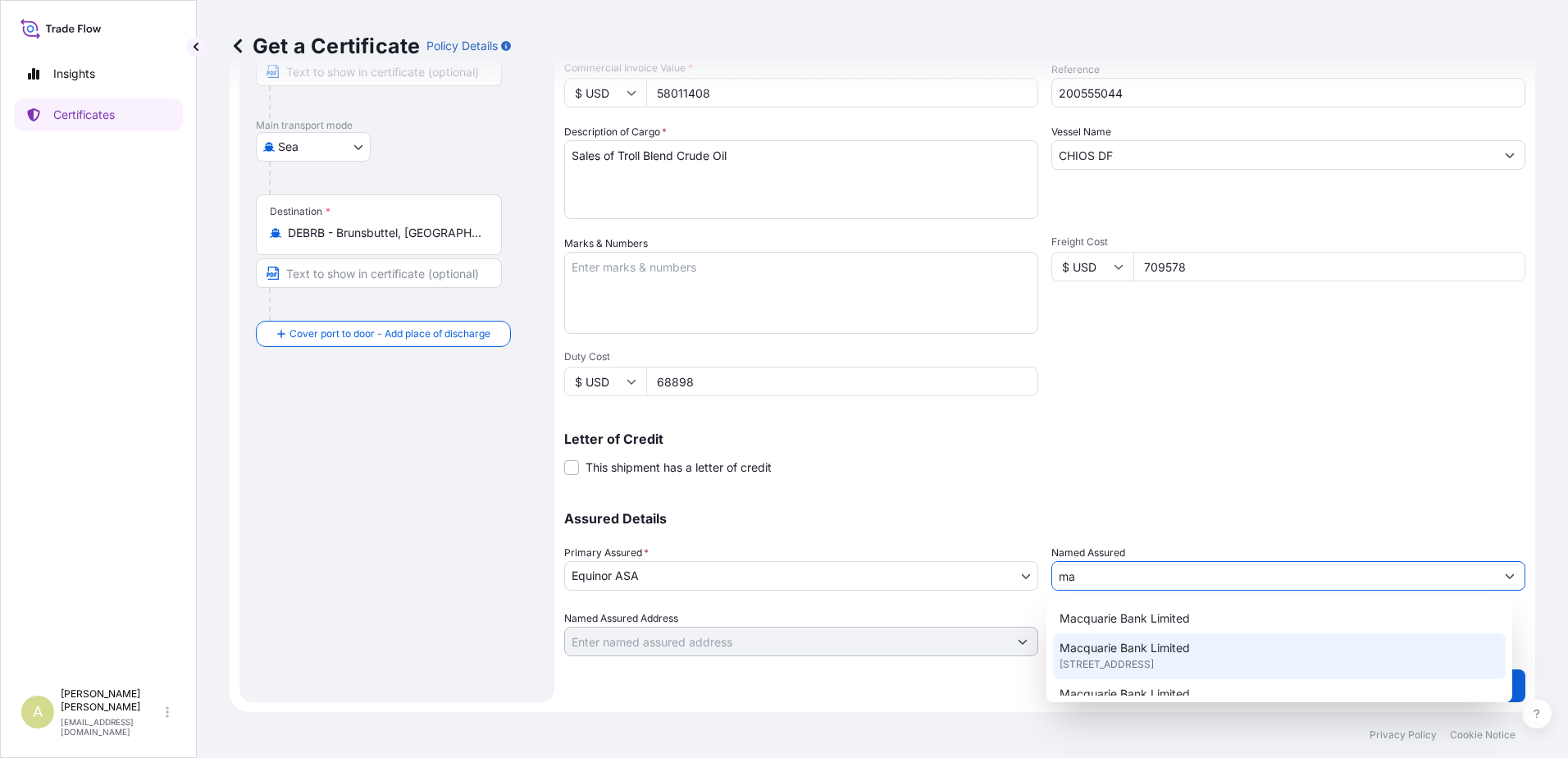
click at [1154, 666] on span "28 Ropemaker St, London, United Kingdom" at bounding box center [1107, 664] width 94 height 16
type input "Macquarie Bank Limited"
type input "28 Ropemaker St, London, UK"
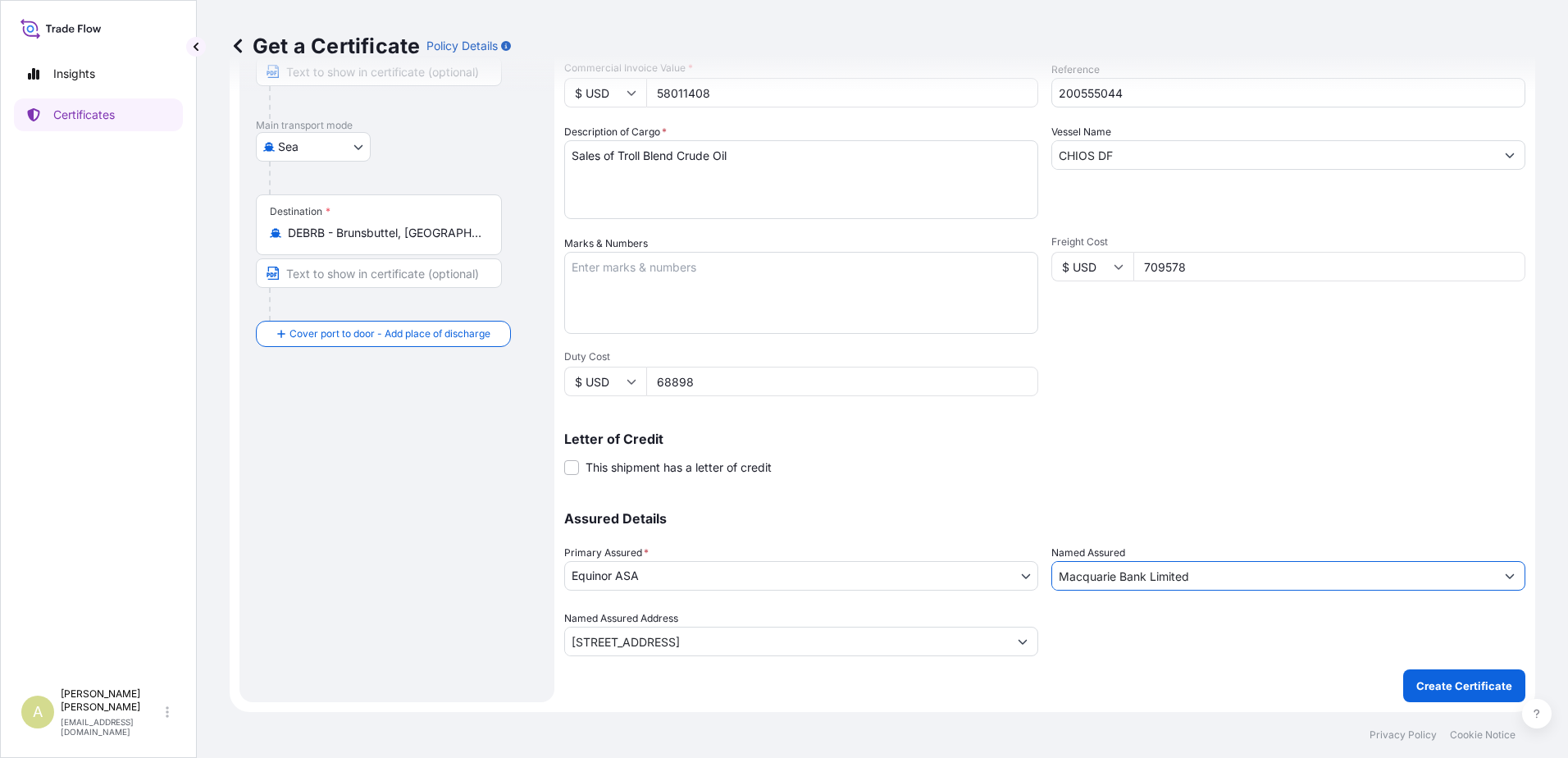
type input "Macquarie Bank Limited"
click at [1437, 681] on p "Create Certificate" at bounding box center [1464, 685] width 96 height 16
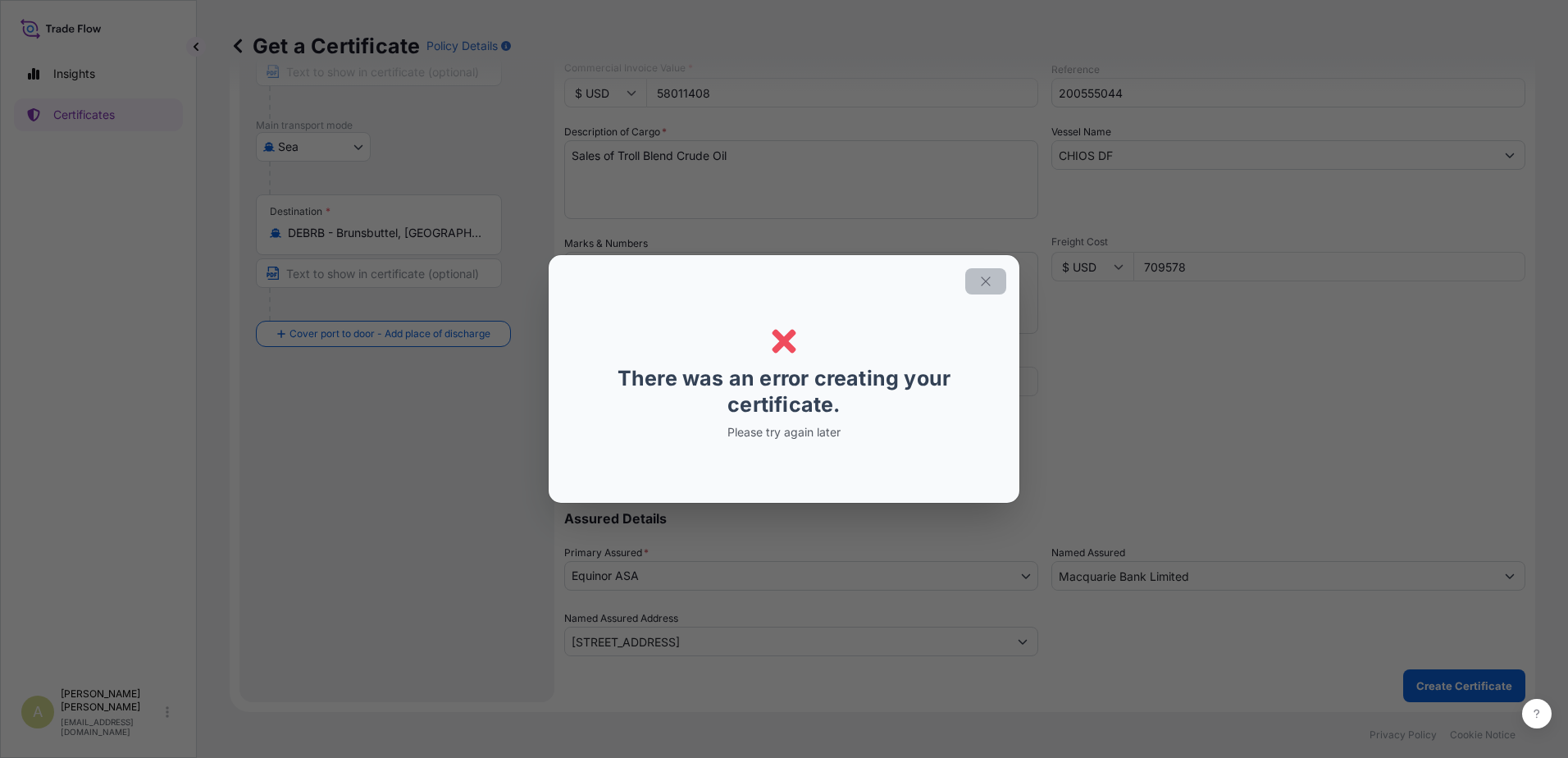
click at [984, 279] on icon "button" at bounding box center [986, 281] width 15 height 15
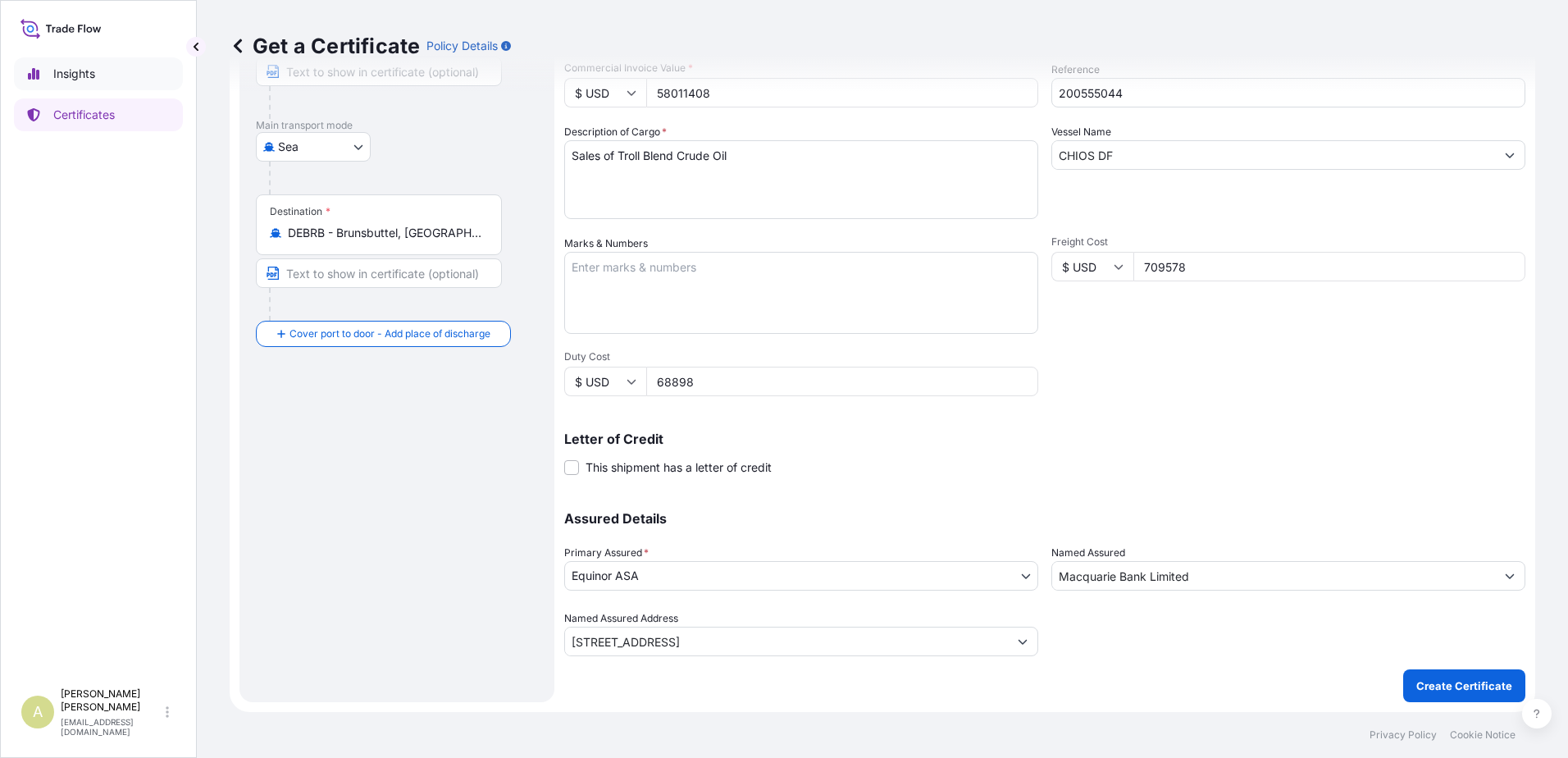
click at [109, 78] on link "Insights" at bounding box center [99, 73] width 169 height 33
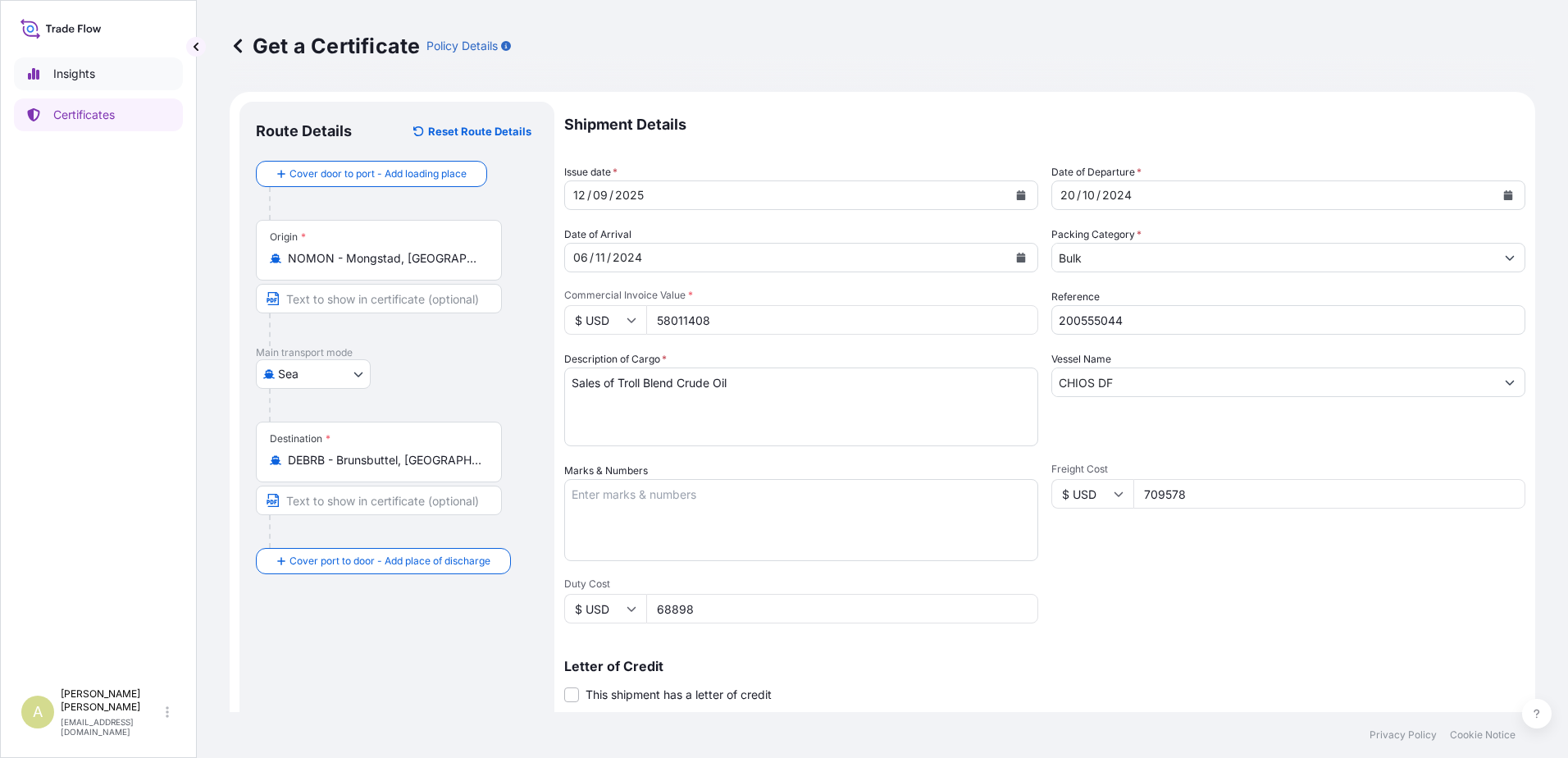
select select "2025"
